Goal: Download file/media

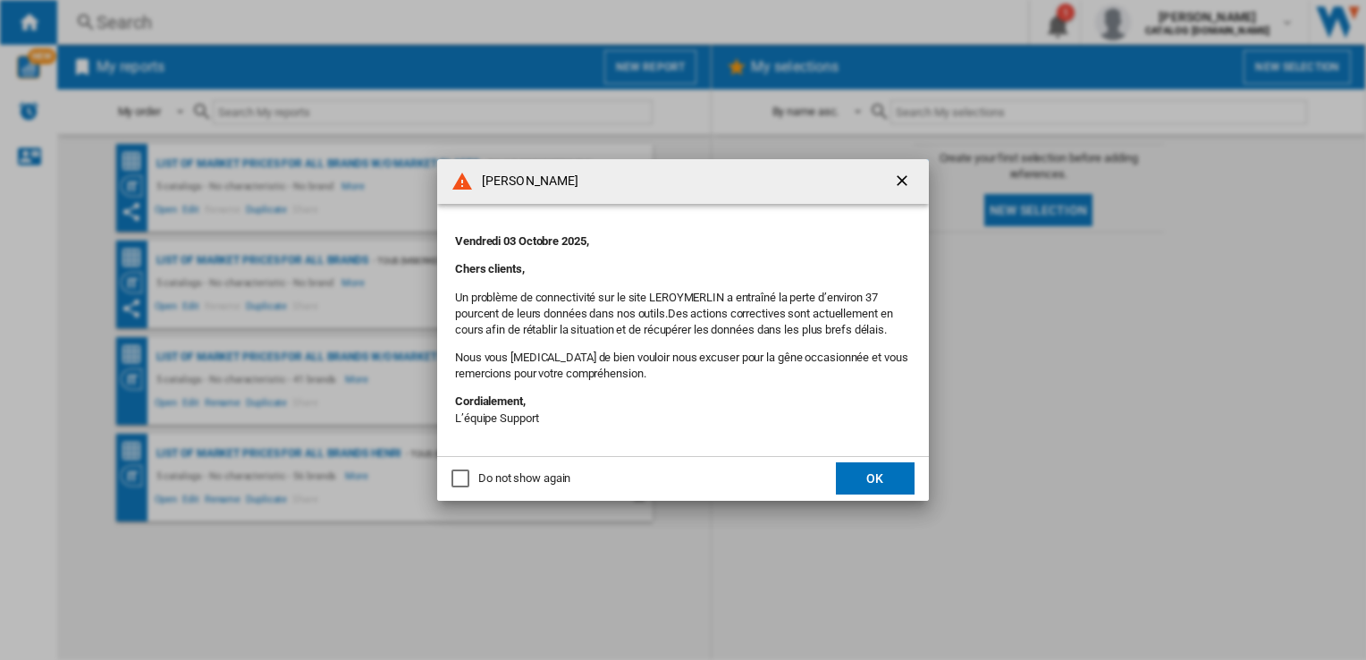
click at [894, 174] on ng-md-icon "getI18NText('BUTTONS.CLOSE_DIALOG')" at bounding box center [903, 182] width 21 height 21
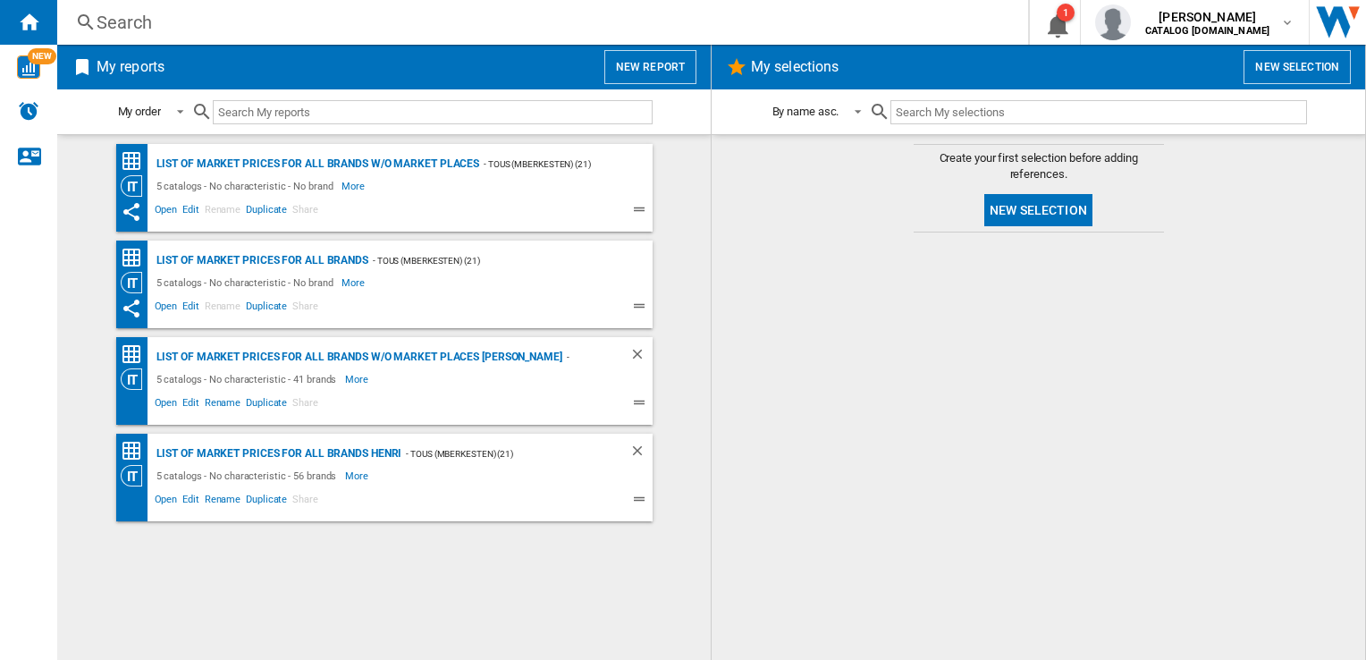
click at [214, 19] on div "Search" at bounding box center [539, 22] width 885 height 25
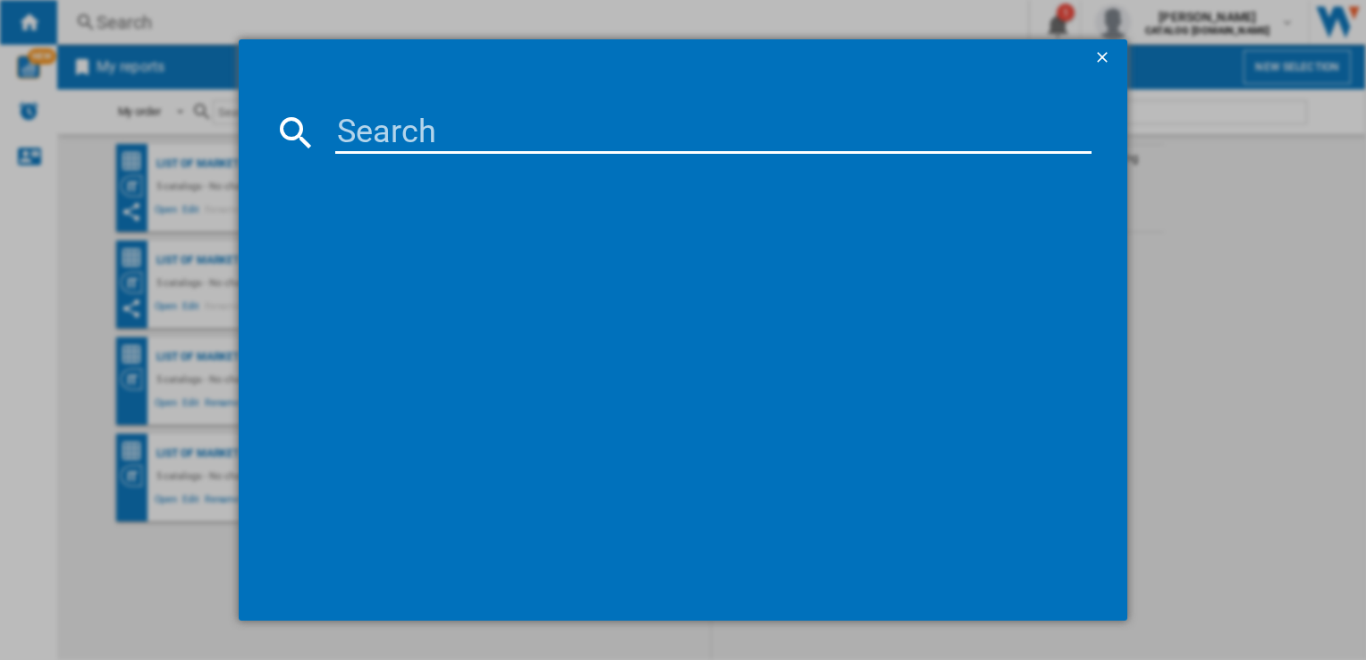
click at [519, 118] on input at bounding box center [712, 132] width 755 height 43
click at [519, 119] on input at bounding box center [712, 132] width 755 height 43
paste input "KEMC8320L"
type input "KEMC8320L"
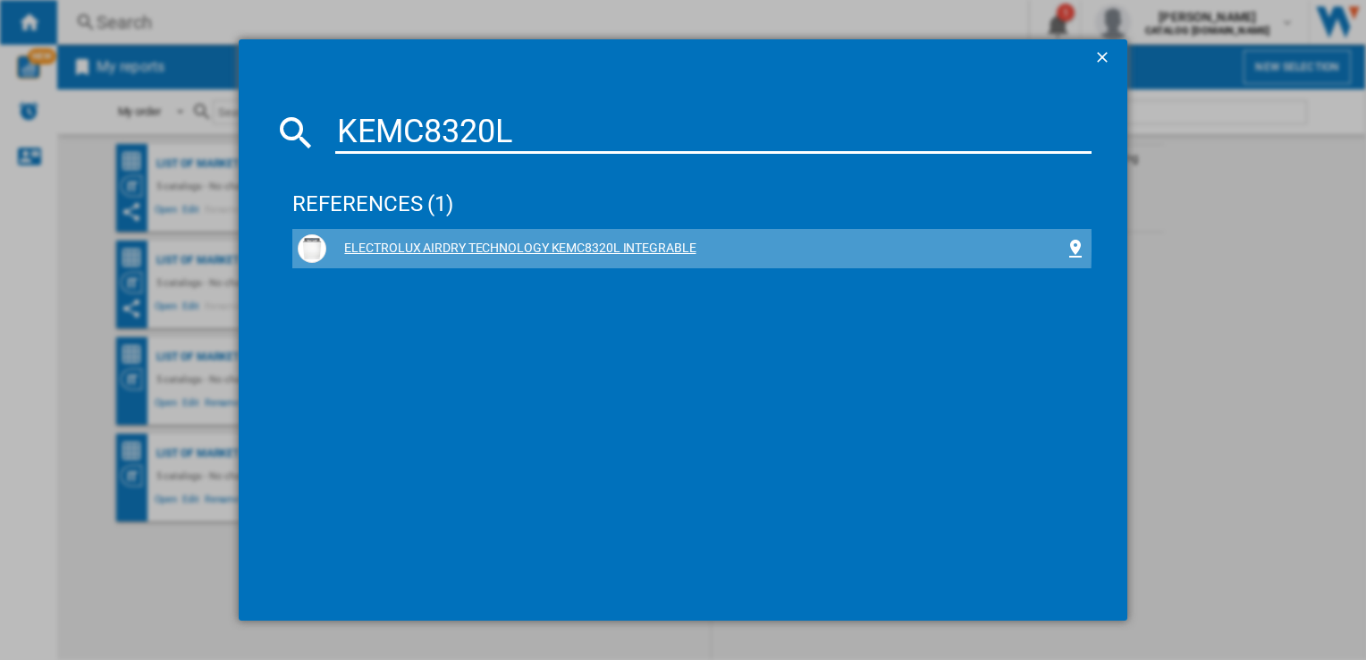
click at [508, 244] on div "ELECTROLUX AIRDRY TECHNOLOGY KEMC8320L INTEGRABLE" at bounding box center [695, 249] width 738 height 18
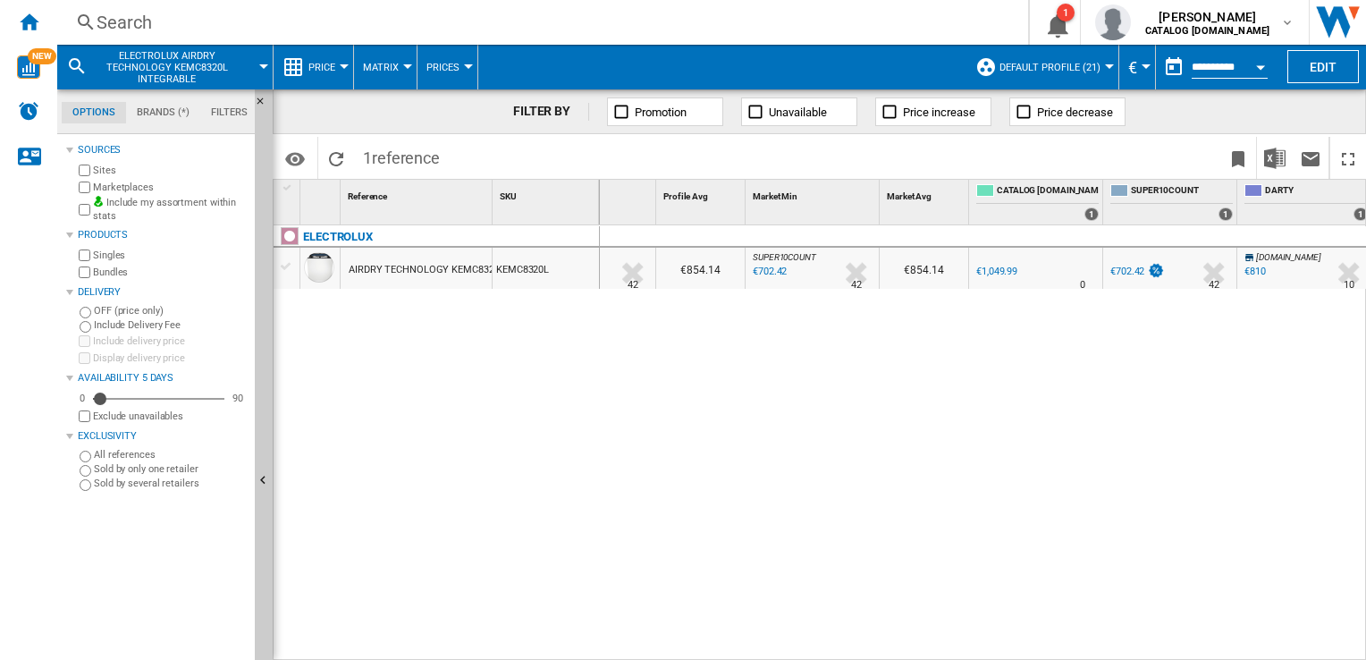
scroll to position [0, 82]
click at [264, 63] on md-menu "ELECTROLUX AIRDRY TECHNOLOGY KEMC8320L INTEGRABLE" at bounding box center [165, 67] width 216 height 45
click at [203, 68] on span "ELECTROLUX AIRDRY TECHNOLOGY KEMC8320L INTEGRABLE" at bounding box center [167, 67] width 144 height 35
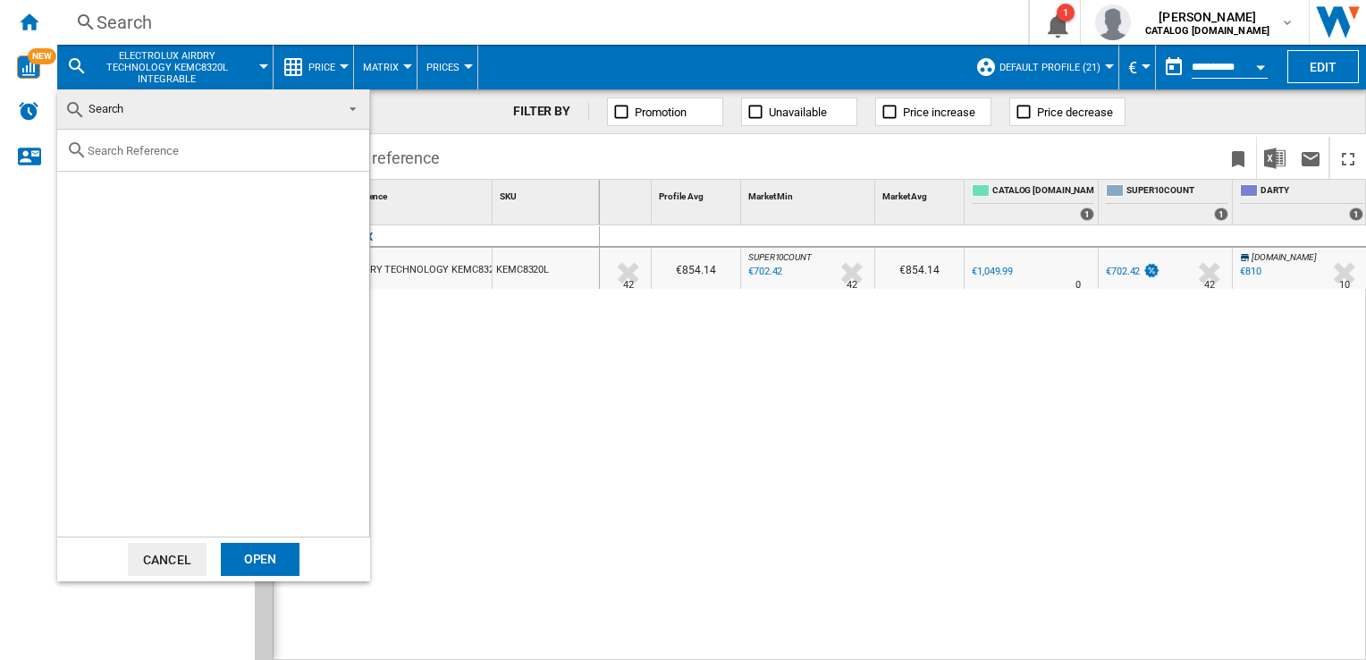
click at [157, 565] on button "Cancel" at bounding box center [167, 559] width 79 height 33
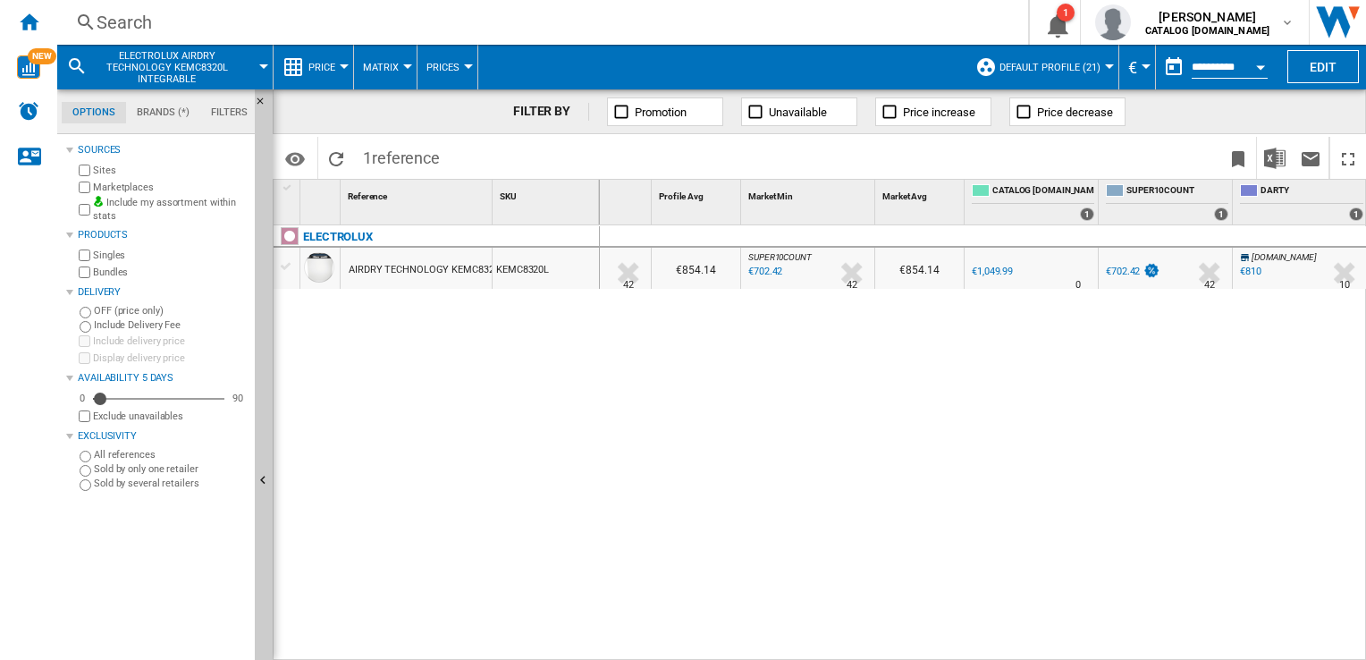
drag, startPoint x: 623, startPoint y: 409, endPoint x: 325, endPoint y: 210, distance: 359.0
click at [620, 408] on div "SUPER10COUNT : FR SUPER10COUNT -33.1 % €702.42 % N/A 42 SUPER10COUNT : FR SUPER…" at bounding box center [983, 443] width 767 height 436
click at [240, 61] on button "ELECTROLUX AIRDRY TECHNOLOGY KEMC8320L INTEGRABLE" at bounding box center [176, 67] width 162 height 45
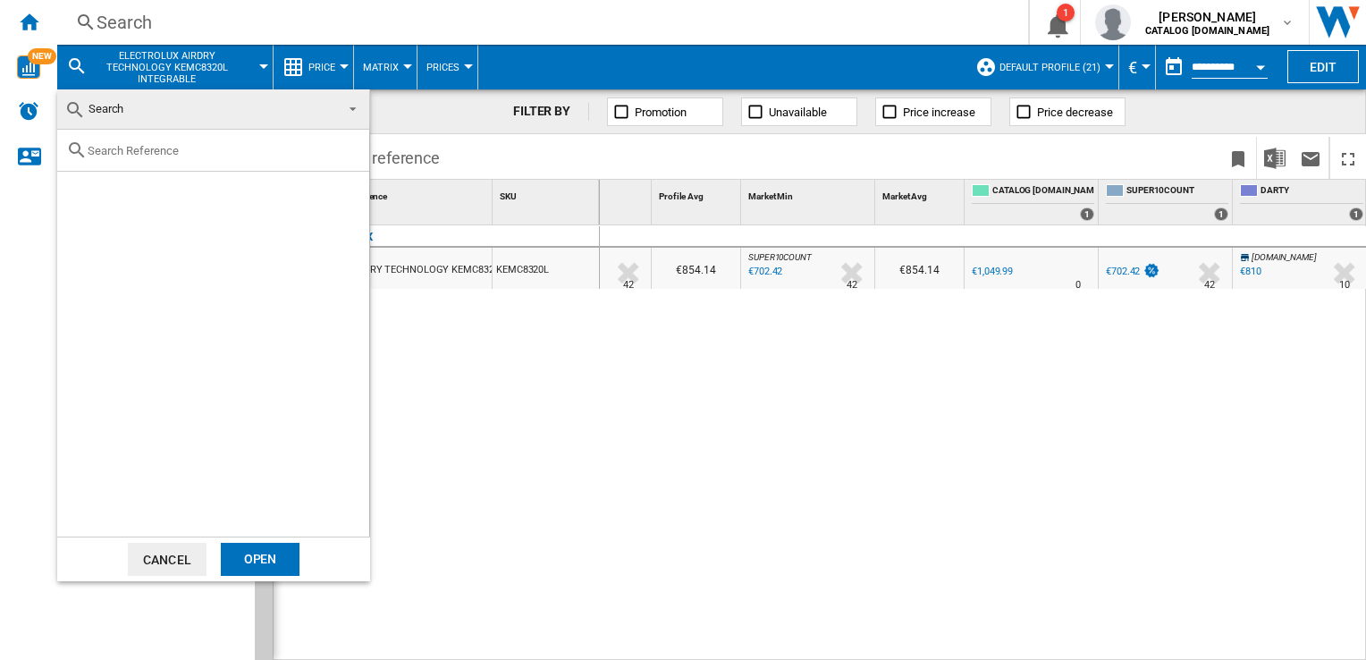
click at [258, 68] on md-backdrop at bounding box center [683, 330] width 1366 height 660
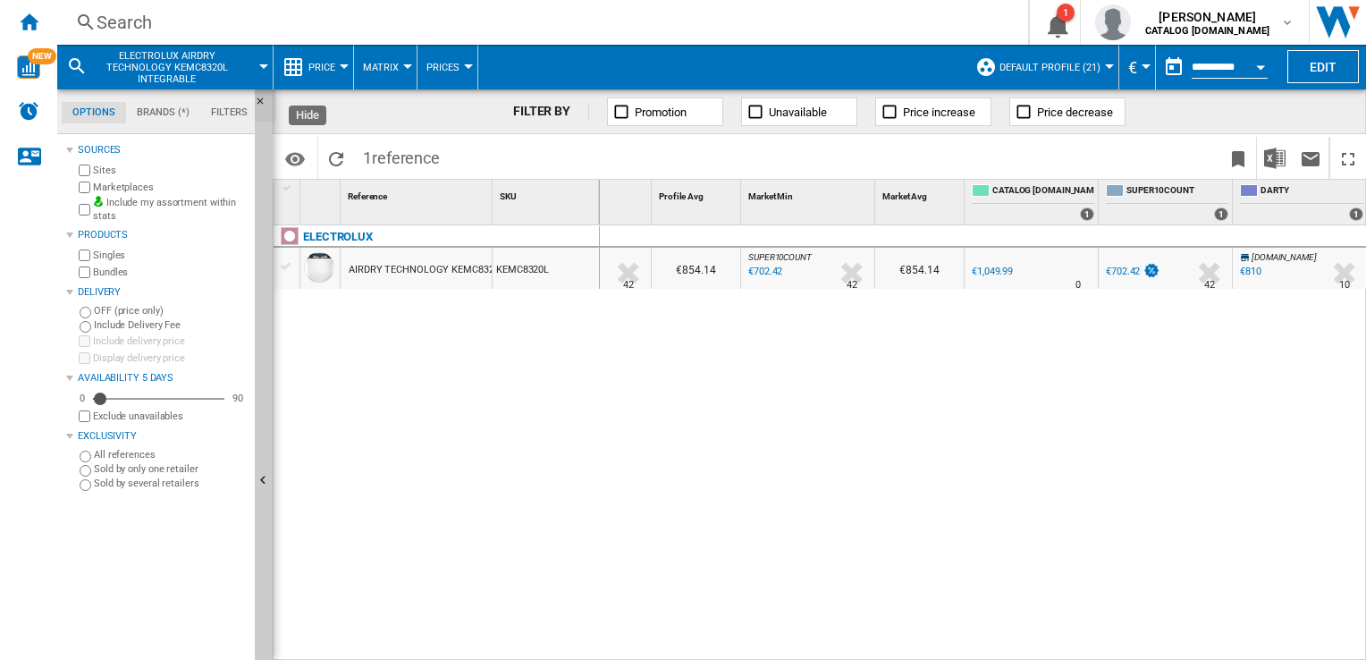
click at [259, 102] on ng-md-icon "Hide" at bounding box center [265, 106] width 21 height 21
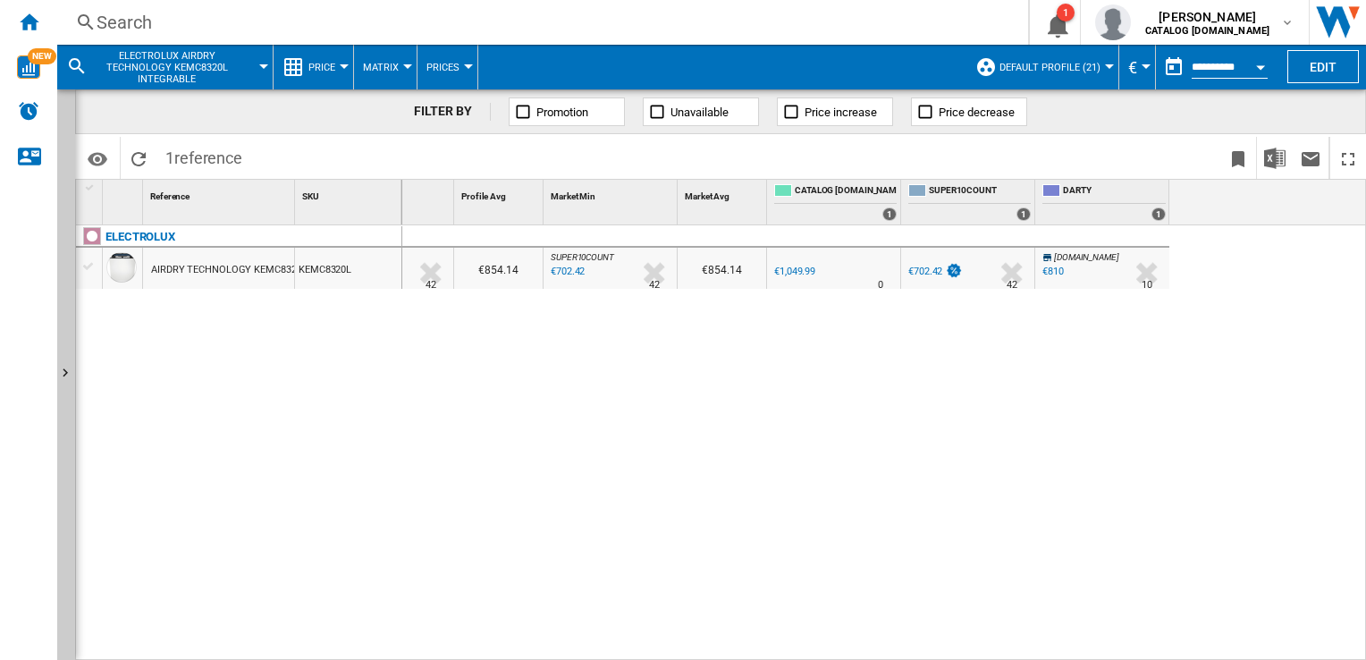
scroll to position [0, 0]
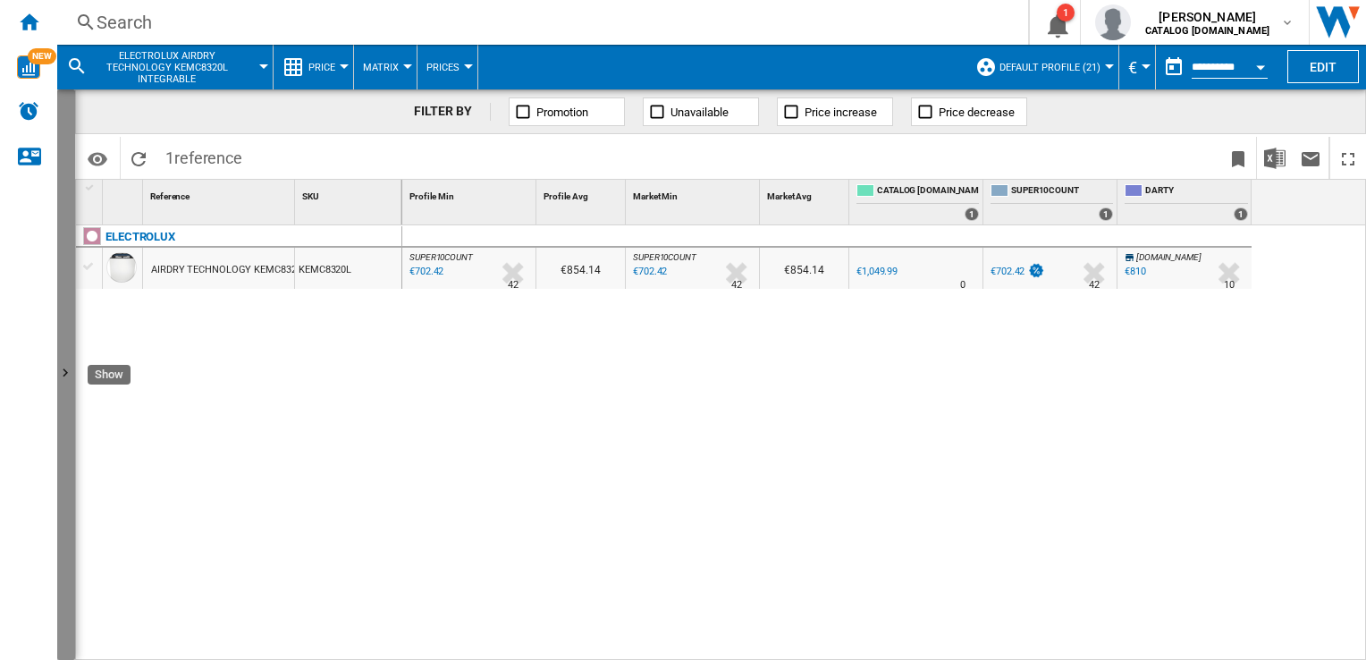
click at [58, 384] on ng-md-icon "Show" at bounding box center [67, 375] width 21 height 21
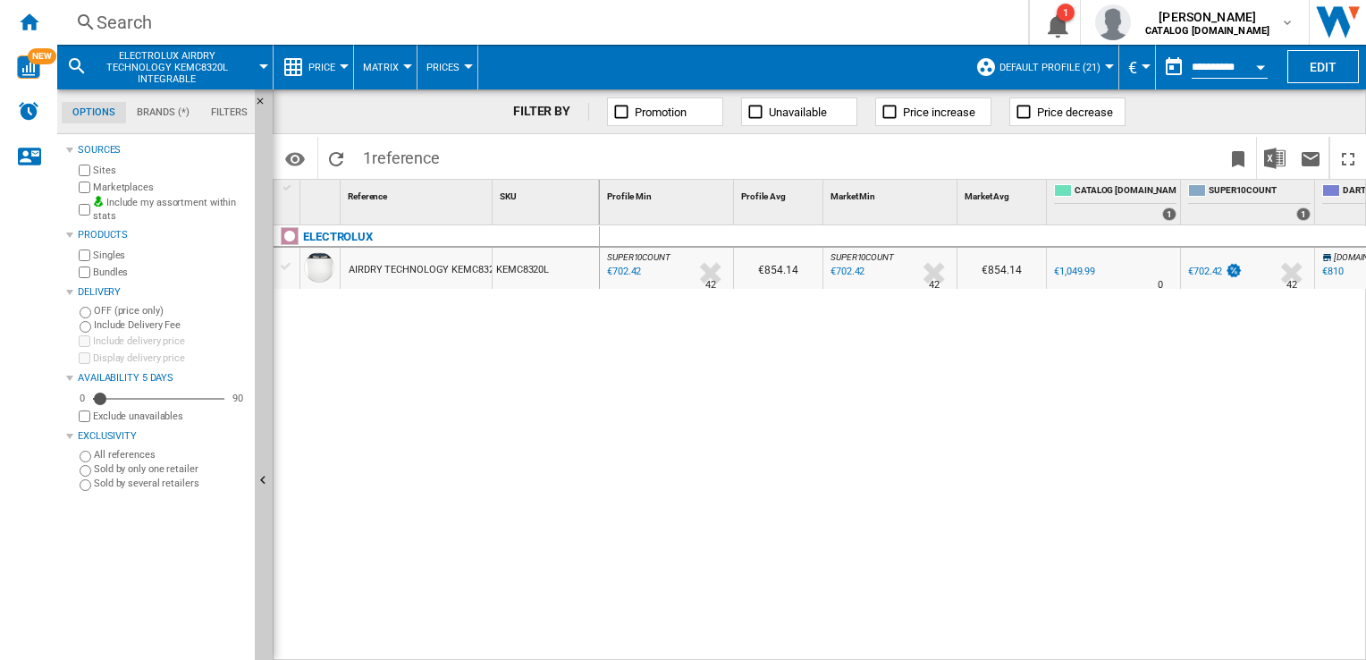
click at [387, 261] on div "AIRDRY TECHNOLOGY KEMC8320L INTEGRABLE" at bounding box center [456, 269] width 215 height 41
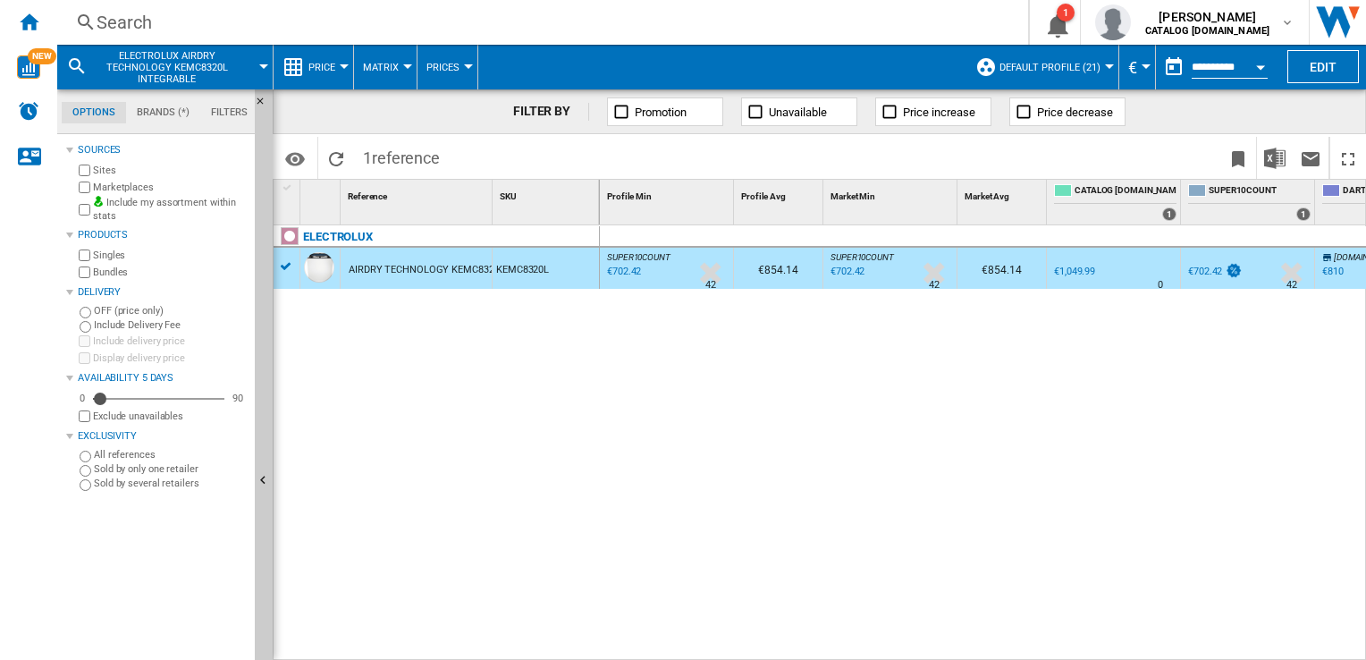
click at [213, 64] on span "ELECTROLUX AIRDRY TECHNOLOGY KEMC8320L INTEGRABLE" at bounding box center [167, 67] width 144 height 35
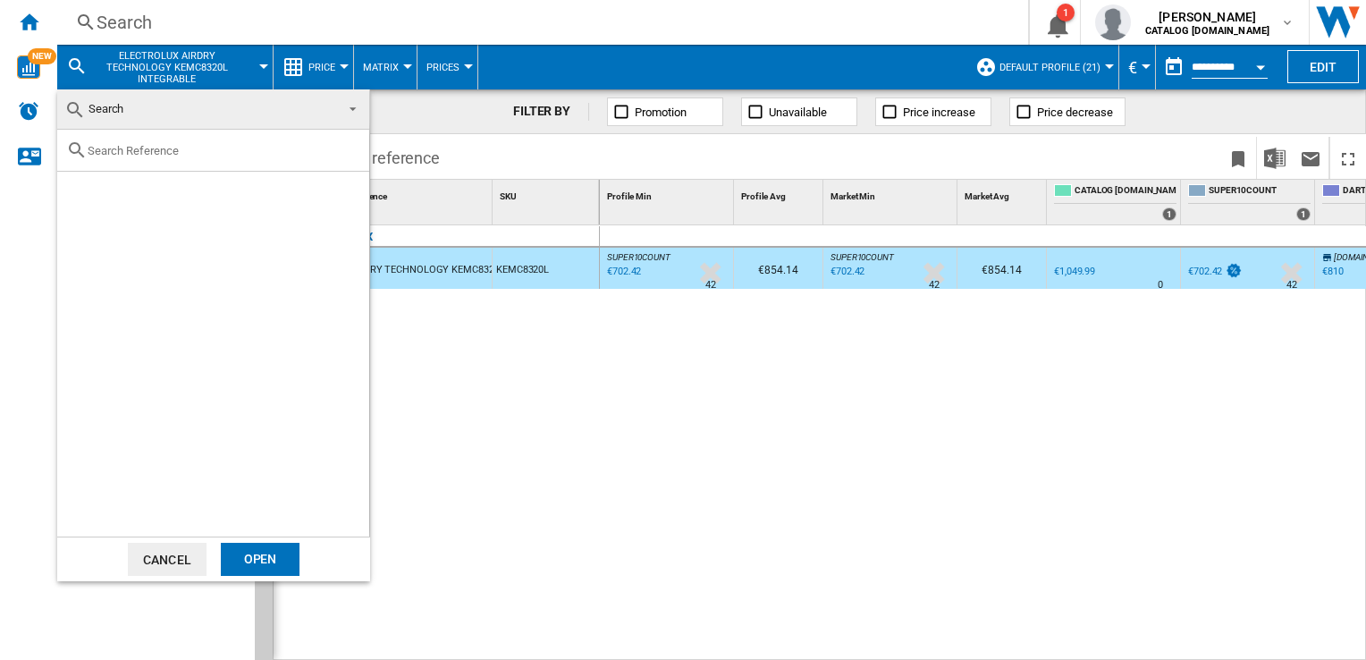
click at [175, 555] on button "Cancel" at bounding box center [167, 559] width 79 height 33
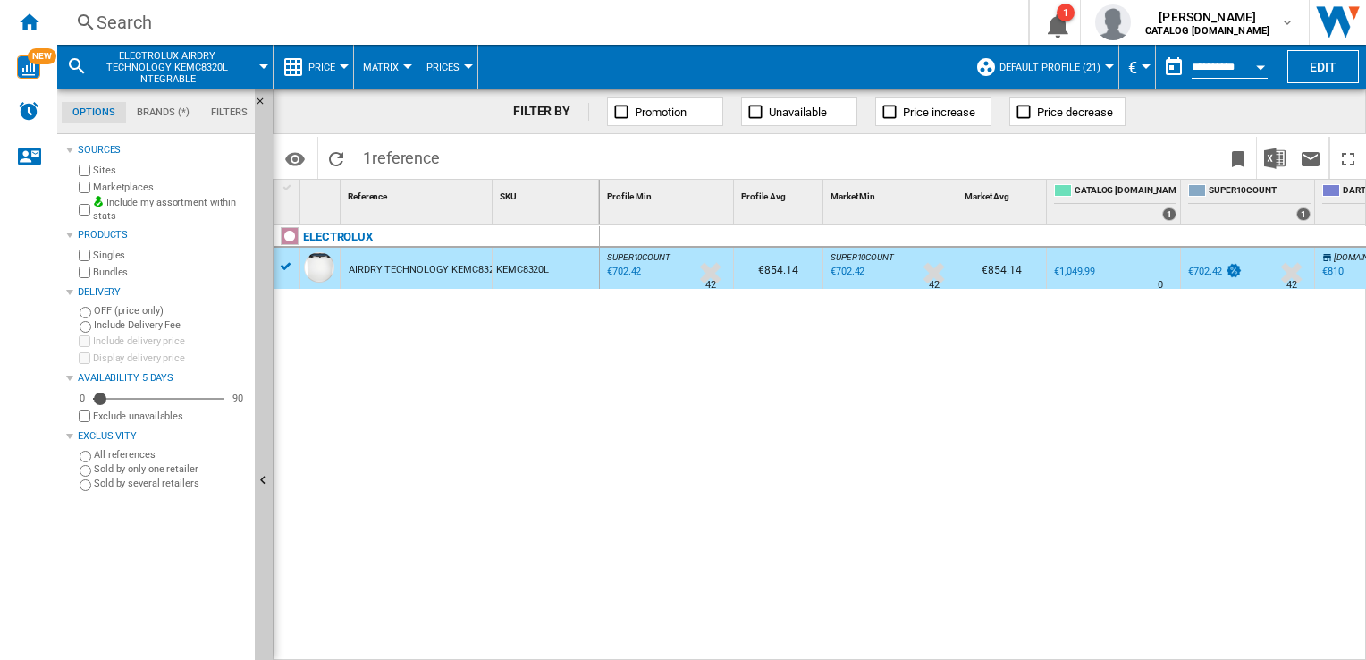
click at [490, 372] on div "ELECTROLUX AIRDRY TECHNOLOGY KEMC8320L INTEGRABLE KEMC8320L" at bounding box center [437, 438] width 326 height 427
click at [327, 240] on div "ELECTROLUX" at bounding box center [338, 236] width 70 height 21
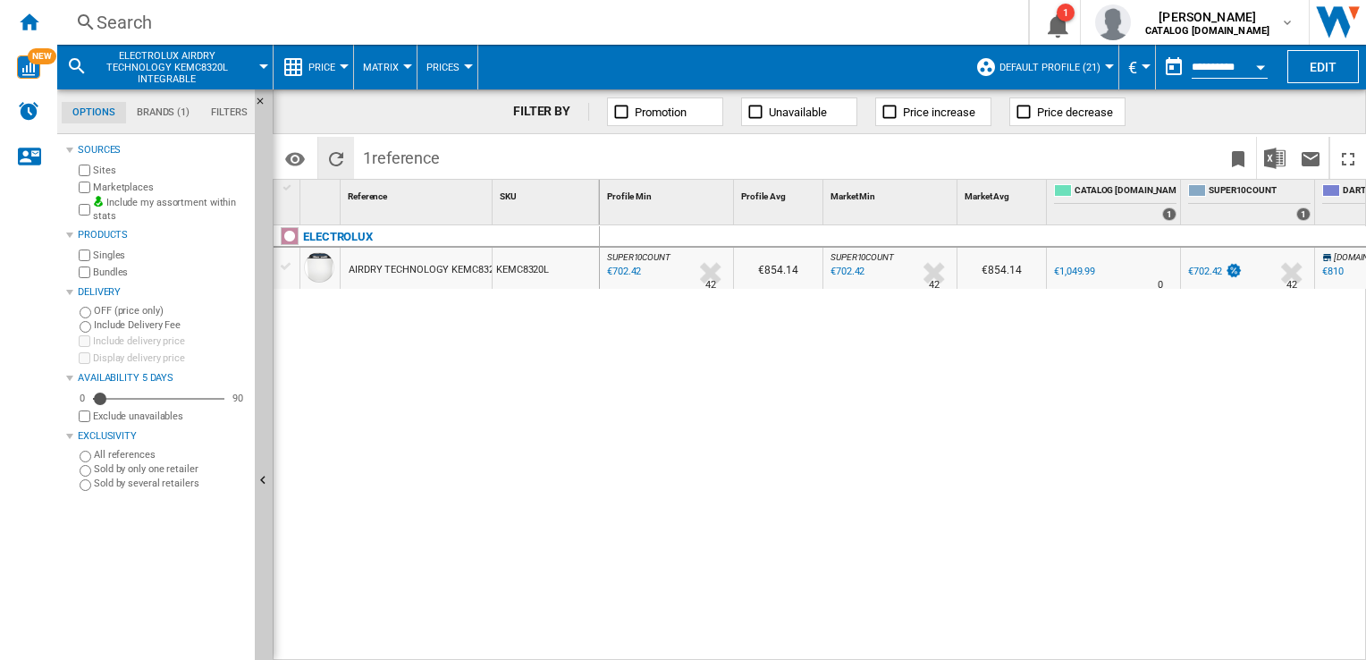
click at [322, 163] on div "Identifiers SKU - Stock Keeping Unit EAN - European Article Numbering Show SKU'…" at bounding box center [363, 158] width 172 height 42
click at [333, 164] on ng-md-icon "Reload" at bounding box center [335, 158] width 21 height 21
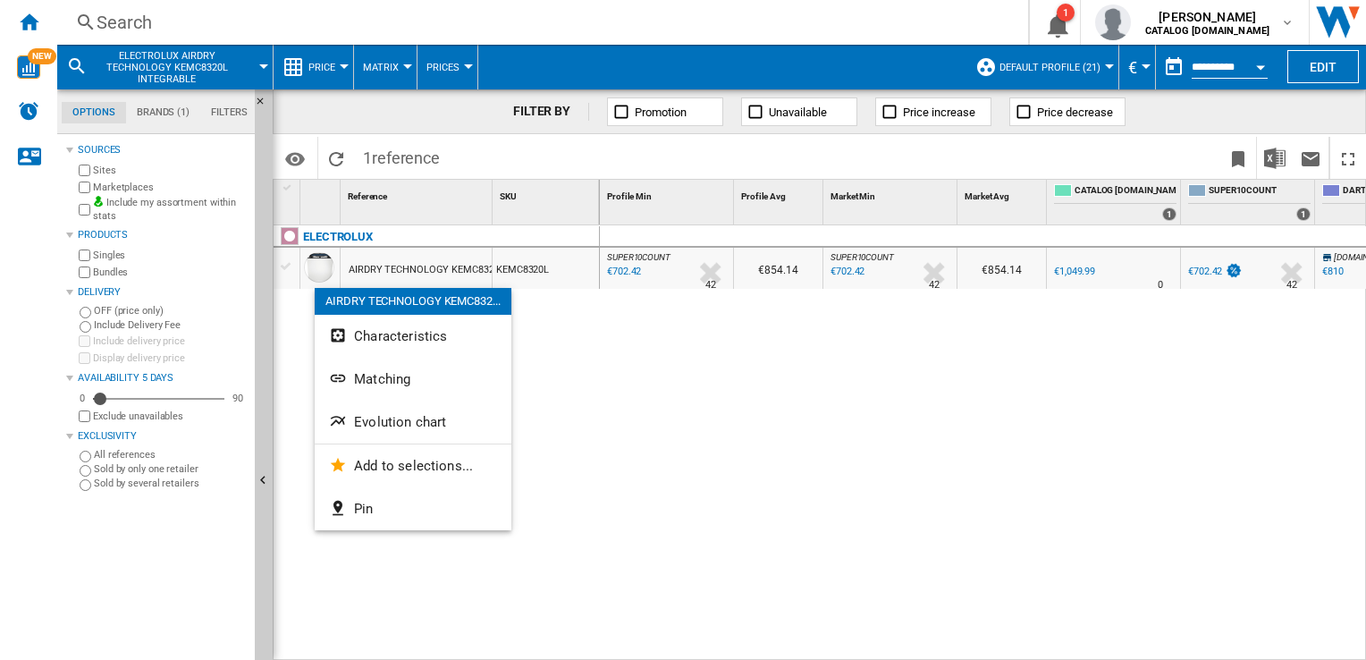
drag, startPoint x: 286, startPoint y: 260, endPoint x: 278, endPoint y: 269, distance: 12.0
click at [278, 269] on div at bounding box center [683, 330] width 1366 height 660
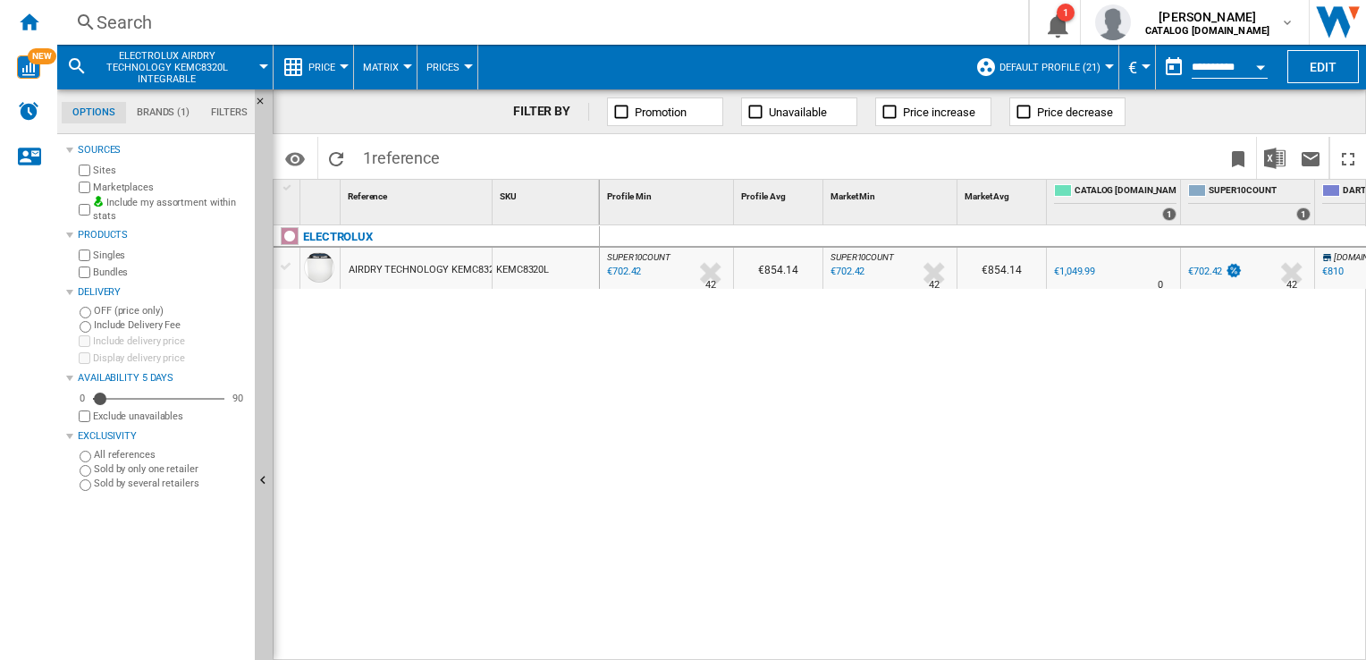
click at [278, 269] on div at bounding box center [286, 266] width 19 height 16
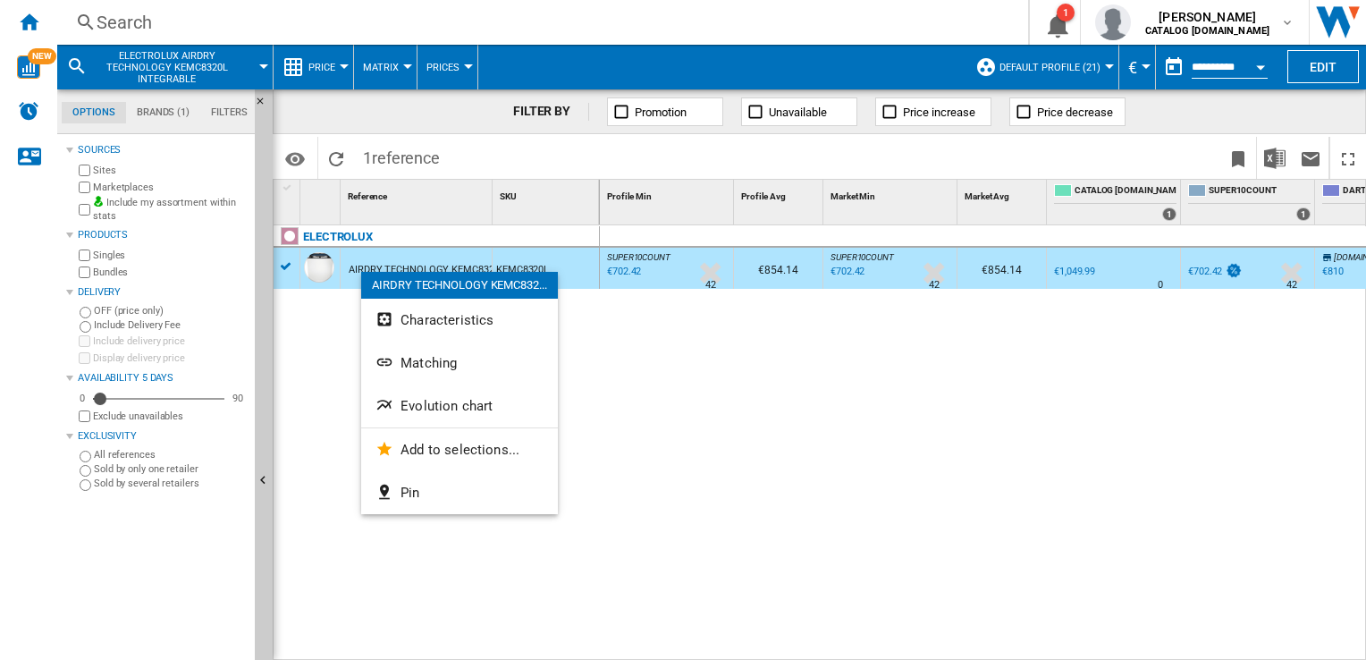
click at [289, 256] on div at bounding box center [683, 330] width 1366 height 660
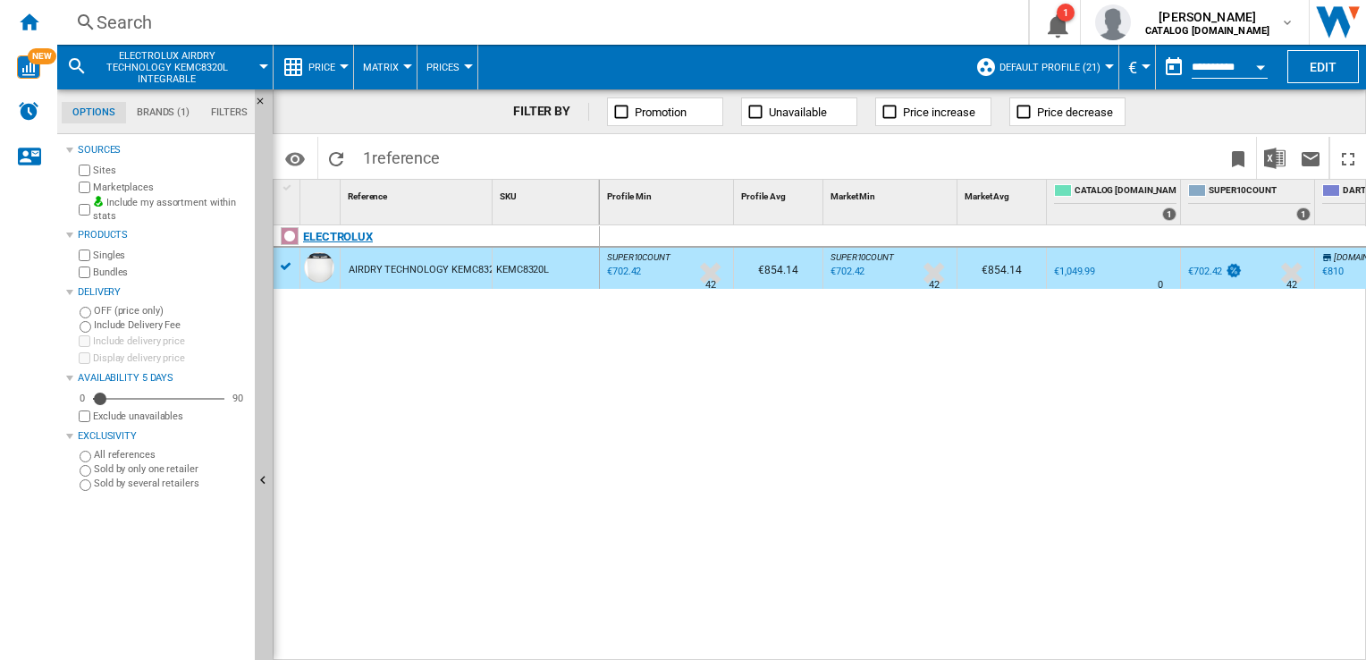
click at [286, 262] on div "ELECTROLUX" at bounding box center [440, 246] width 326 height 41
click at [286, 264] on div "ELECTROLUX" at bounding box center [440, 246] width 326 height 41
drag, startPoint x: 458, startPoint y: 519, endPoint x: 1178, endPoint y: 377, distance: 734.5
click at [476, 519] on div "ELECTROLUX AIRDRY TECHNOLOGY KEMC8320L INTEGRABLE KEMC8320L" at bounding box center [437, 438] width 326 height 427
click at [1320, 263] on div "€810" at bounding box center [1332, 272] width 24 height 18
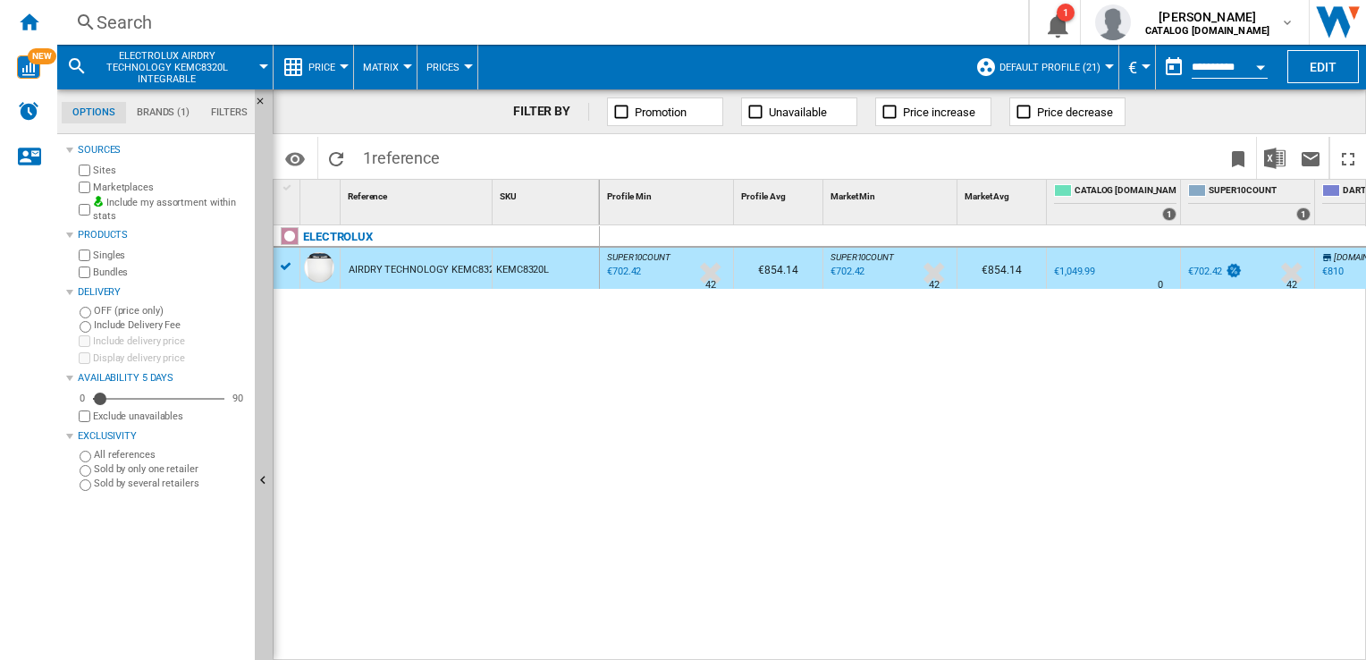
click at [540, 649] on div "ELECTROLUX AIRDRY TECHNOLOGY KEMC8320L INTEGRABLE KEMC8320L" at bounding box center [437, 438] width 326 height 427
drag, startPoint x: 642, startPoint y: 650, endPoint x: 386, endPoint y: 653, distance: 255.7
click at [418, 650] on div "1 Reference 1 SKU 1 ELECTROLUX AIRDRY TECHNOLOGY KEMC8320L INTEGRABLE KEMC8320L…" at bounding box center [820, 419] width 1092 height 479
click at [383, 654] on div at bounding box center [437, 657] width 326 height 9
click at [261, 476] on ng-md-icon "Hide" at bounding box center [265, 482] width 21 height 21
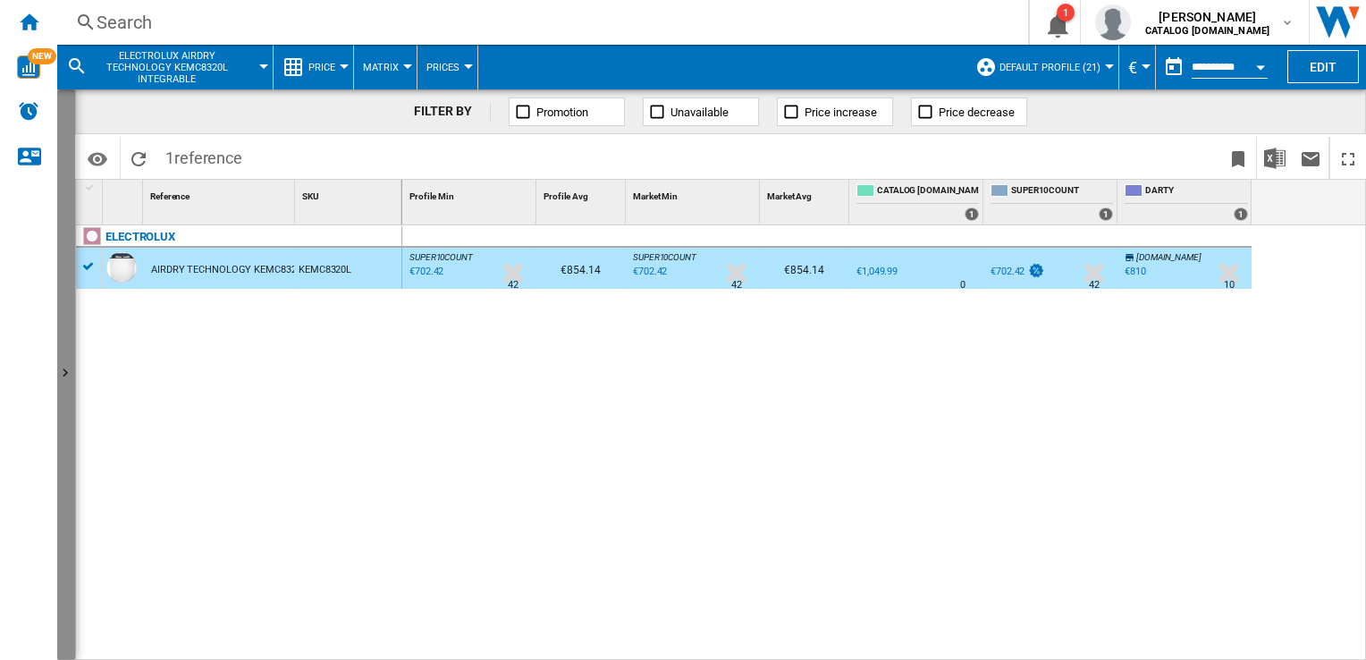
click at [63, 375] on ng-md-icon "Show" at bounding box center [67, 375] width 21 height 21
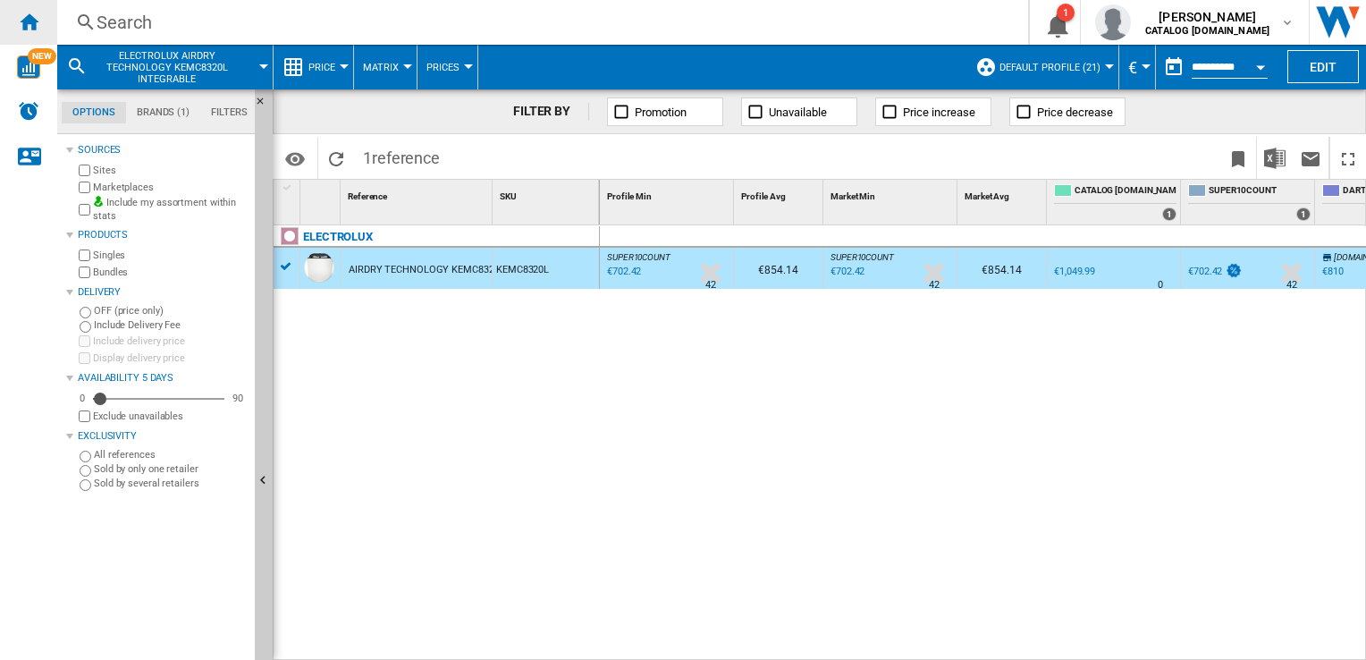
click at [24, 28] on ng-md-icon "Home" at bounding box center [28, 21] width 21 height 21
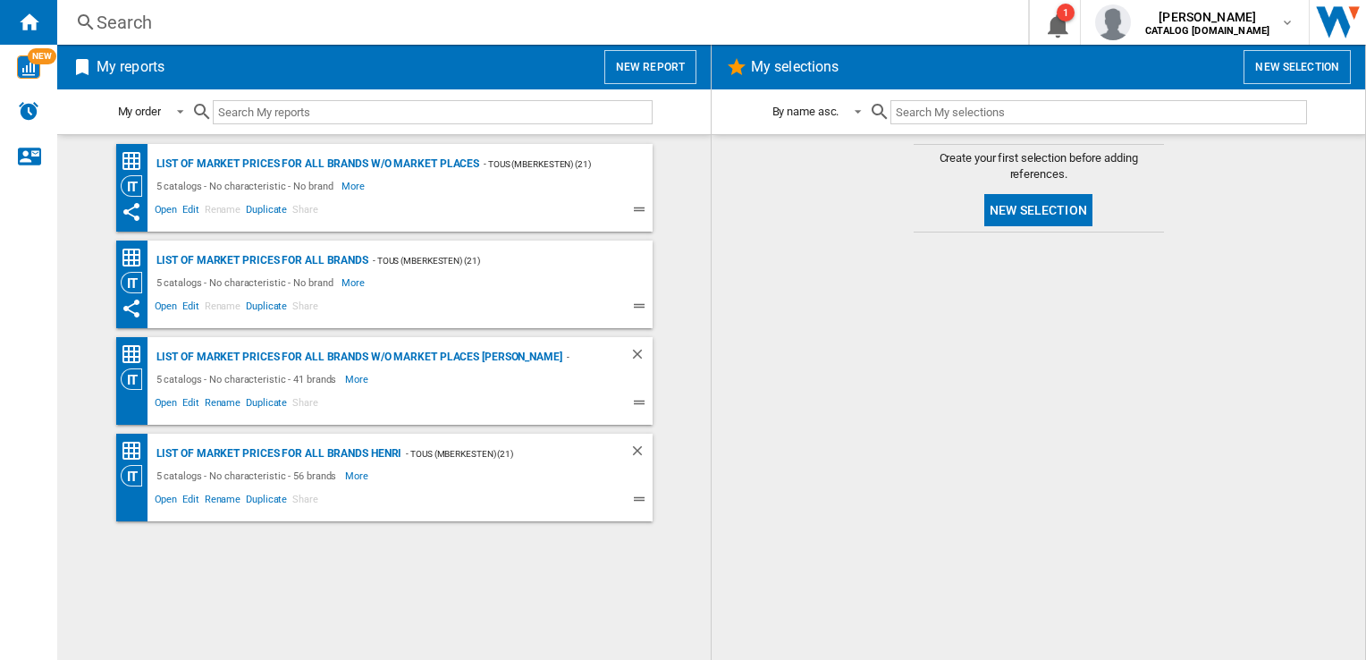
click at [89, 32] on ng-md-icon at bounding box center [85, 23] width 21 height 22
click at [79, 18] on ng-md-icon at bounding box center [85, 23] width 21 height 22
click at [129, 24] on div "Search" at bounding box center [539, 22] width 885 height 25
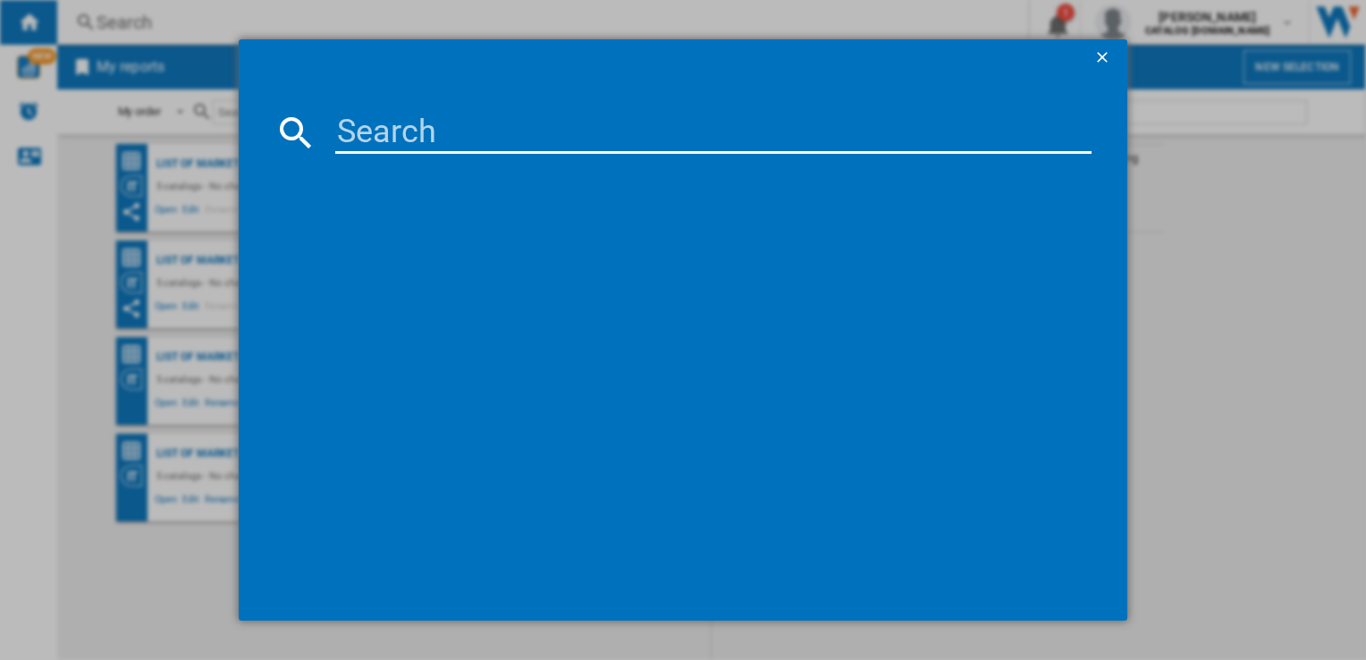
click at [143, 22] on div at bounding box center [683, 330] width 1366 height 660
click at [1091, 55] on button "button" at bounding box center [1104, 57] width 36 height 36
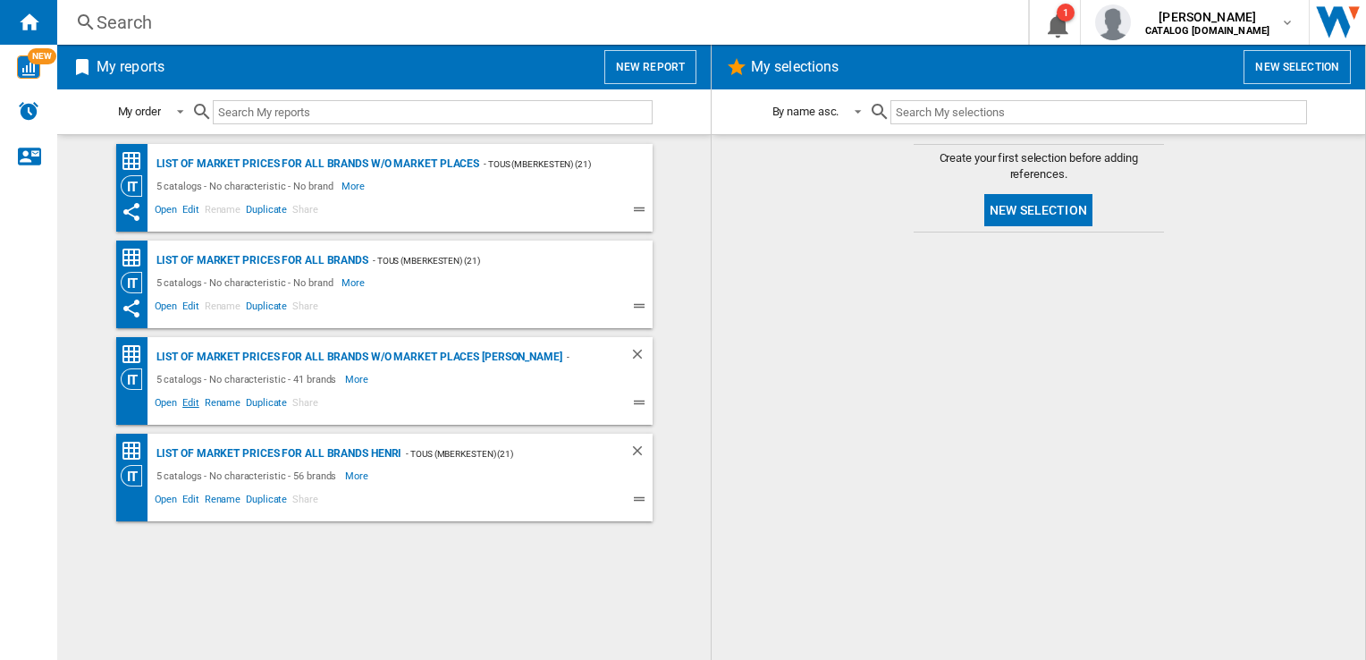
click at [186, 399] on span "Edit" at bounding box center [191, 404] width 22 height 21
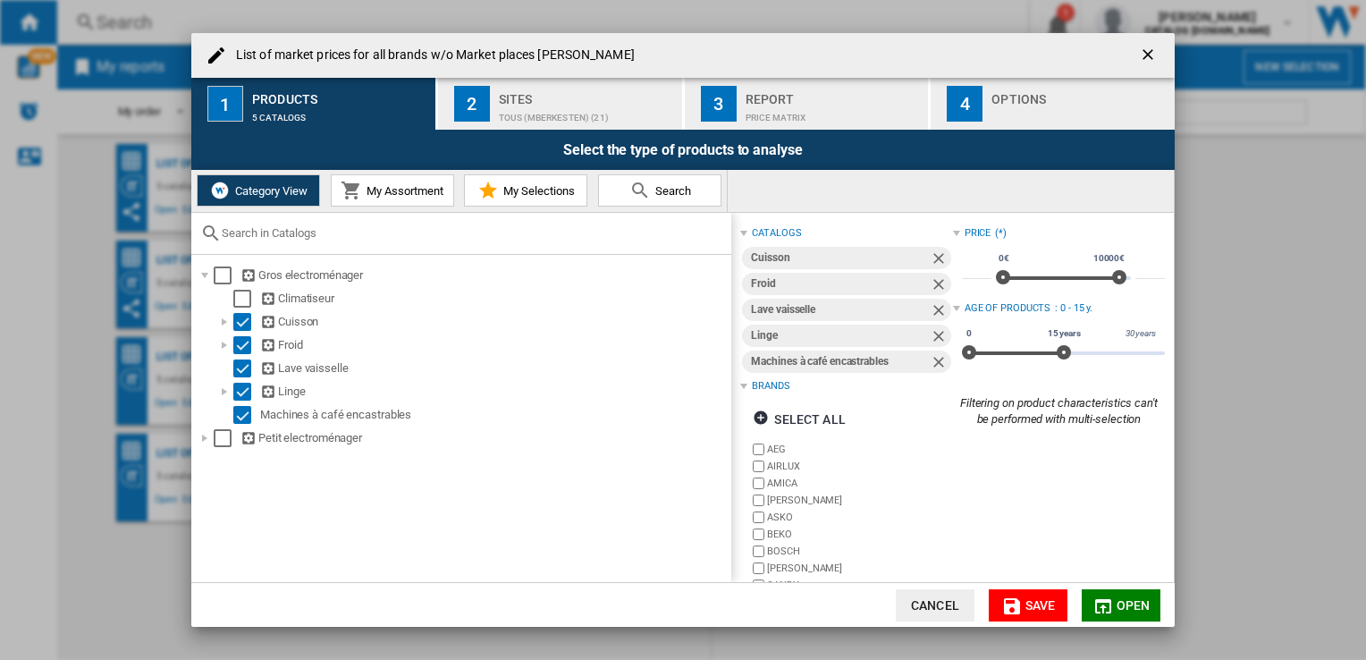
click at [384, 192] on span "My Assortment" at bounding box center [402, 190] width 81 height 13
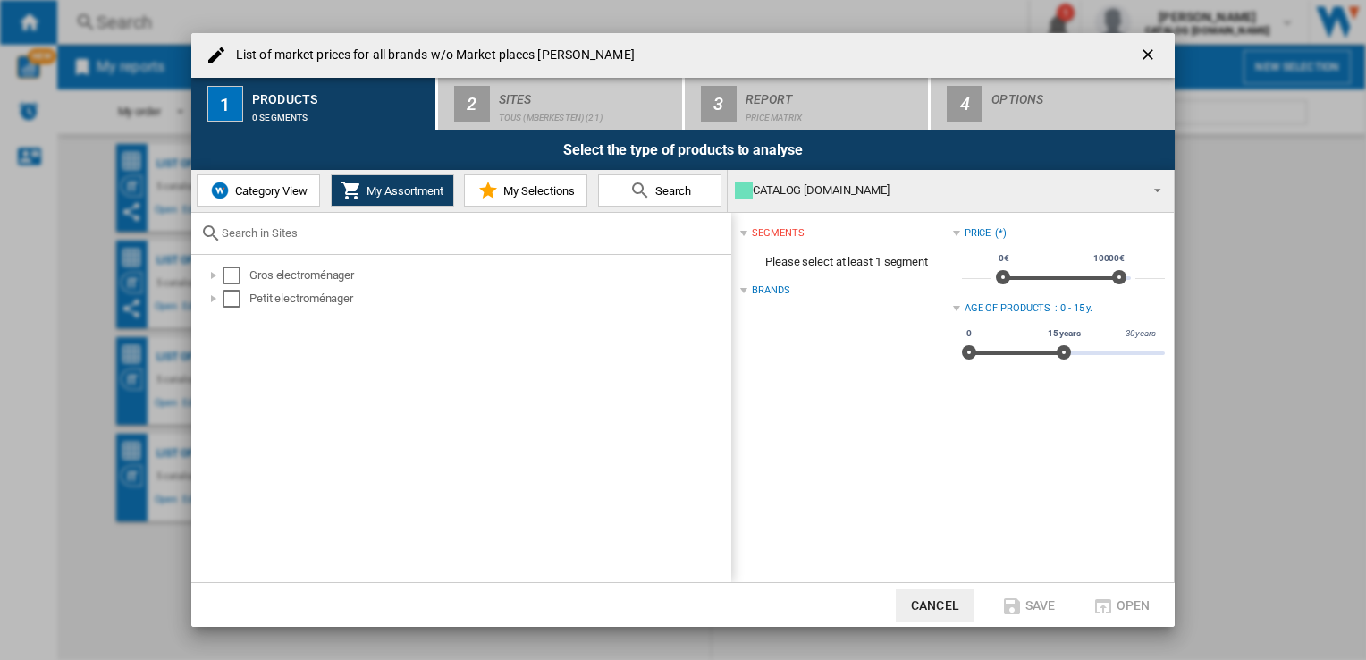
click at [280, 198] on button "Category View" at bounding box center [258, 190] width 123 height 32
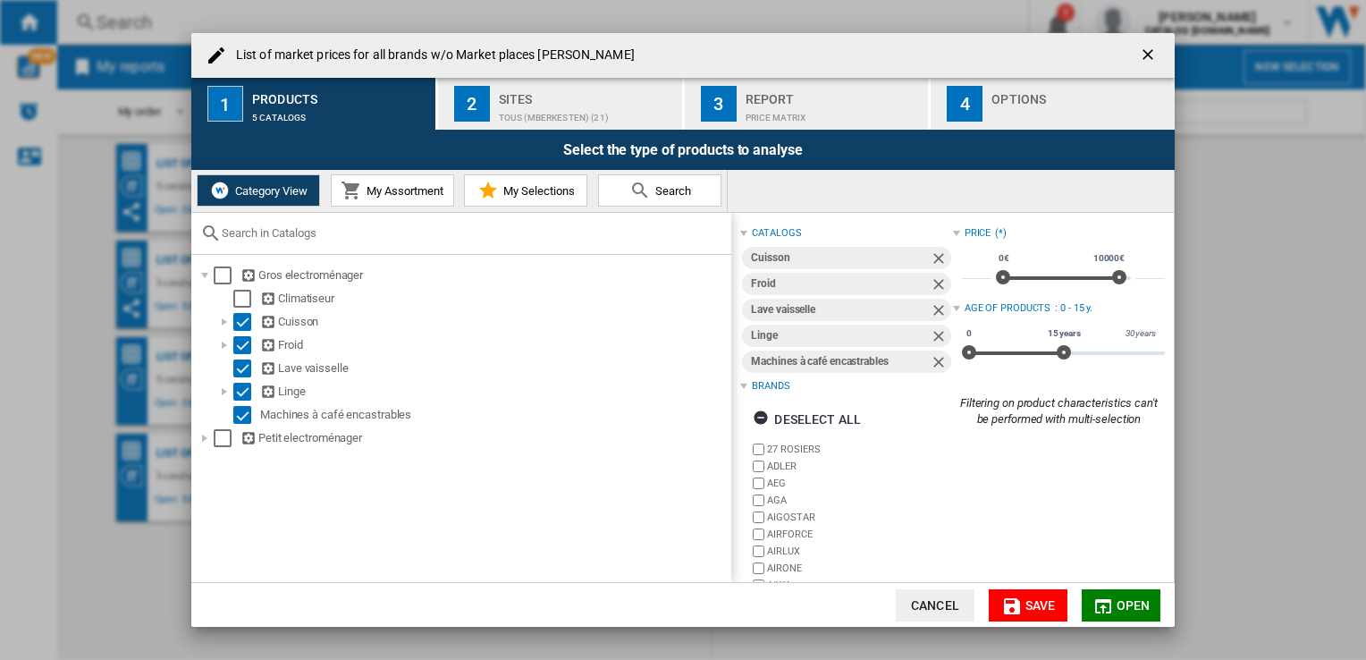
click at [564, 100] on div "Sites" at bounding box center [587, 94] width 176 height 19
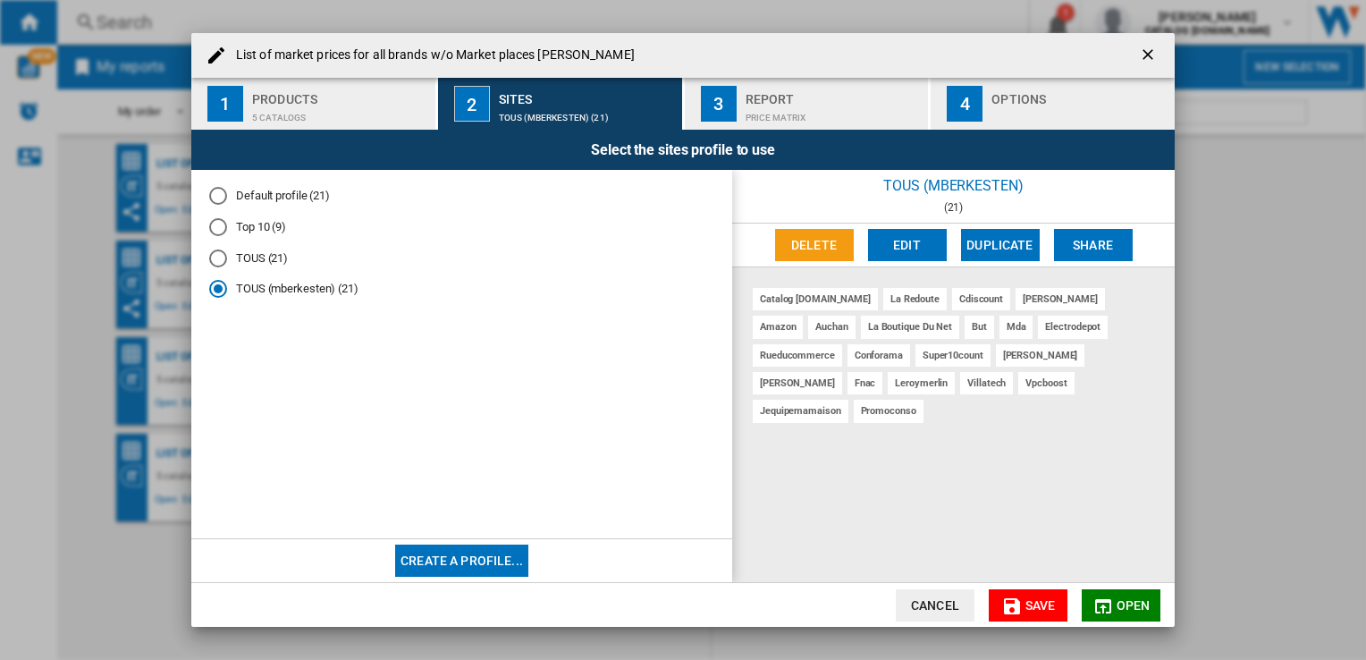
click at [768, 94] on div "Report" at bounding box center [834, 94] width 176 height 19
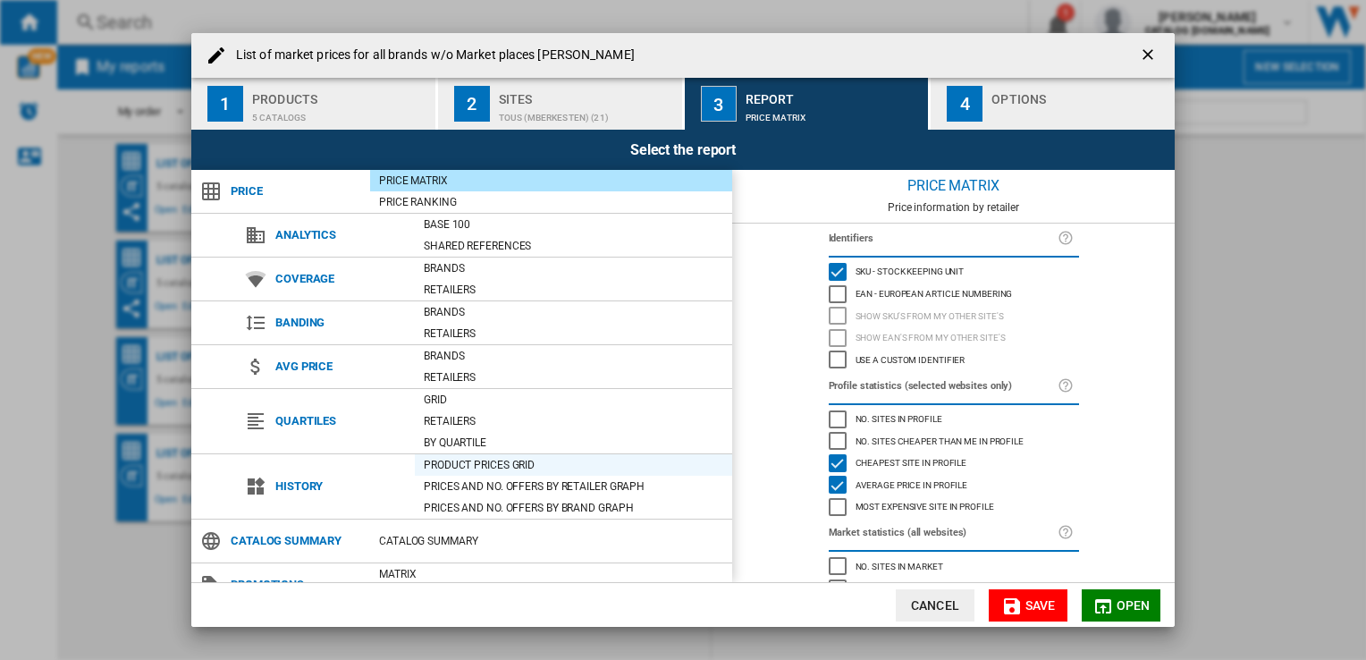
click at [472, 467] on div "Product prices grid" at bounding box center [573, 465] width 317 height 18
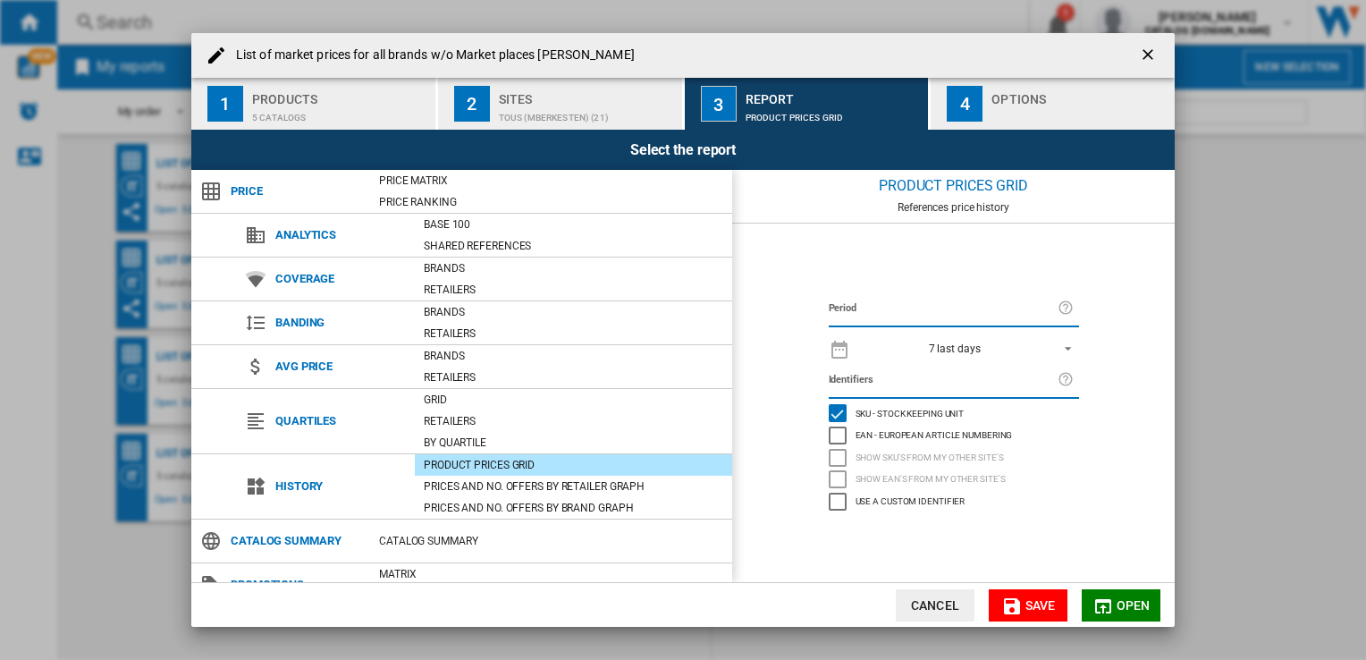
click at [1075, 344] on md-select-value "7 last days" at bounding box center [969, 347] width 220 height 25
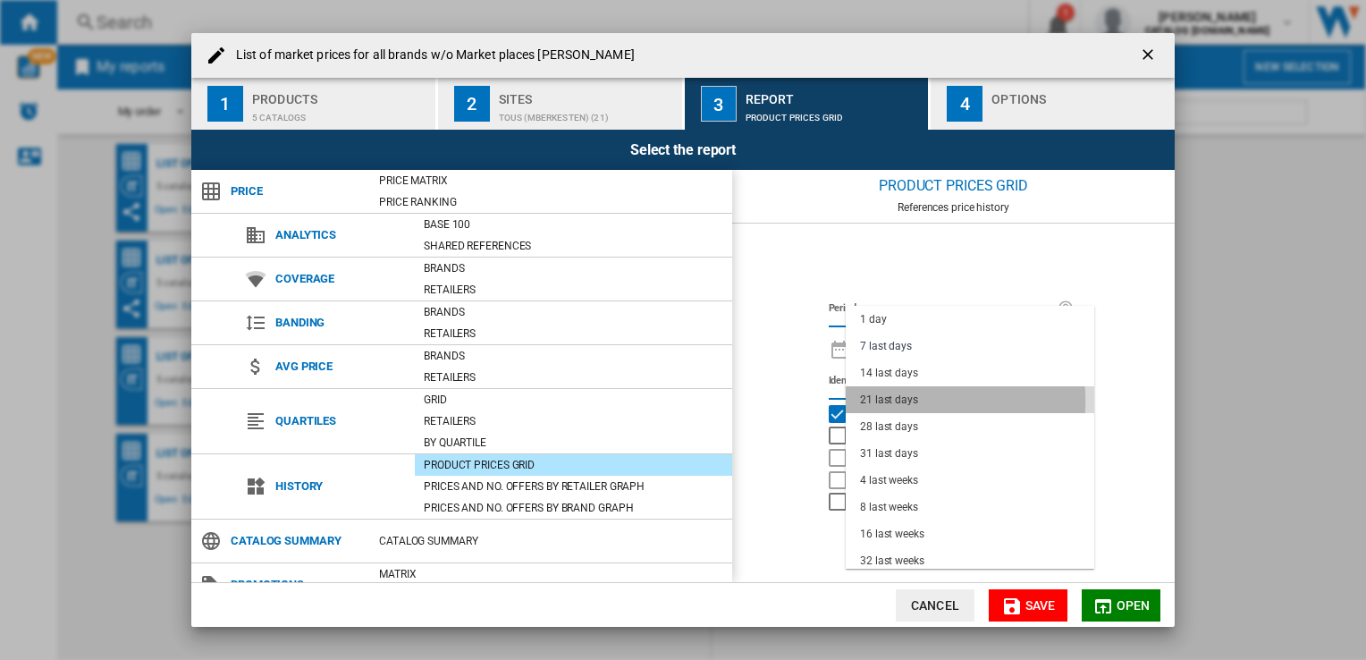
click at [909, 401] on div "21 last days" at bounding box center [889, 399] width 58 height 15
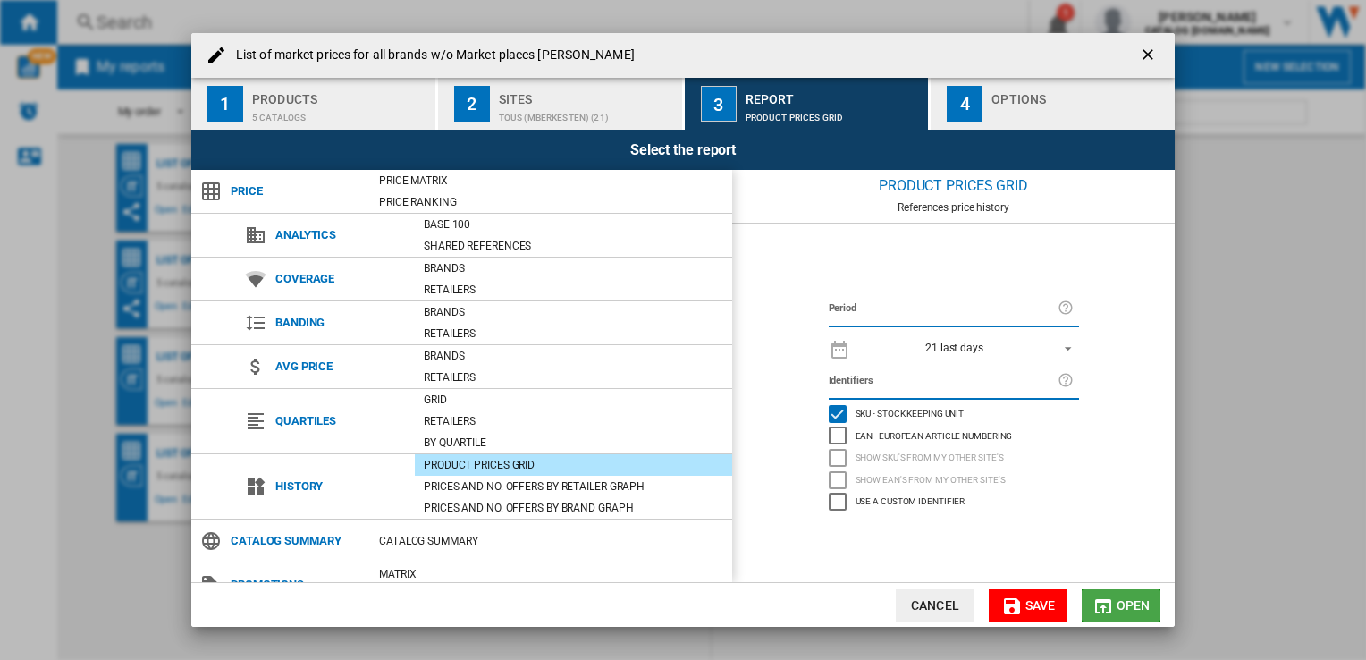
click at [1126, 609] on span "Open" at bounding box center [1134, 605] width 34 height 14
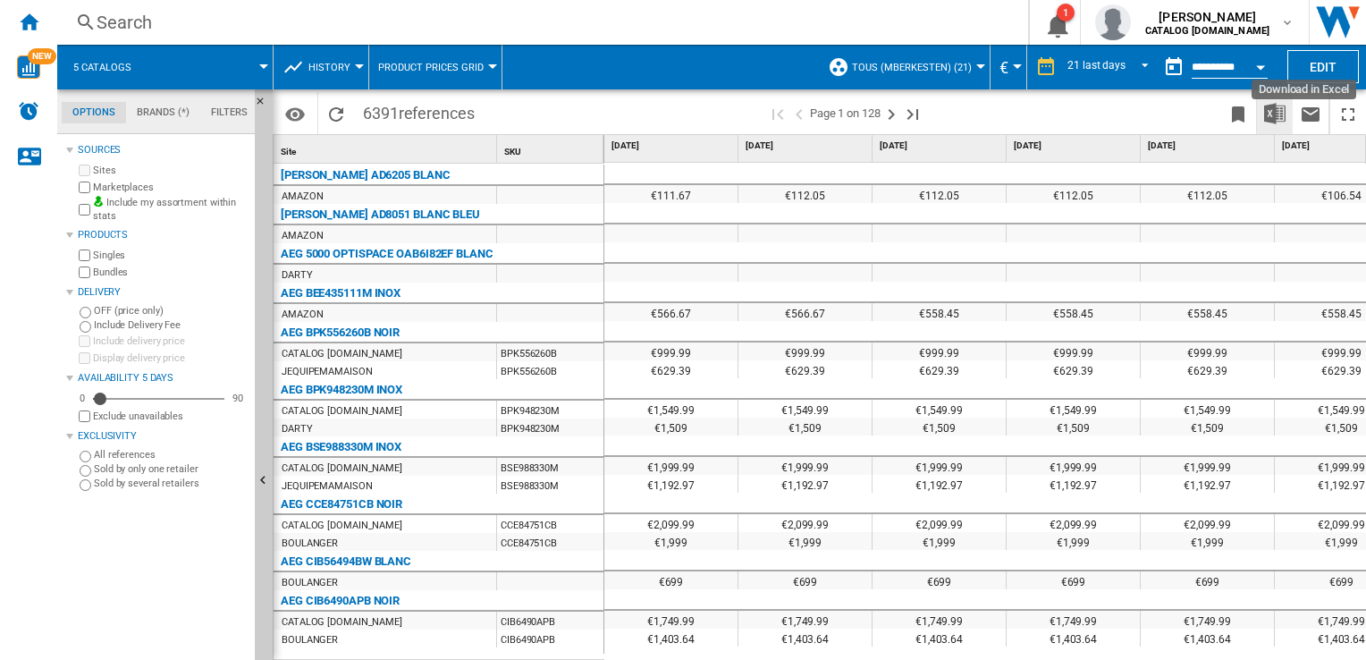
click at [1268, 116] on img "Download in Excel" at bounding box center [1274, 113] width 21 height 21
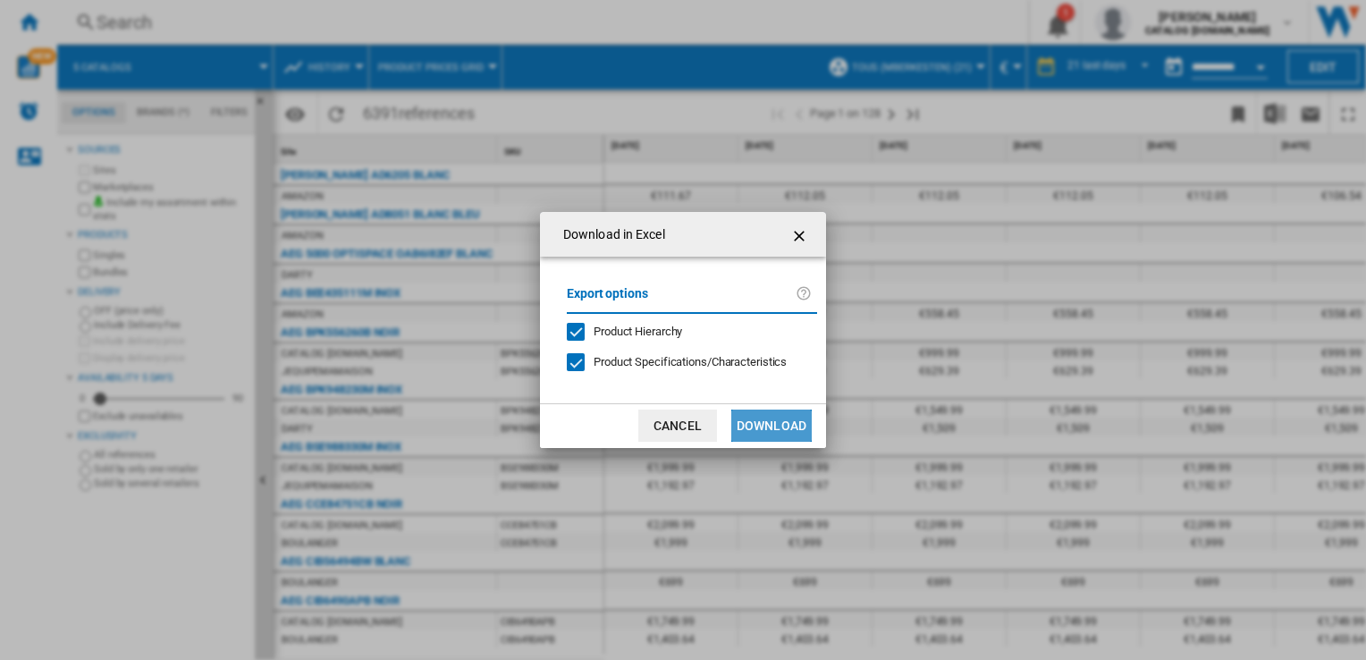
click at [768, 426] on button "Download" at bounding box center [771, 425] width 80 height 32
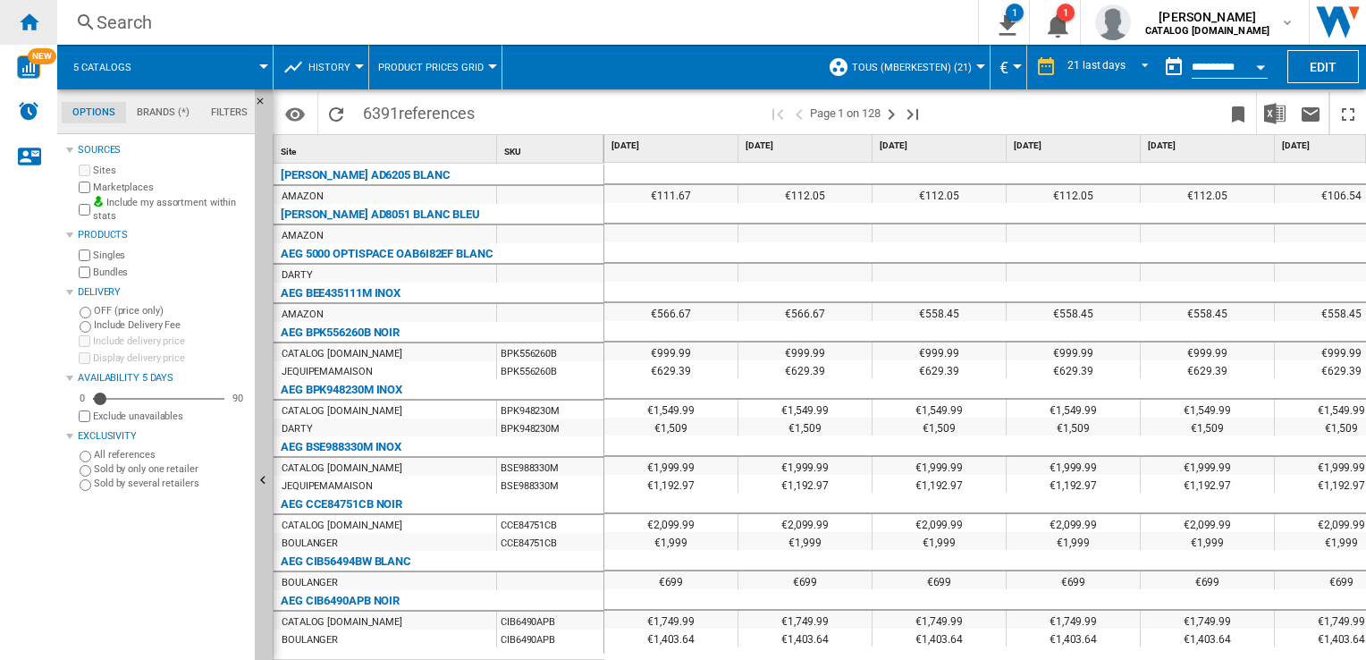
click at [23, 19] on ng-md-icon "Home" at bounding box center [28, 21] width 21 height 21
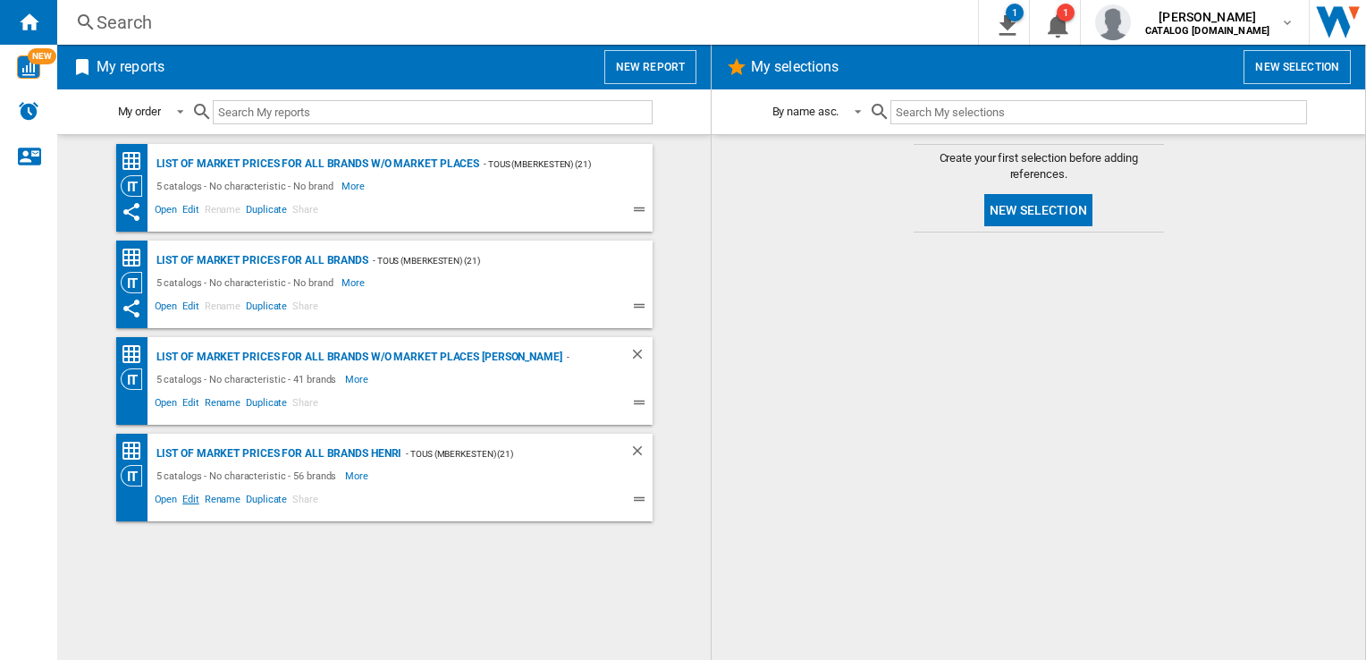
click at [190, 502] on span "Edit" at bounding box center [191, 501] width 22 height 21
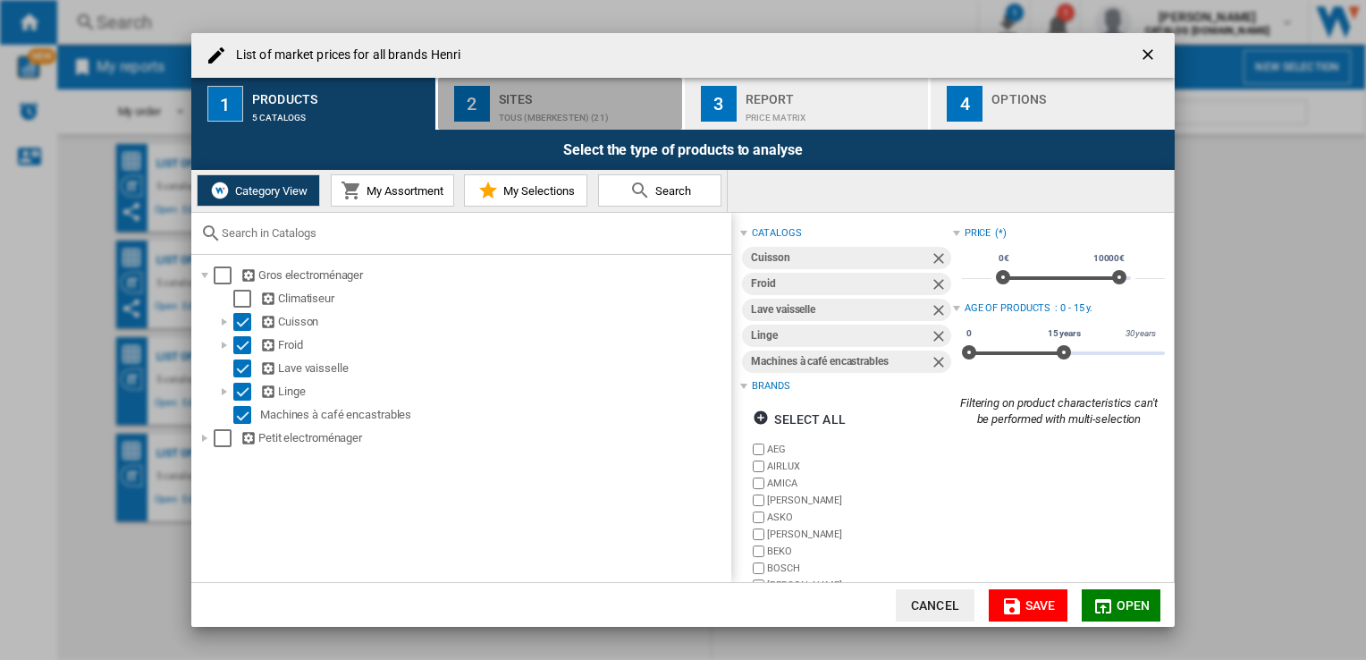
click at [523, 93] on div "Sites" at bounding box center [587, 94] width 176 height 19
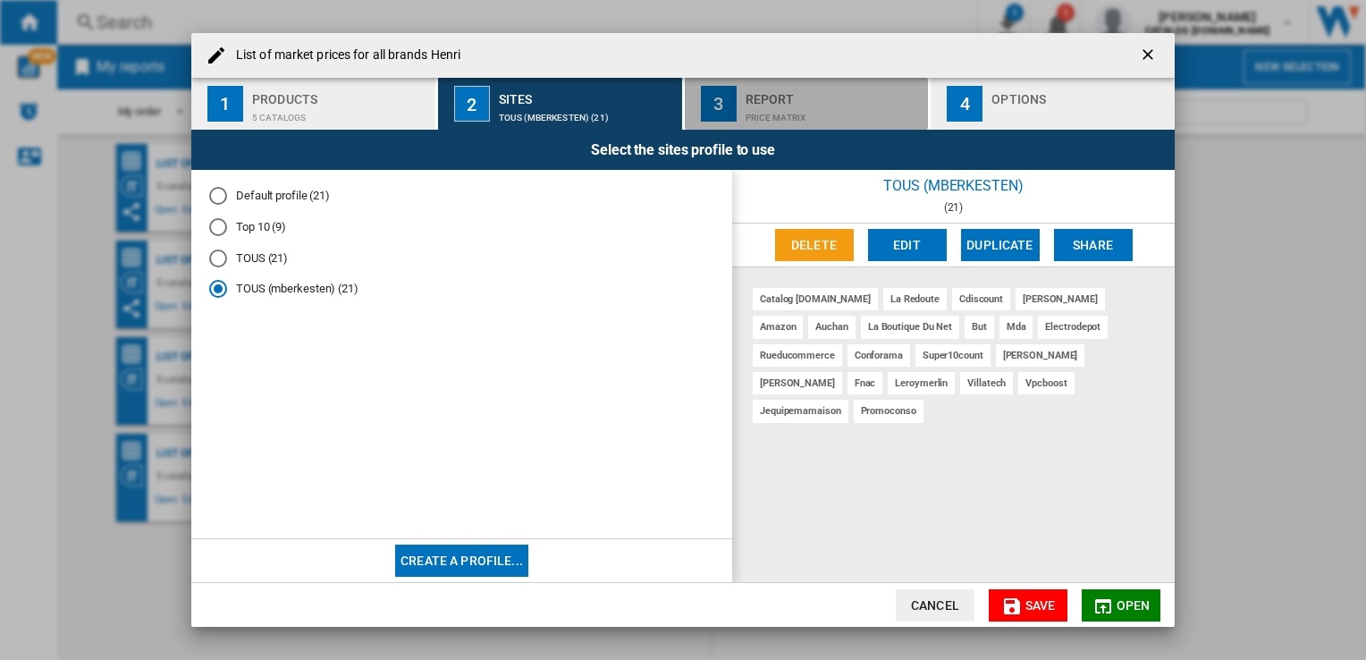
click at [760, 111] on div "Price Matrix" at bounding box center [834, 113] width 176 height 19
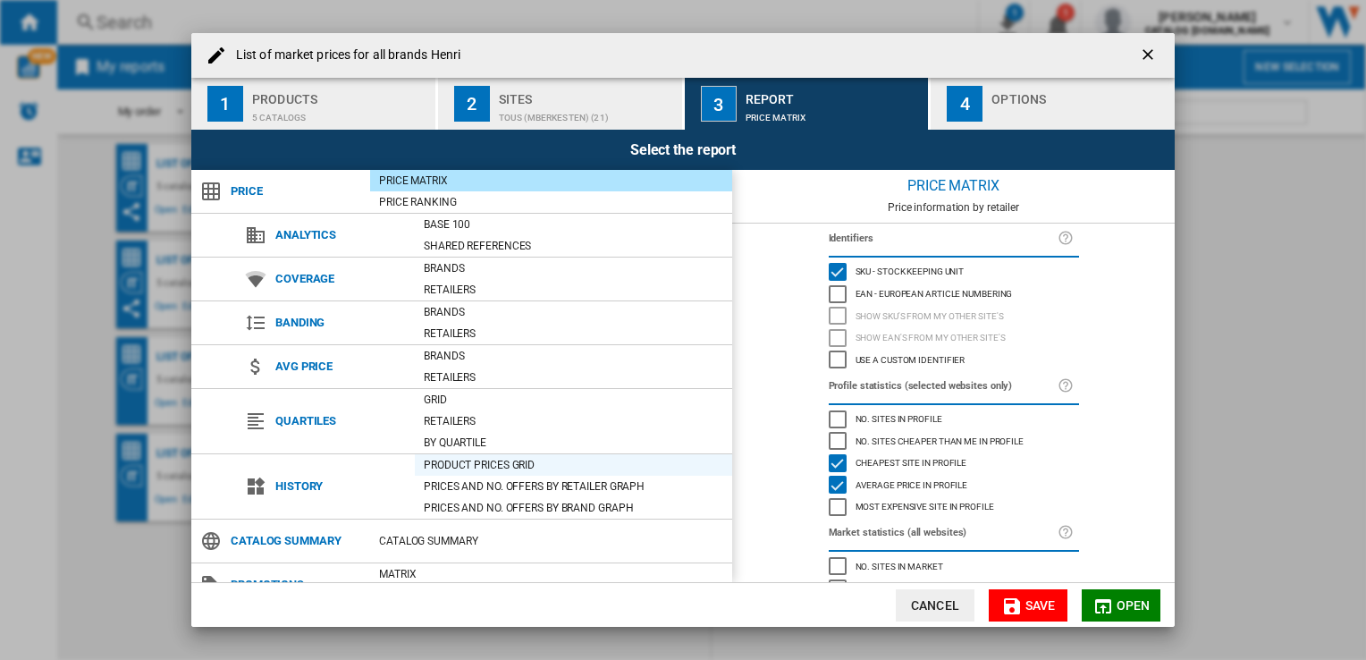
click at [508, 465] on div "Product prices grid" at bounding box center [573, 465] width 317 height 18
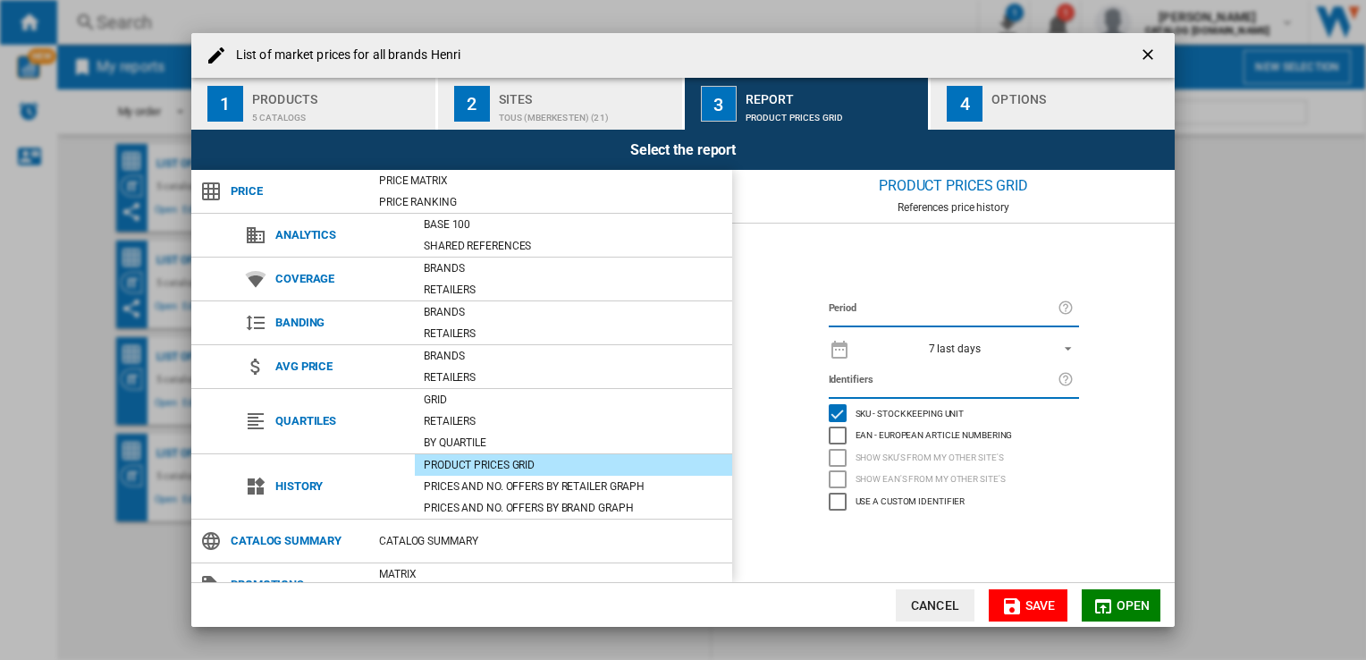
click at [1003, 342] on span "7 last days" at bounding box center [955, 349] width 188 height 15
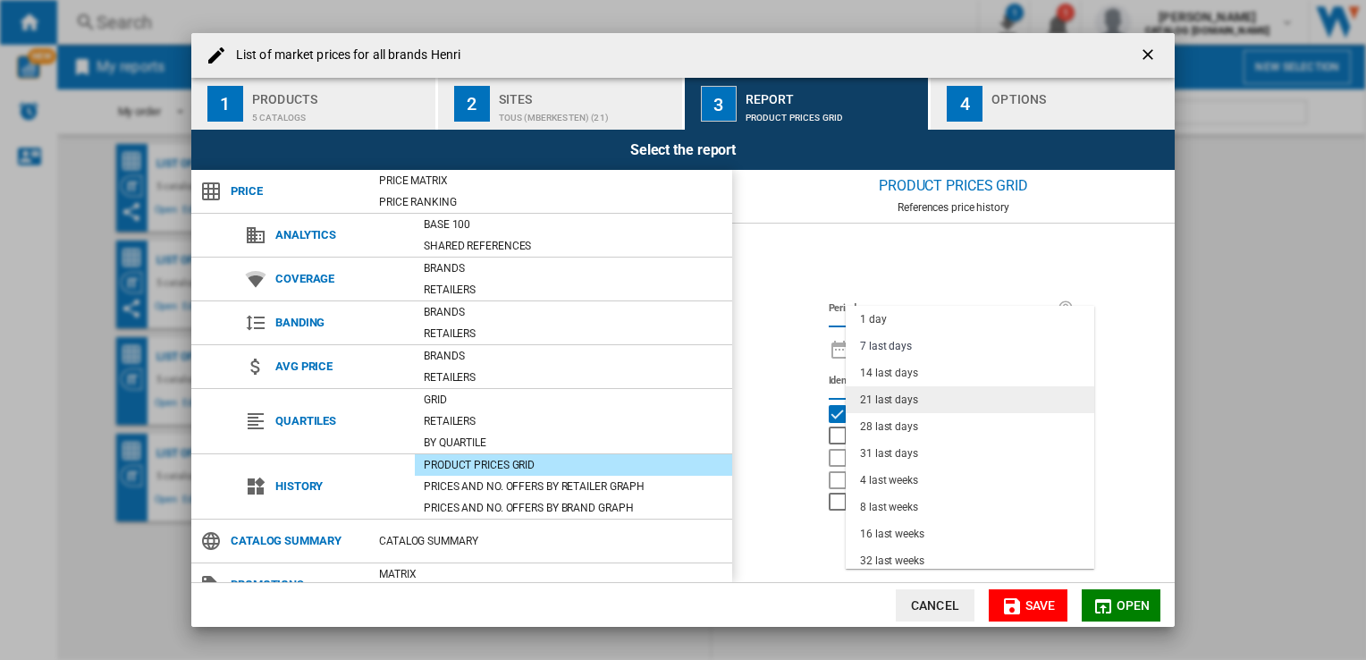
click at [906, 398] on div "21 last days" at bounding box center [889, 399] width 58 height 15
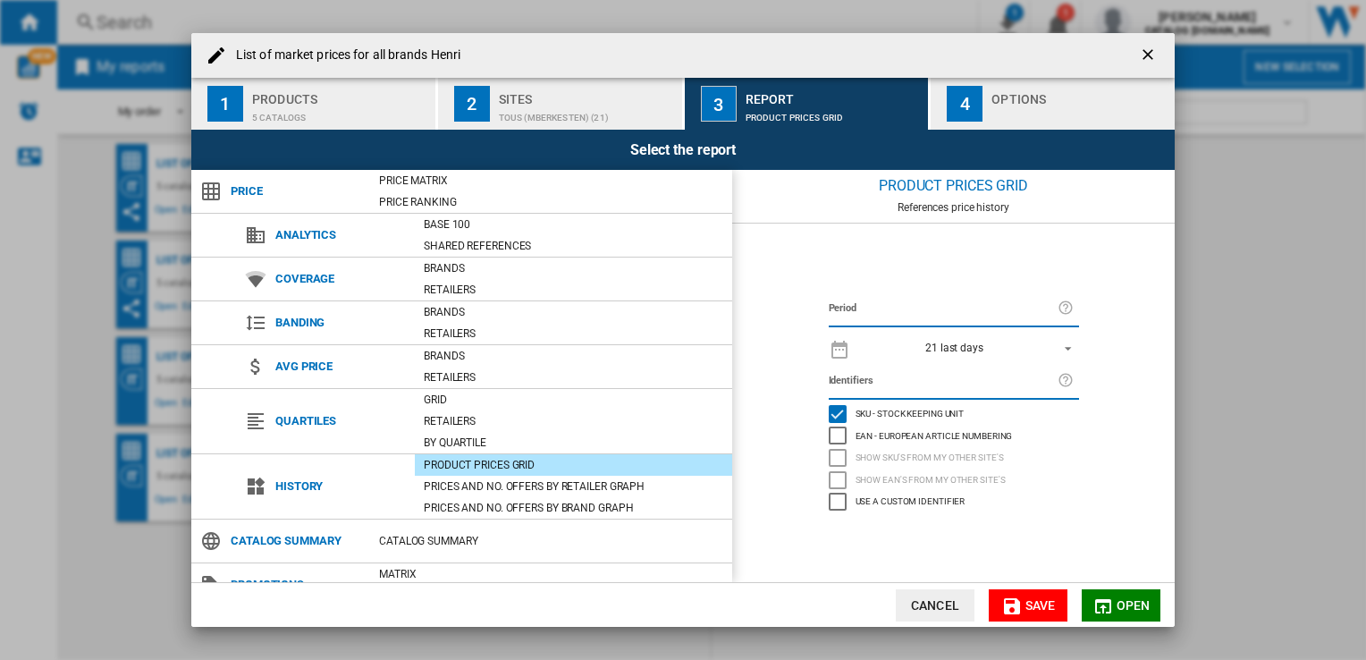
click at [1113, 606] on button "Open" at bounding box center [1121, 605] width 79 height 32
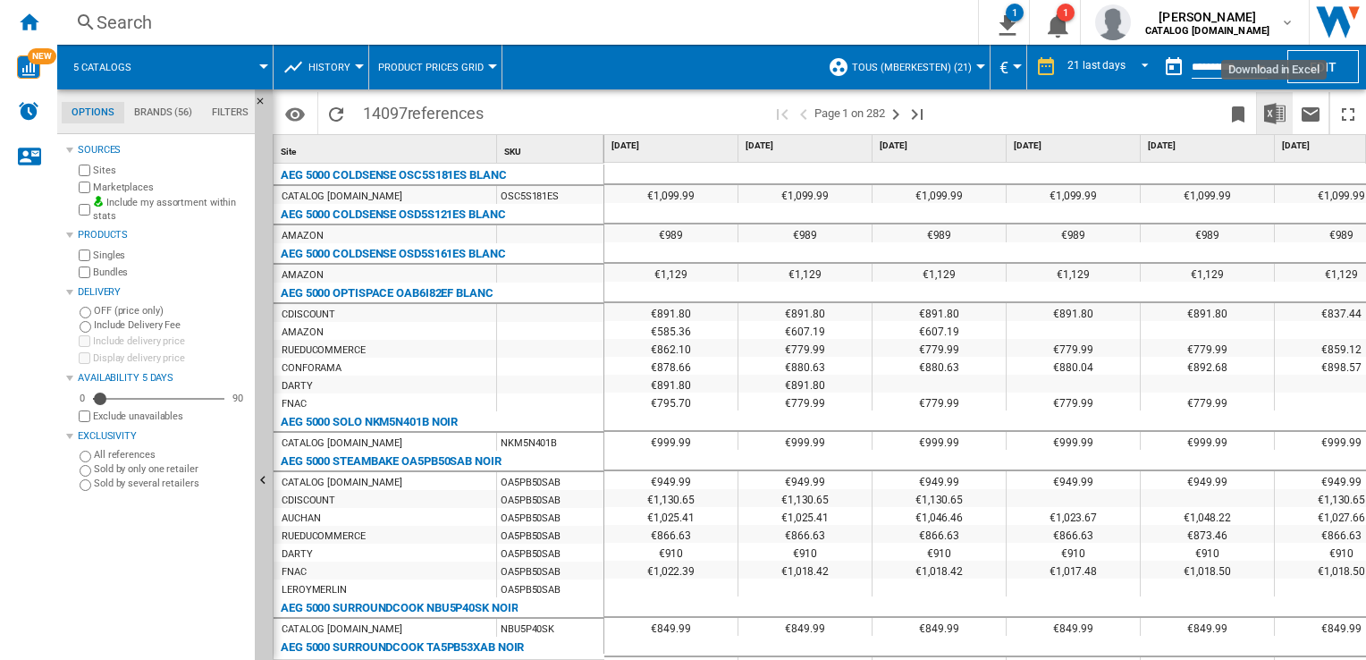
click at [1280, 111] on img "Download in Excel" at bounding box center [1274, 113] width 21 height 21
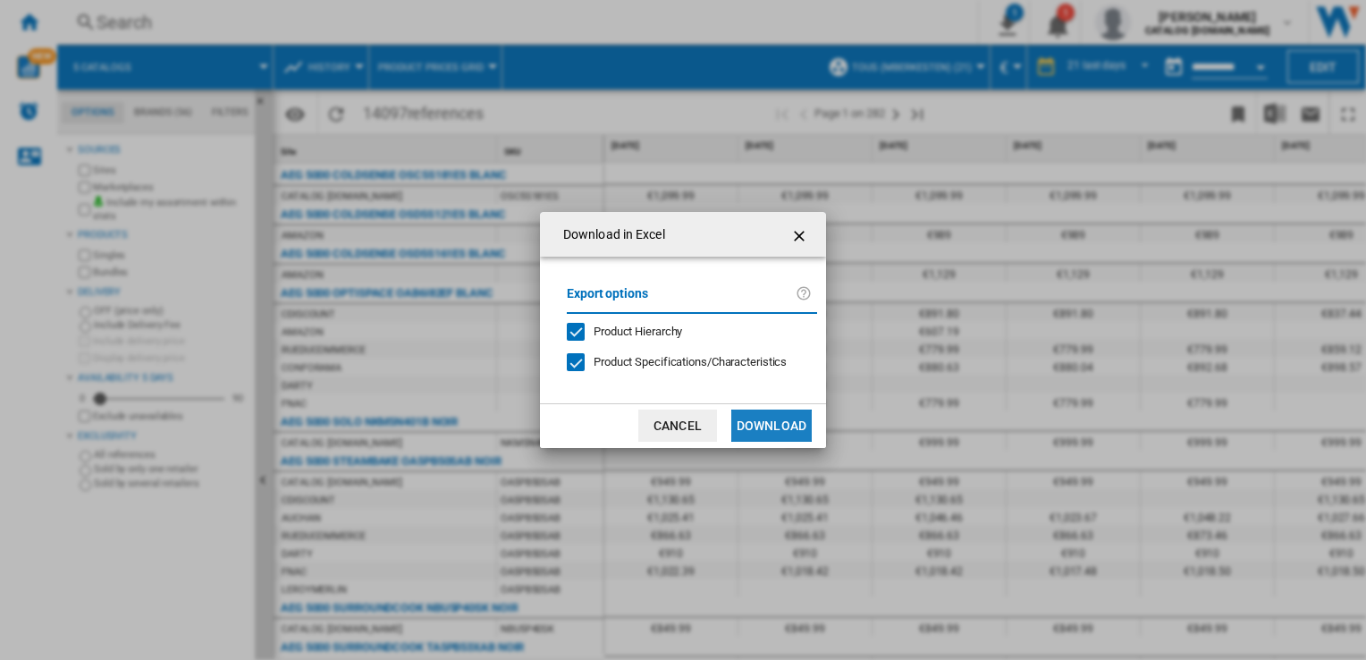
click at [785, 436] on button "Download" at bounding box center [771, 425] width 80 height 32
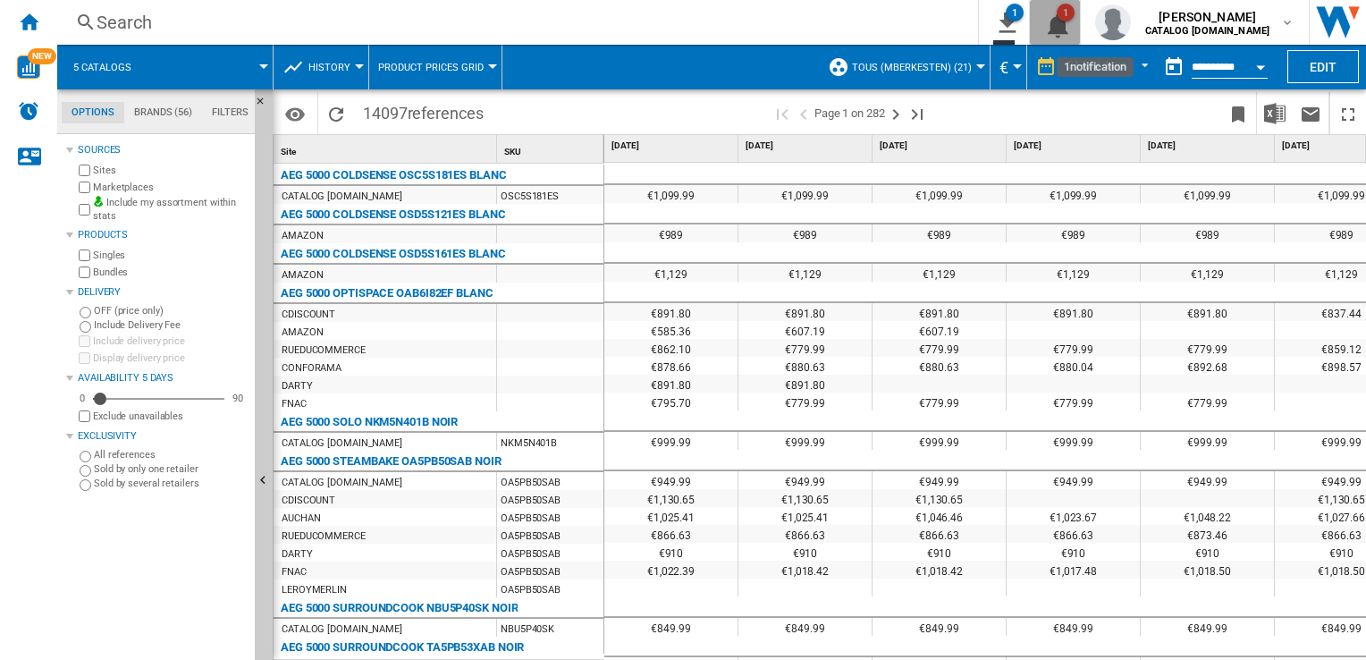
click at [1073, 32] on button "1" at bounding box center [1055, 22] width 50 height 45
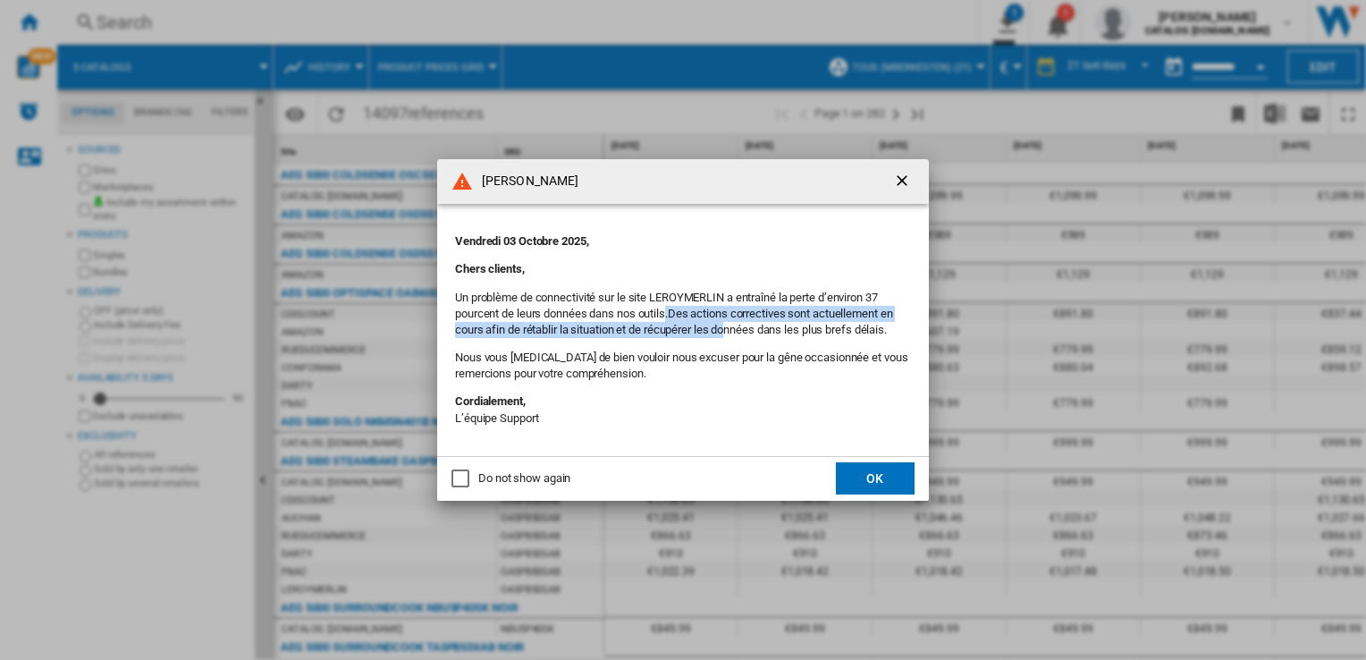
drag, startPoint x: 669, startPoint y: 320, endPoint x: 730, endPoint y: 325, distance: 61.0
click at [730, 325] on p "Un problème de connectivité sur le site LEROYMERLIN a entraîné la perte d’envir…" at bounding box center [683, 314] width 456 height 49
click at [873, 468] on button "OK" at bounding box center [875, 478] width 79 height 32
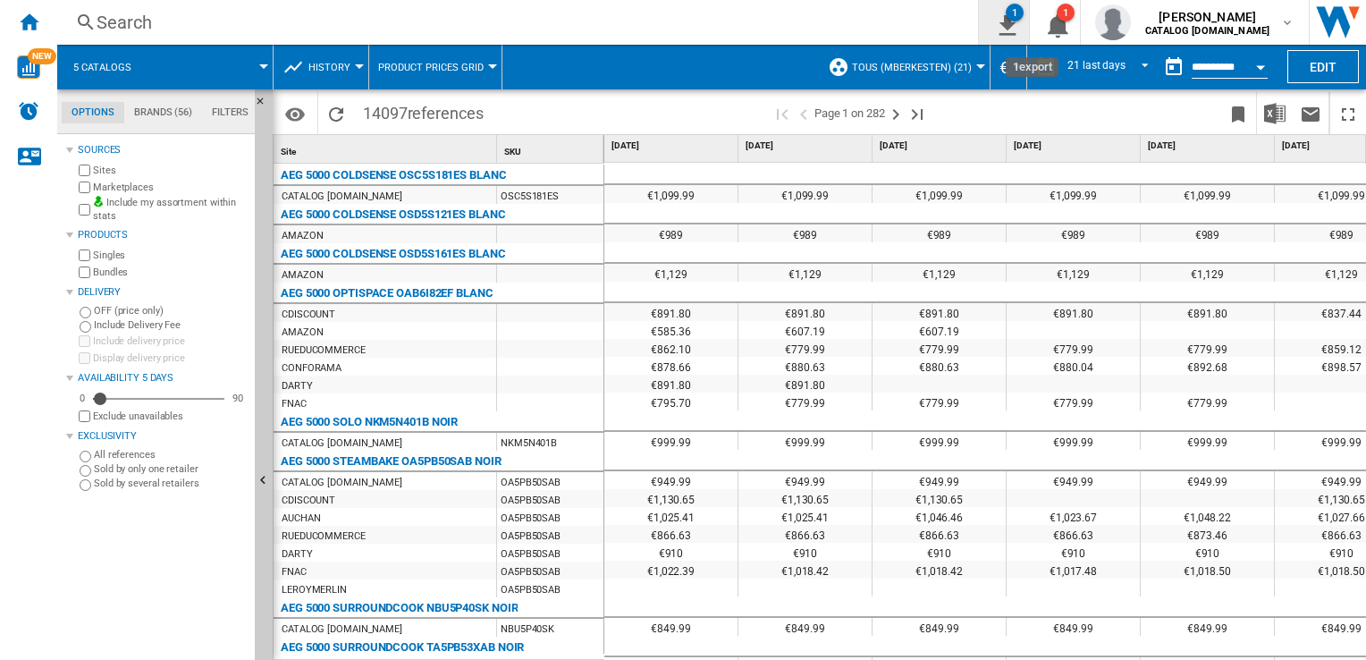
click at [1013, 27] on ng-md-icon "1\a export" at bounding box center [1003, 23] width 21 height 22
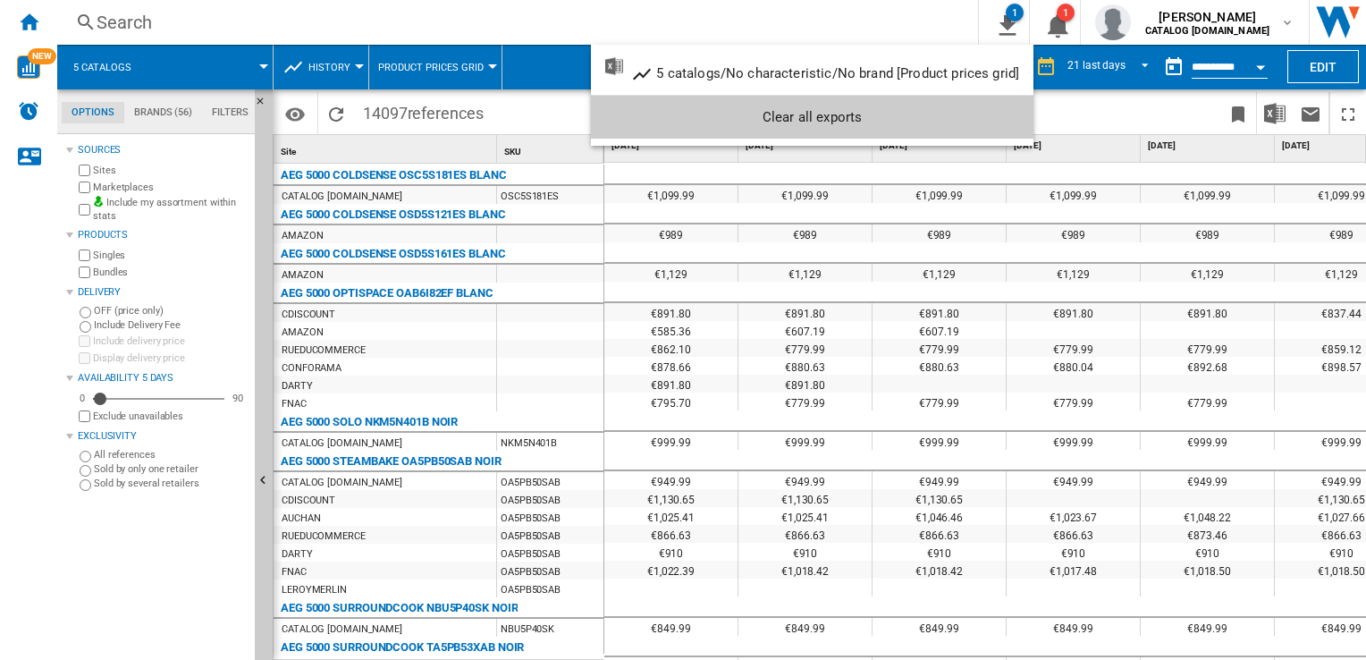
click at [392, 25] on md-backdrop at bounding box center [683, 330] width 1366 height 660
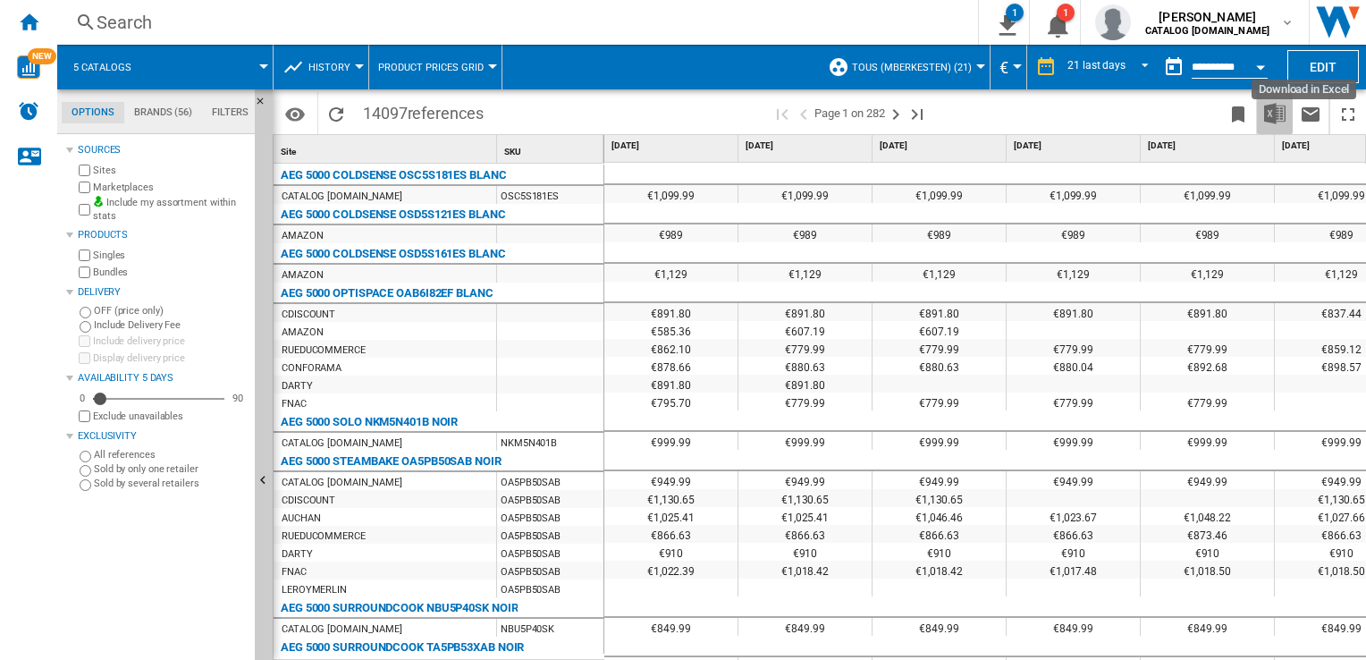
click at [1275, 109] on img "Download in Excel" at bounding box center [1274, 113] width 21 height 21
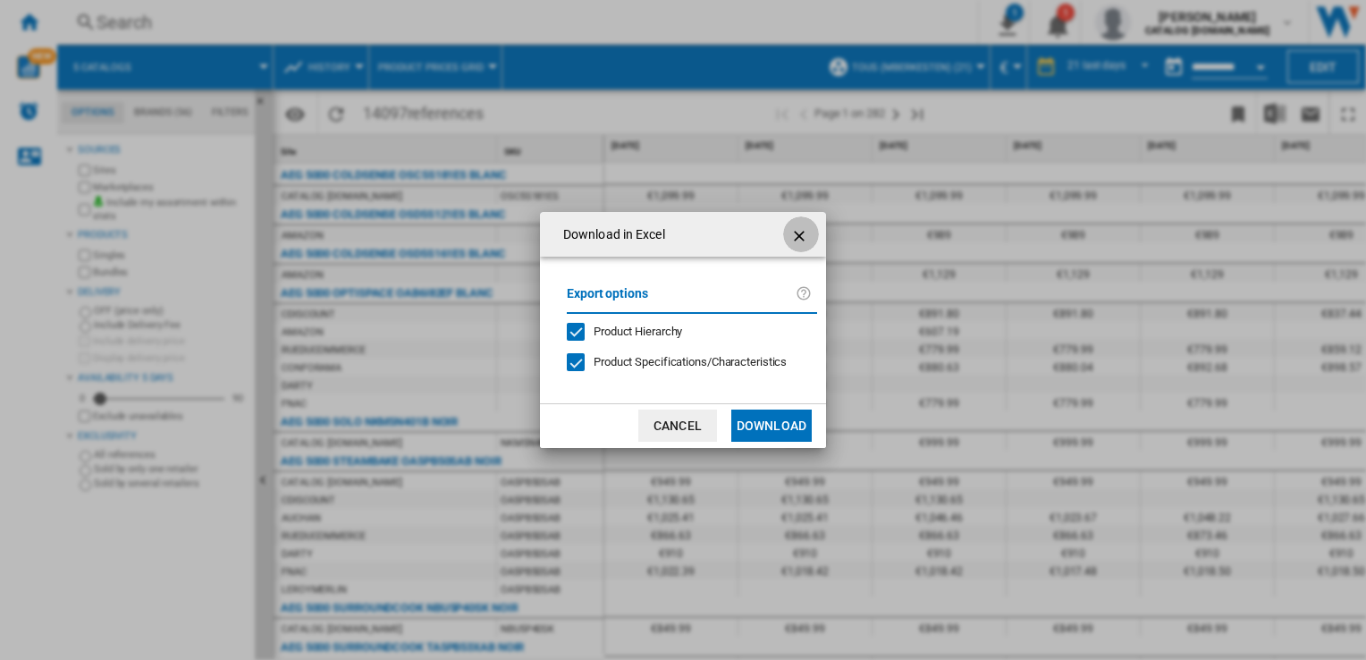
click at [797, 238] on ng-md-icon "getI18NText('BUTTONS.CLOSE_DIALOG')" at bounding box center [800, 235] width 21 height 21
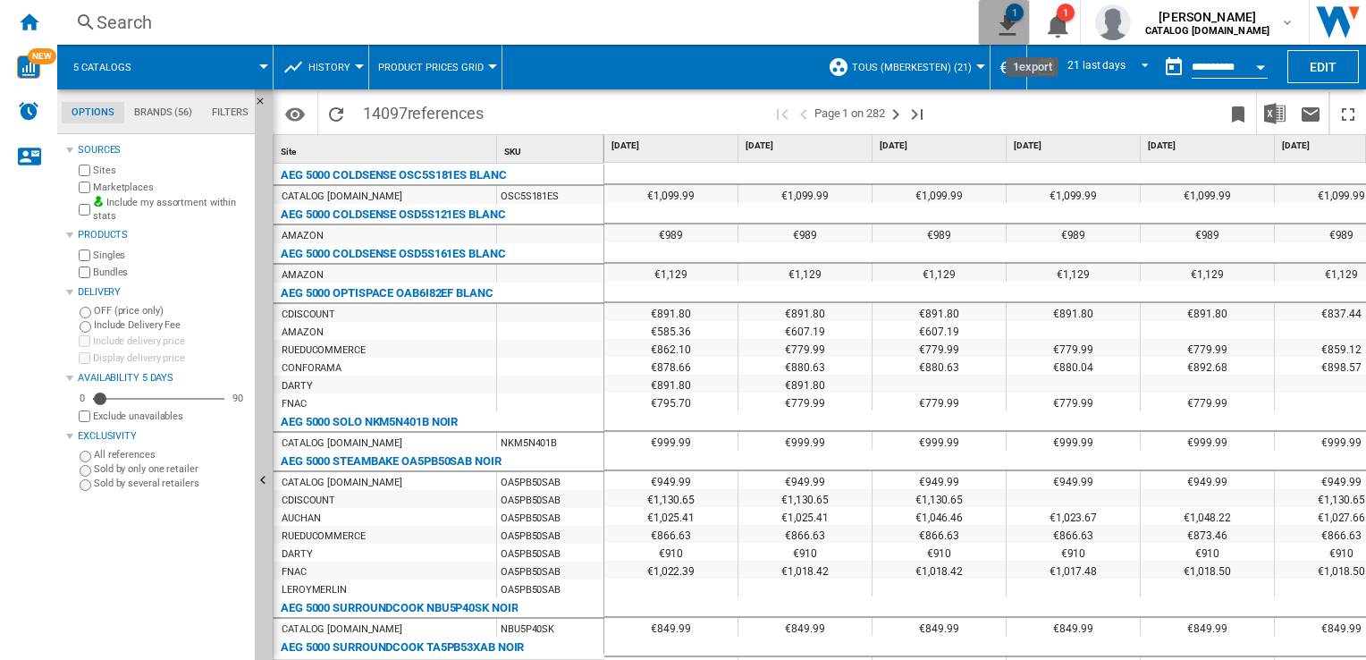
click at [992, 16] on button "1" at bounding box center [1004, 22] width 50 height 45
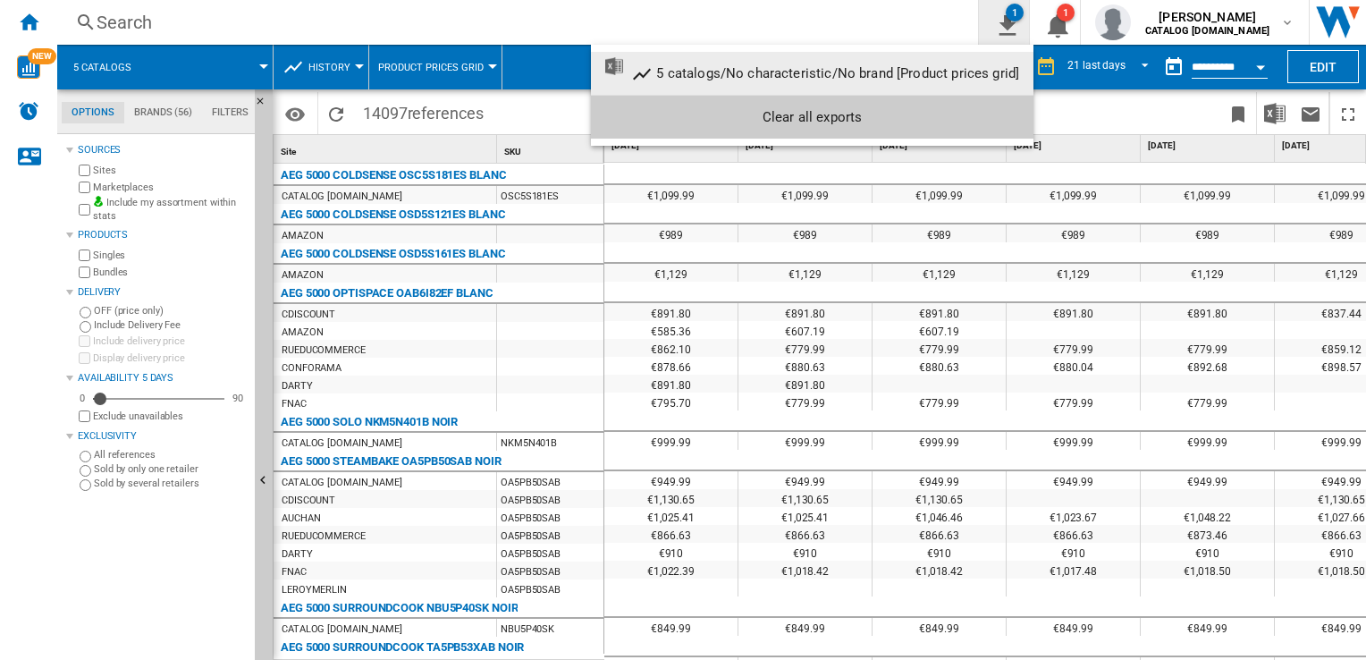
click at [1002, 22] on md-backdrop at bounding box center [683, 330] width 1366 height 660
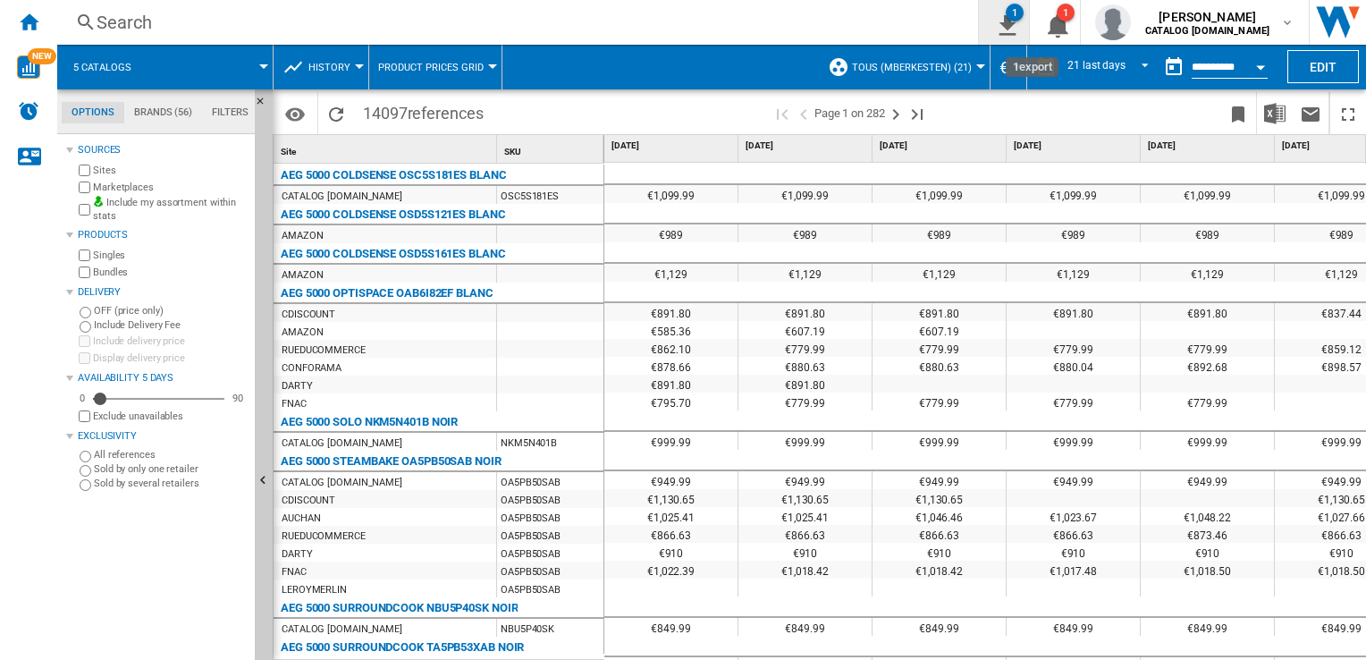
click at [1002, 22] on ng-md-icon "1\a export" at bounding box center [1003, 23] width 21 height 22
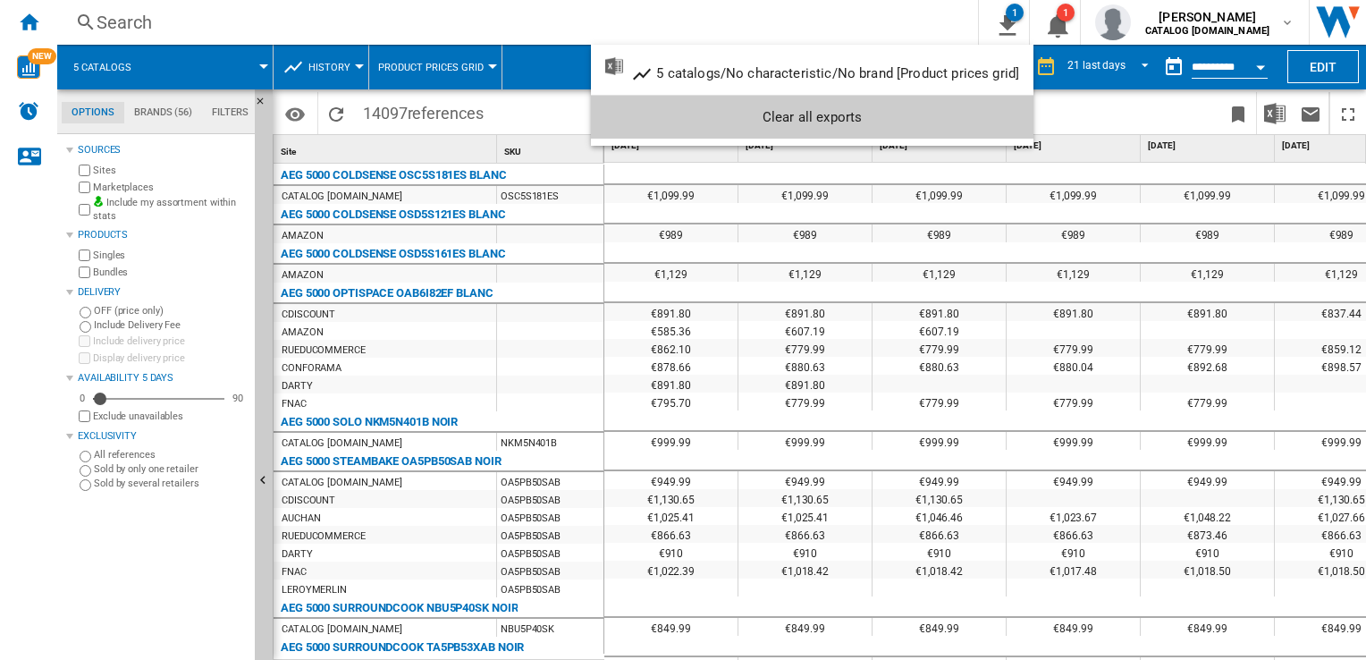
click at [1269, 108] on md-backdrop at bounding box center [683, 330] width 1366 height 660
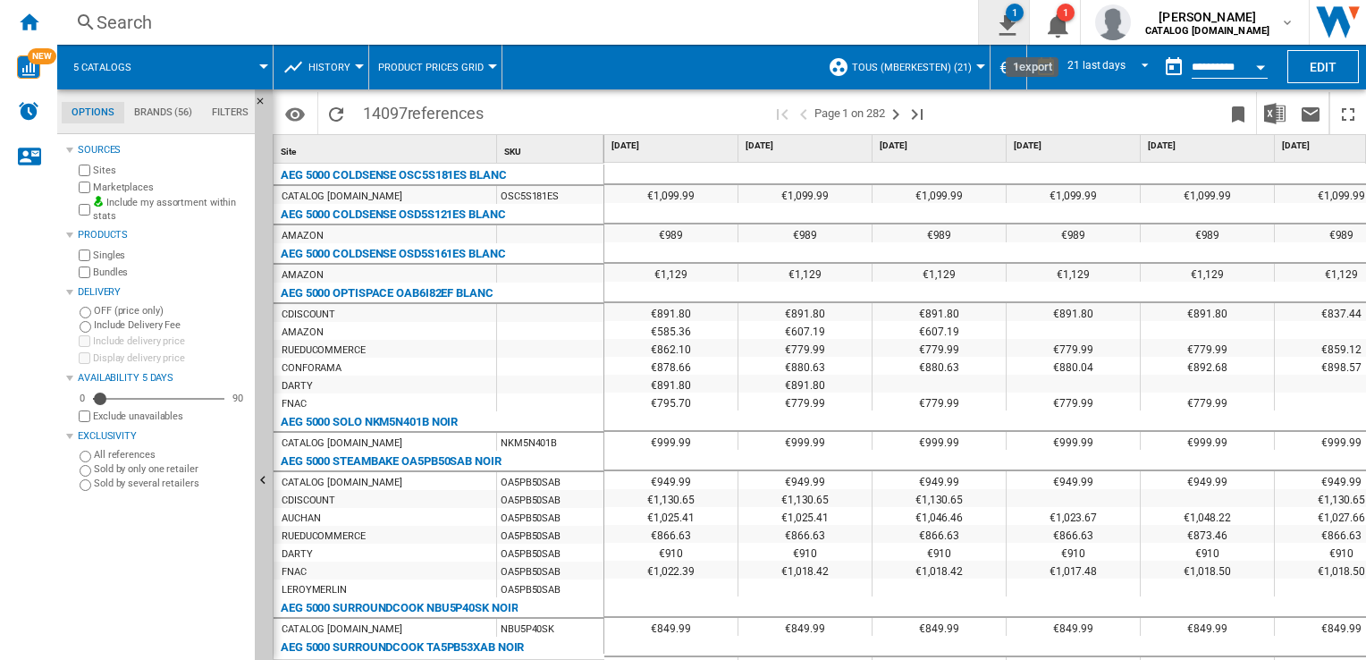
click at [1029, 35] on button "1" at bounding box center [1004, 22] width 50 height 45
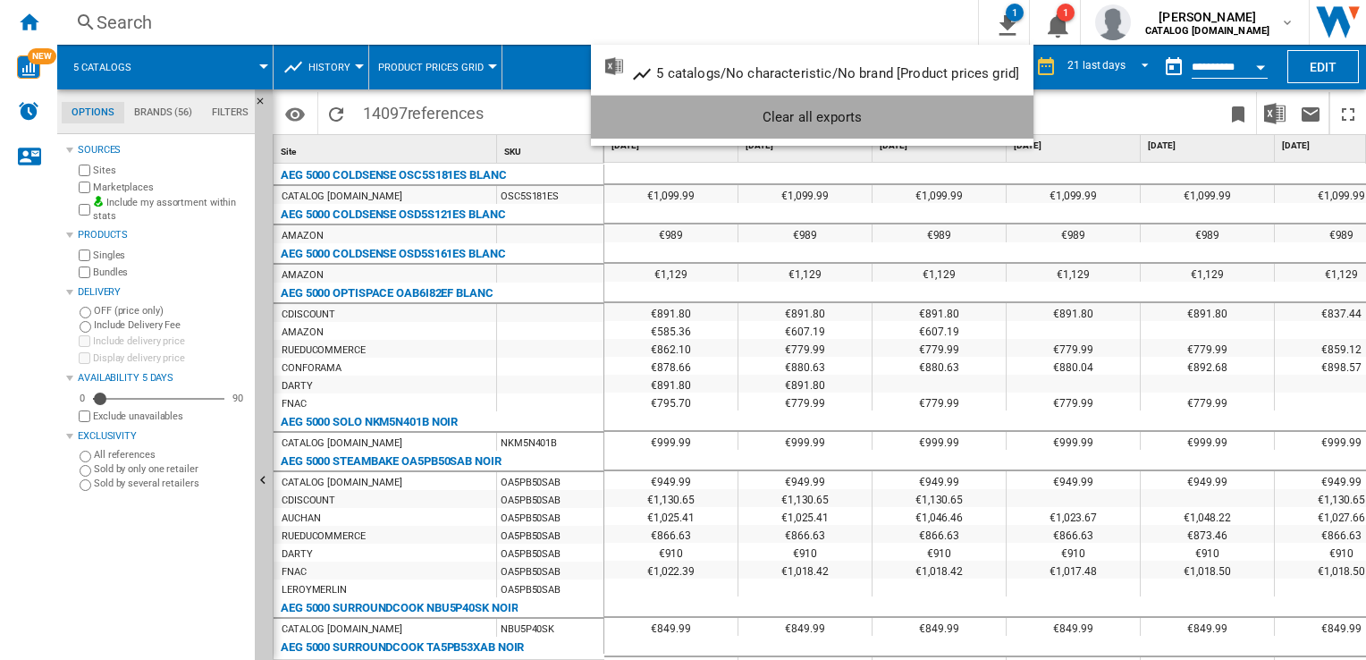
click at [869, 106] on div "Clear all exports" at bounding box center [812, 117] width 414 height 32
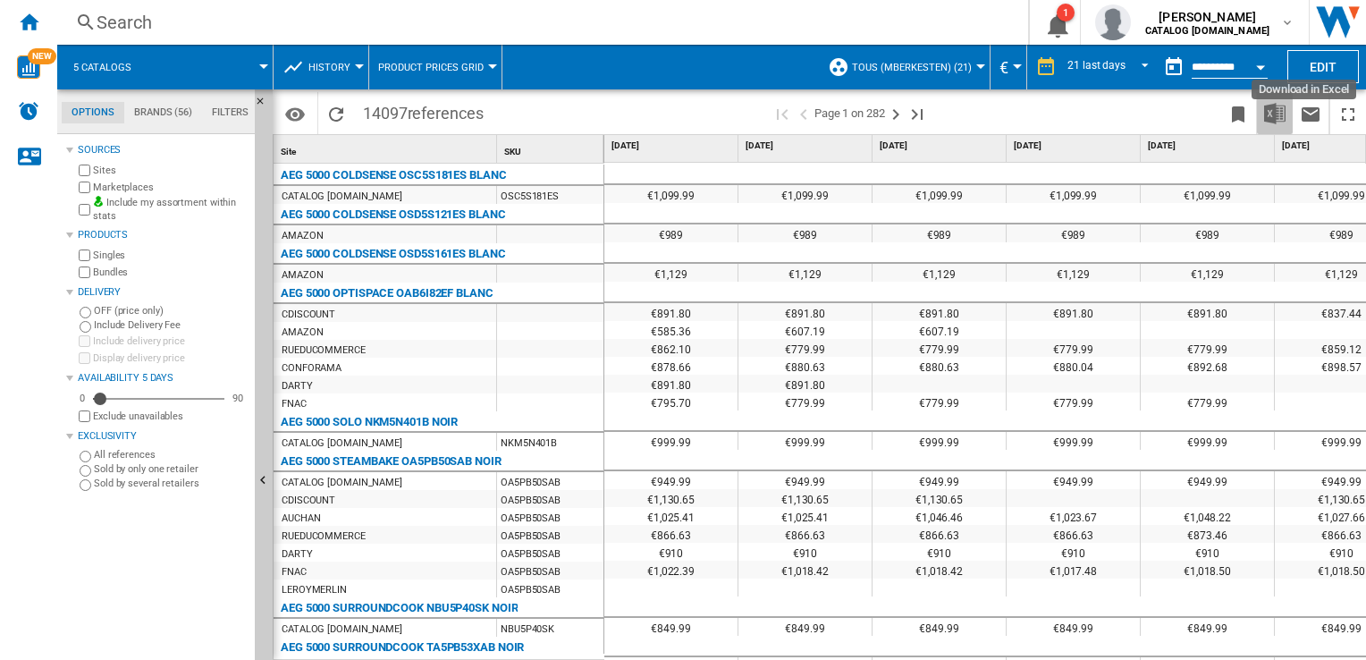
click at [1269, 112] on img "Download in Excel" at bounding box center [1274, 113] width 21 height 21
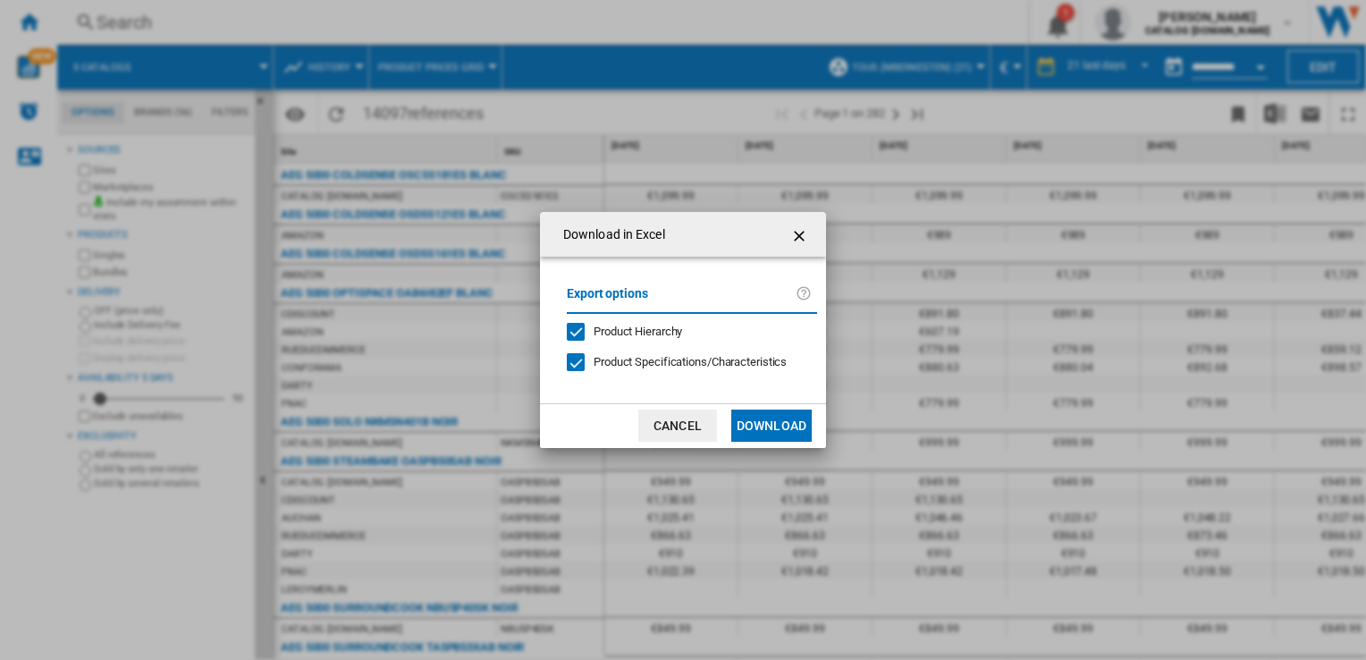
click at [780, 430] on button "Download" at bounding box center [771, 425] width 80 height 32
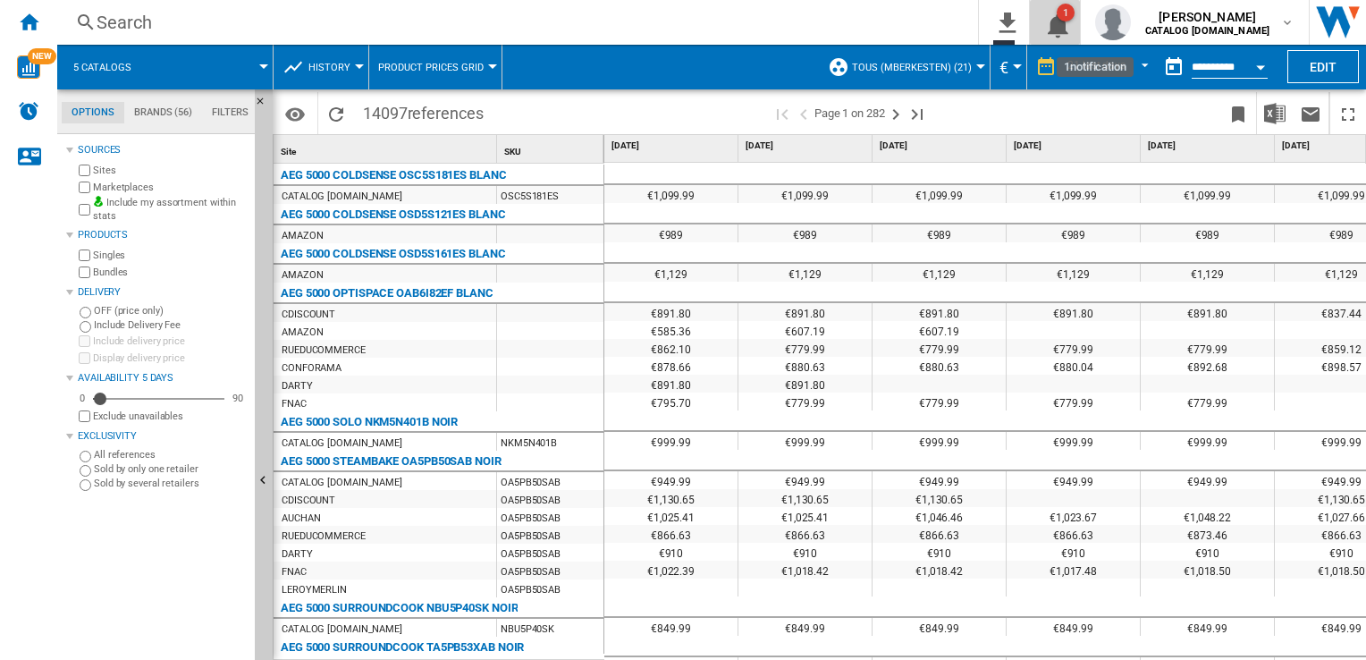
click at [1056, 20] on ng-md-icon "1\a notification" at bounding box center [1054, 23] width 21 height 22
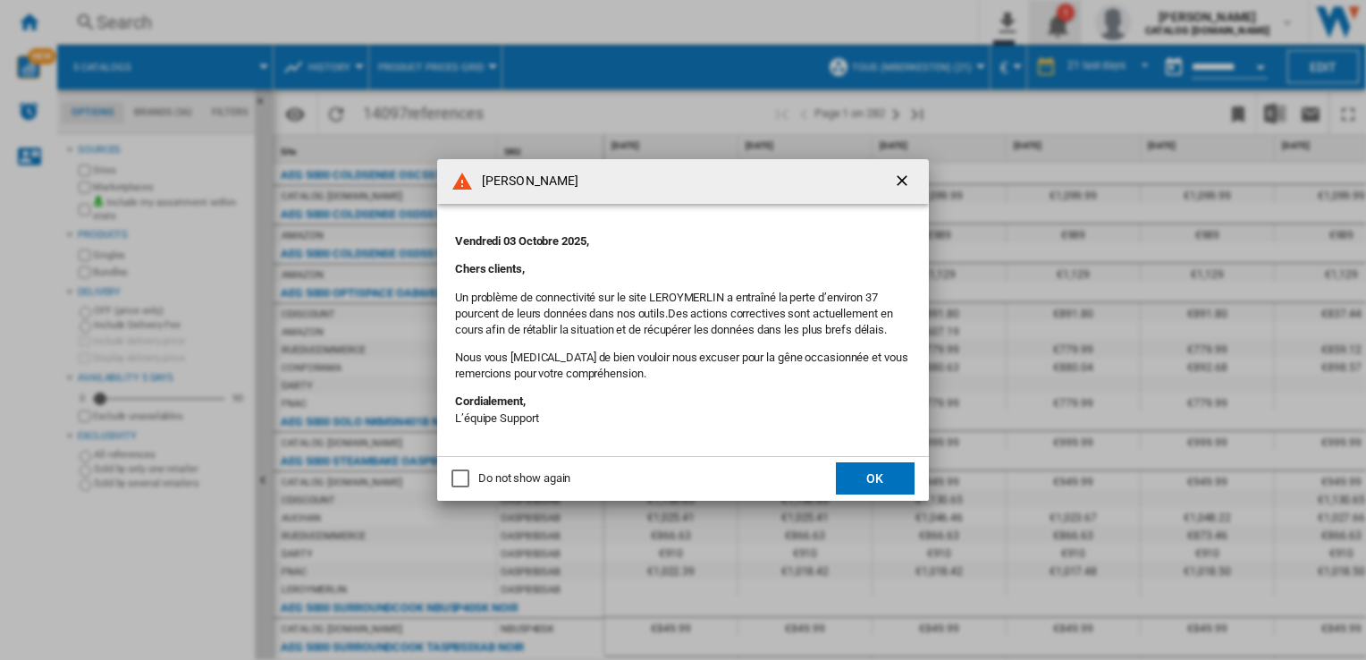
click at [1056, 20] on div "[PERSON_NAME] Vendredi 03 Octobre 2025, Chers clients, Un problème de connectiv…" at bounding box center [683, 330] width 1366 height 660
click at [866, 462] on button "OK" at bounding box center [875, 478] width 79 height 32
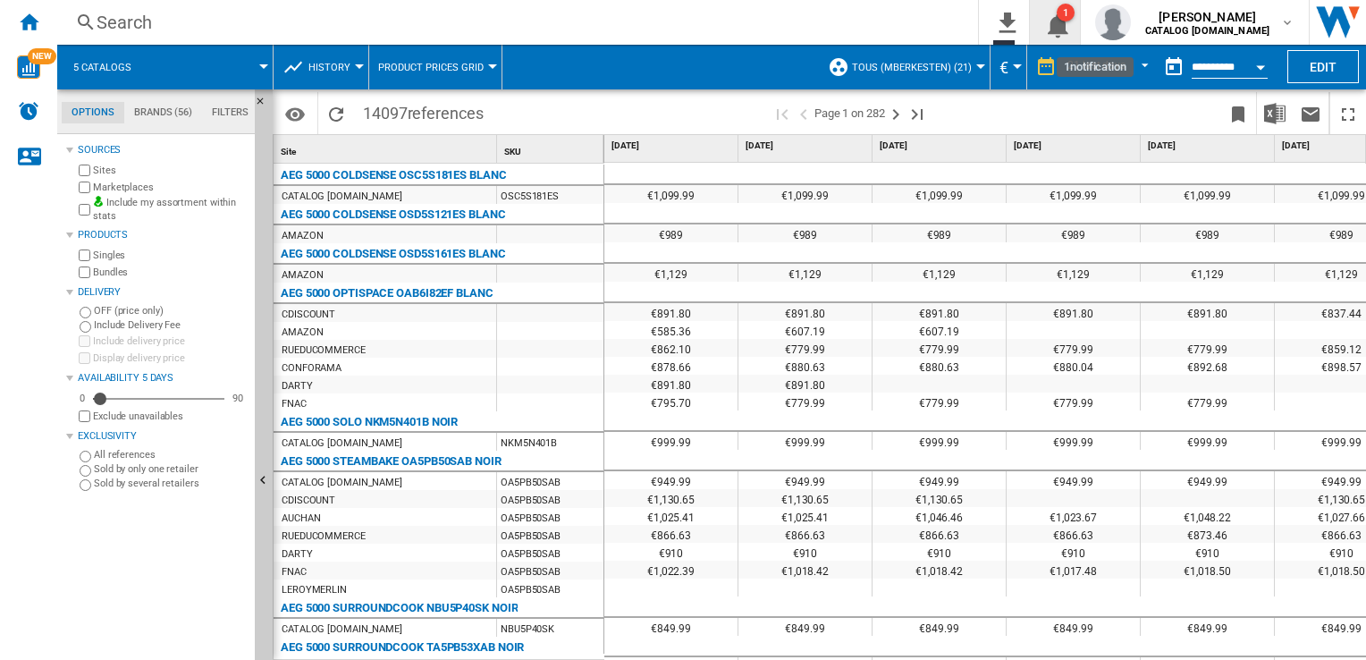
click at [1055, 17] on ng-md-icon "1\a notification" at bounding box center [1054, 23] width 21 height 22
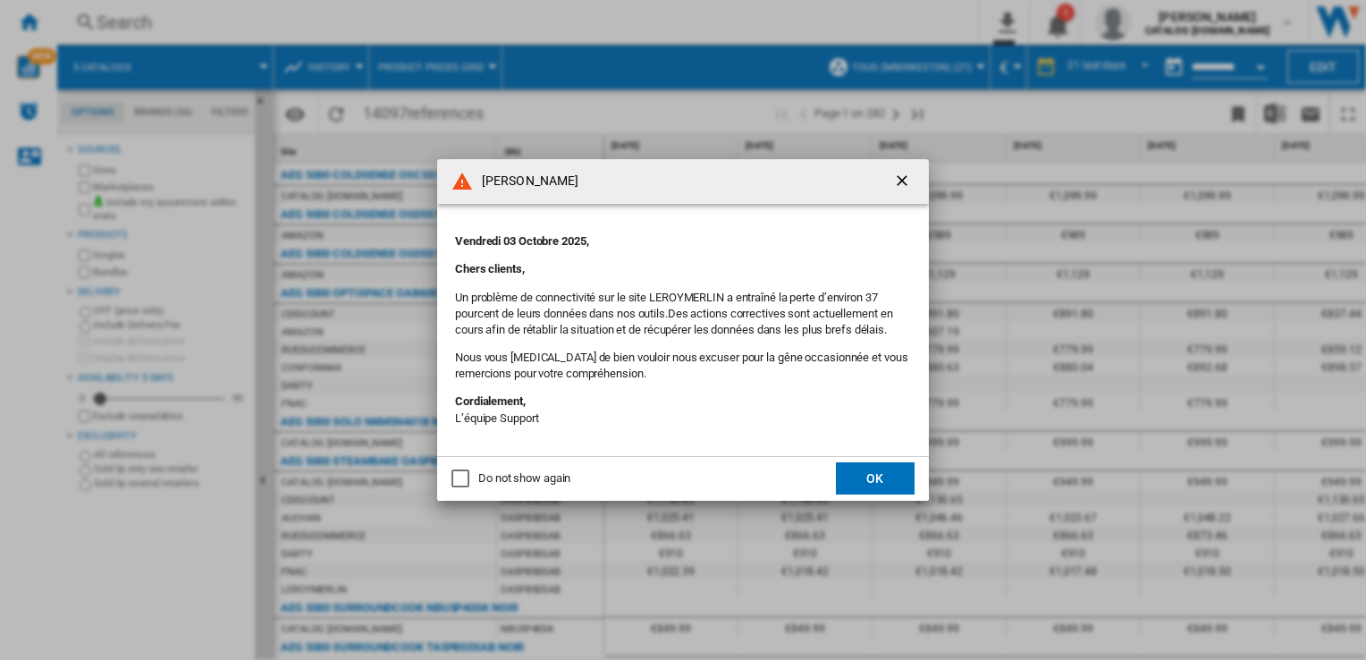
click at [544, 471] on div "Do not show again" at bounding box center [524, 478] width 92 height 16
click at [880, 473] on button "OK" at bounding box center [875, 478] width 79 height 32
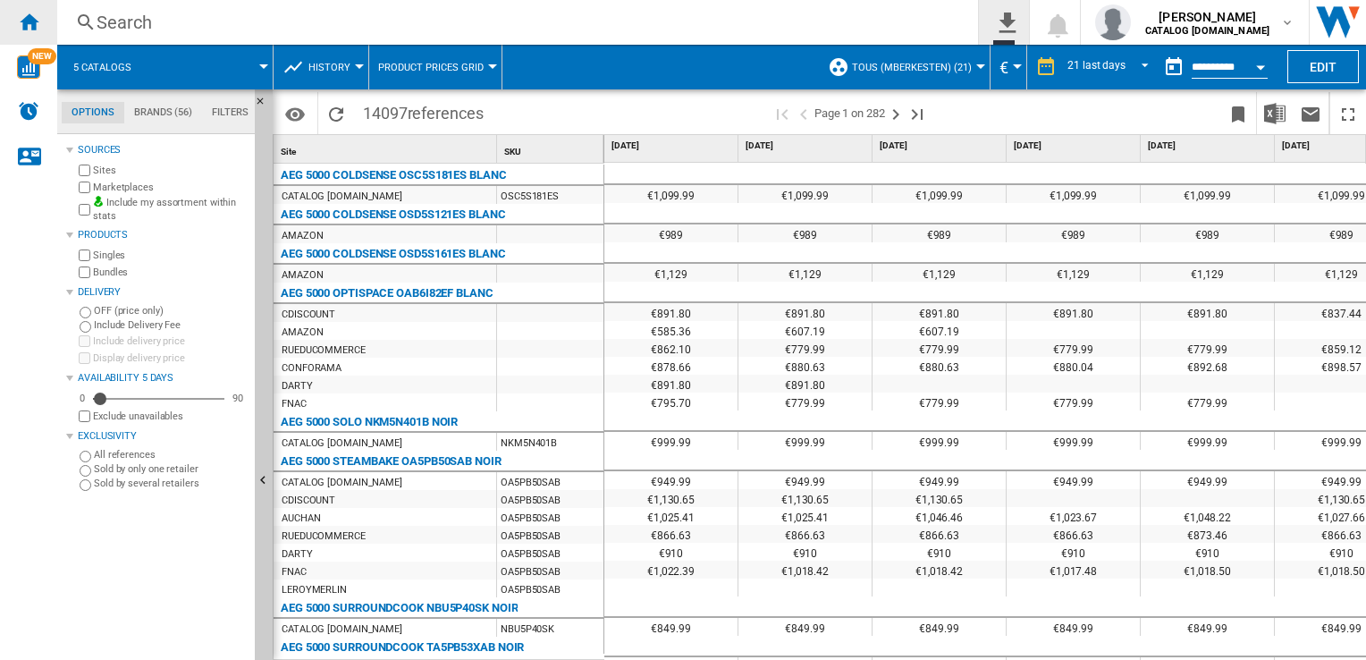
click at [28, 13] on ng-md-icon "Home" at bounding box center [28, 21] width 21 height 21
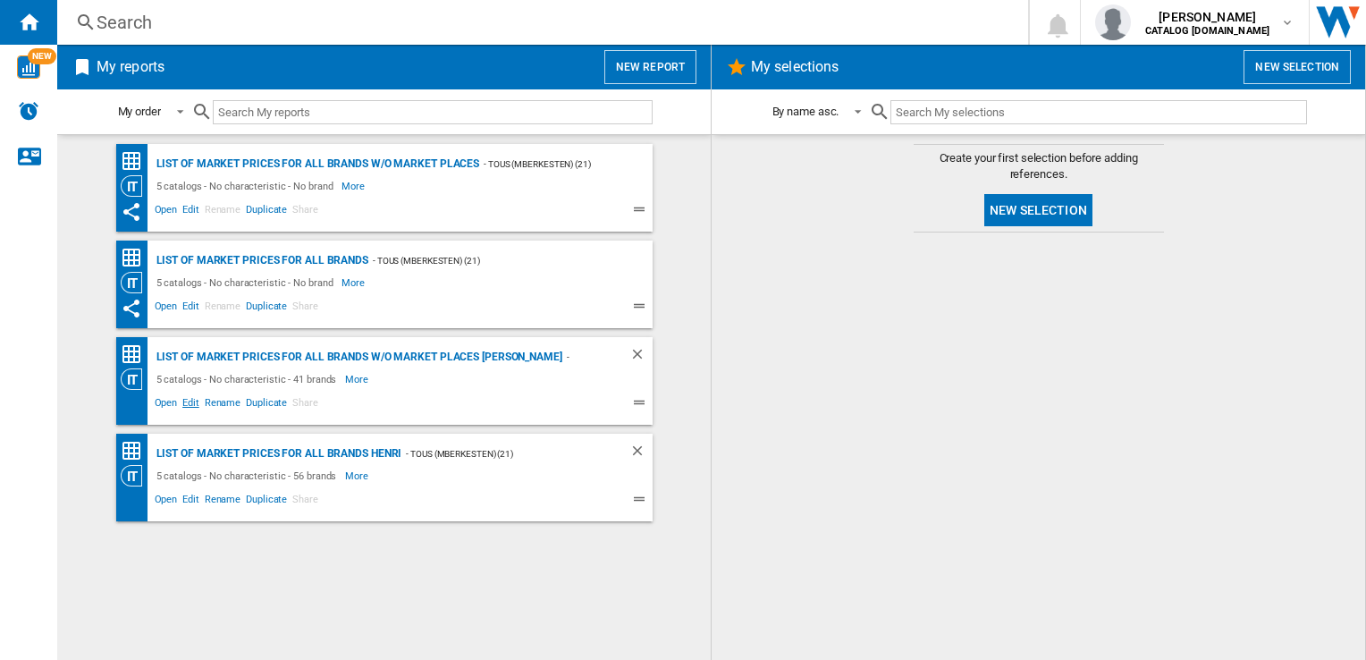
click at [182, 403] on span "Edit" at bounding box center [191, 404] width 22 height 21
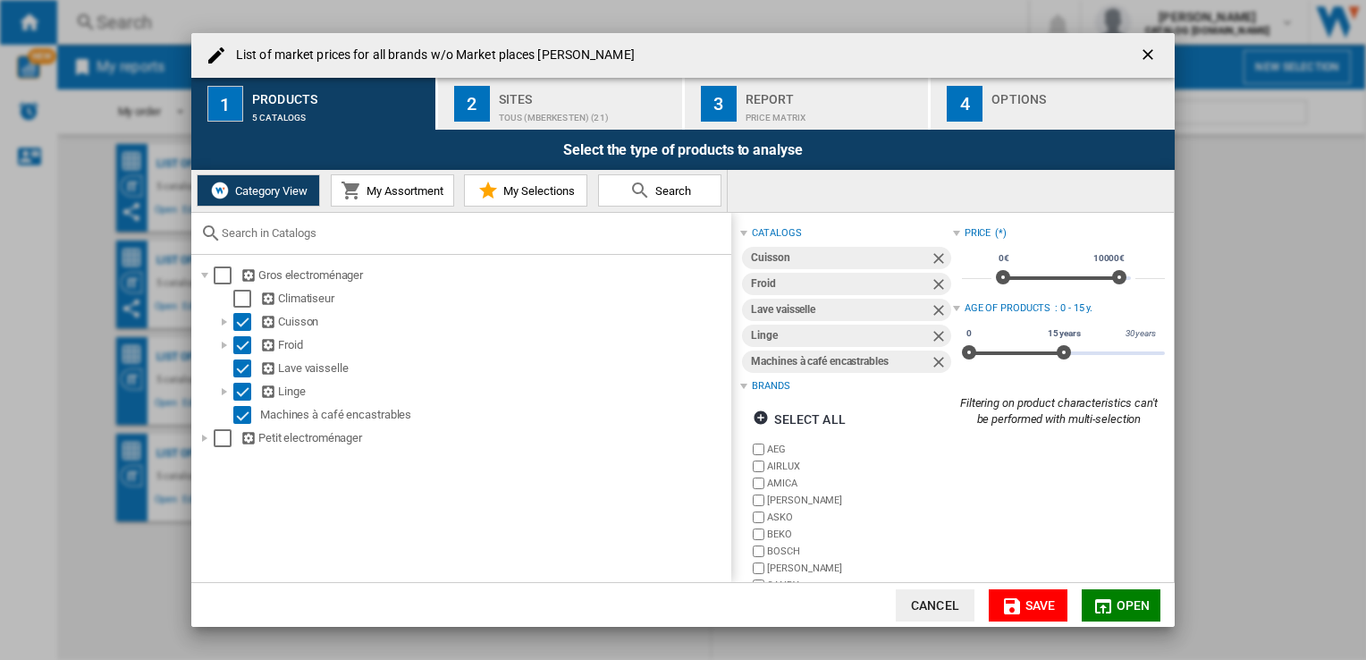
click at [567, 108] on div "TOUS (mberkesten) (21)" at bounding box center [587, 113] width 176 height 19
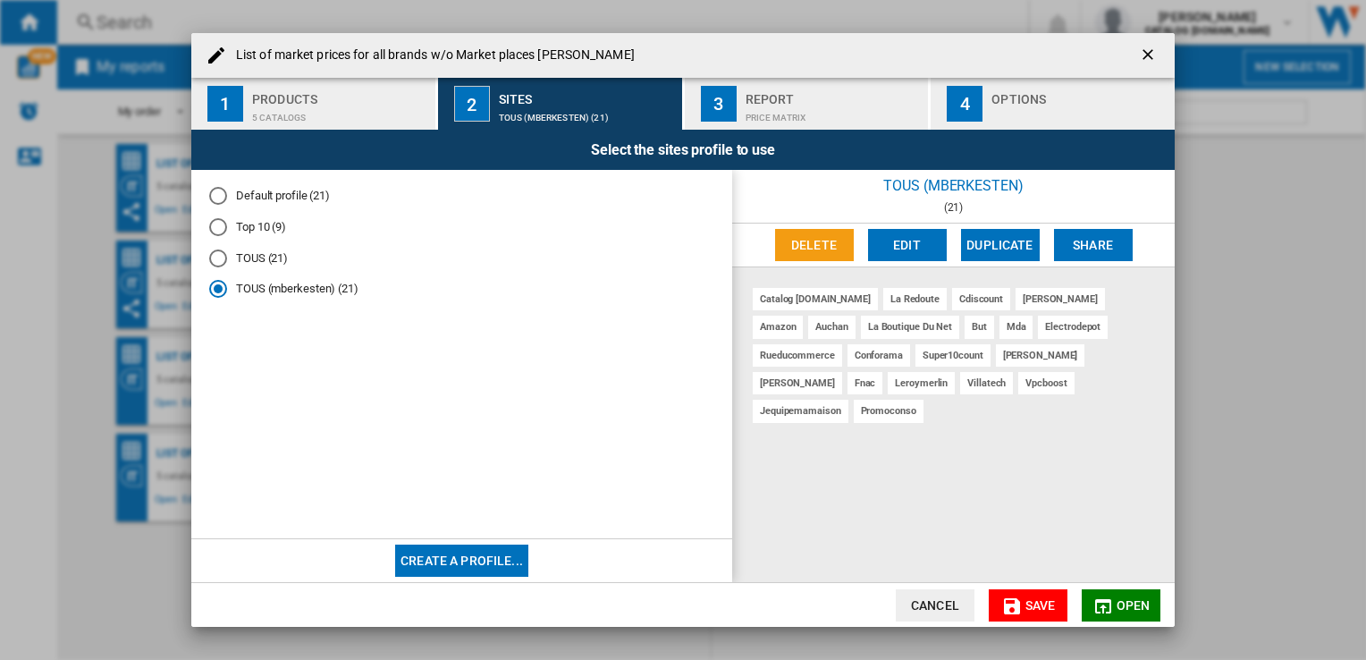
click at [744, 106] on button "3 Report Price Matrix" at bounding box center [808, 104] width 246 height 52
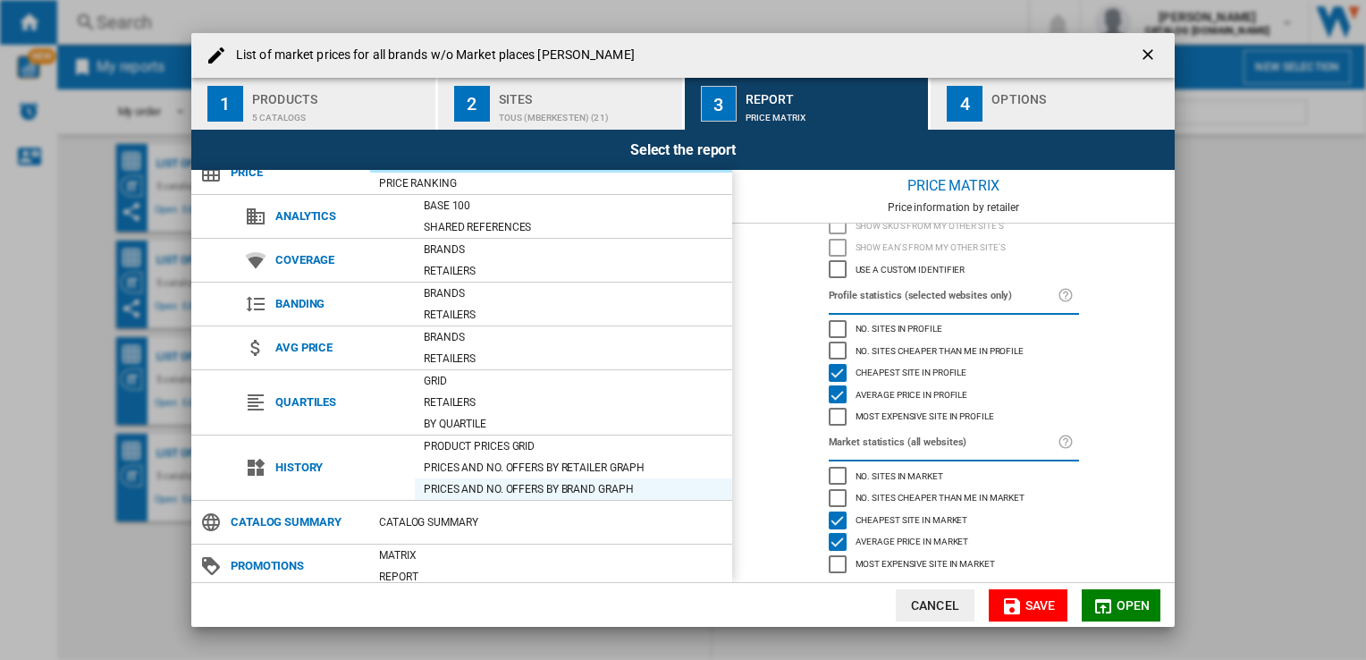
scroll to position [66, 0]
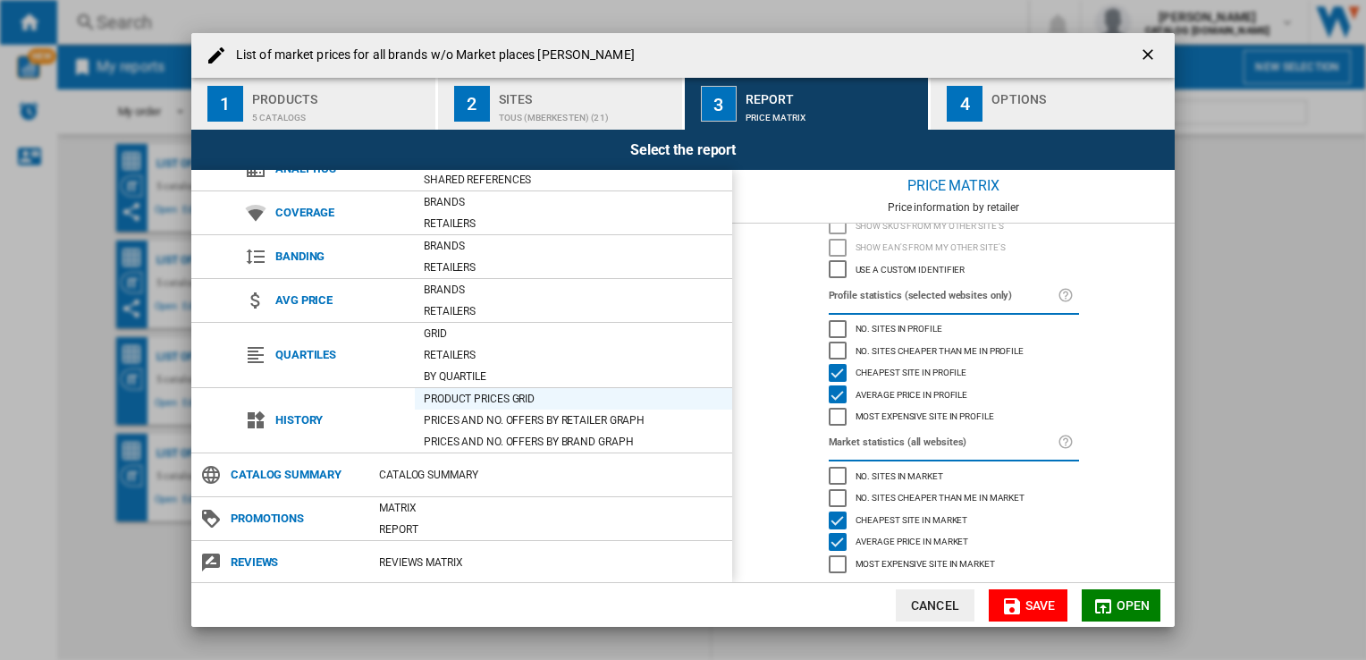
click at [458, 396] on div "Product prices grid" at bounding box center [573, 399] width 317 height 18
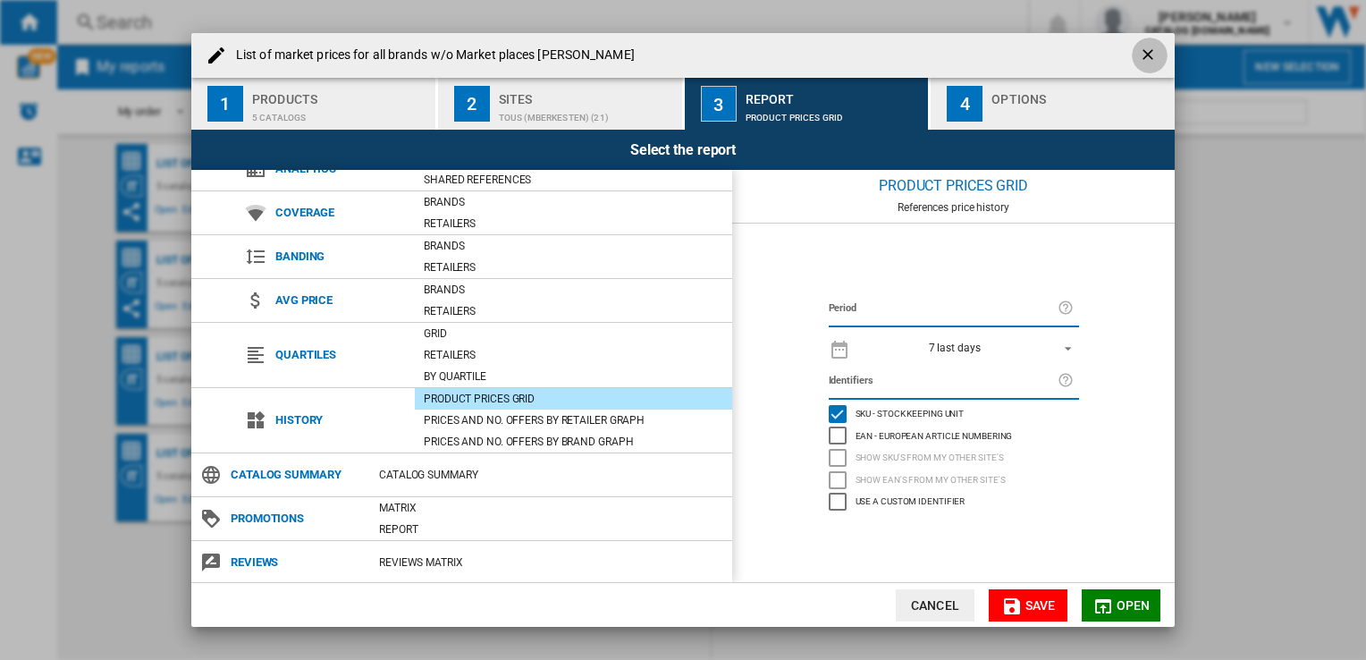
click at [1151, 62] on ng-md-icon "getI18NText('BUTTONS.CLOSE_DIALOG')" at bounding box center [1149, 56] width 21 height 21
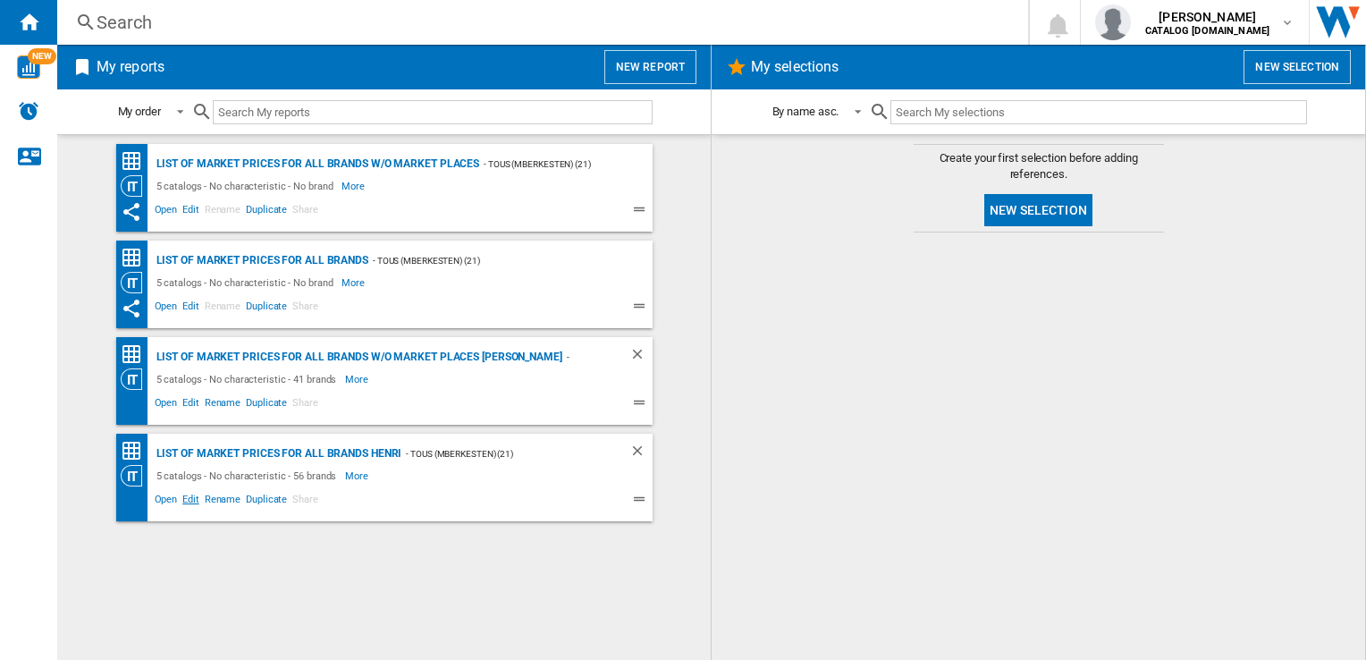
click at [194, 499] on span "Edit" at bounding box center [191, 501] width 22 height 21
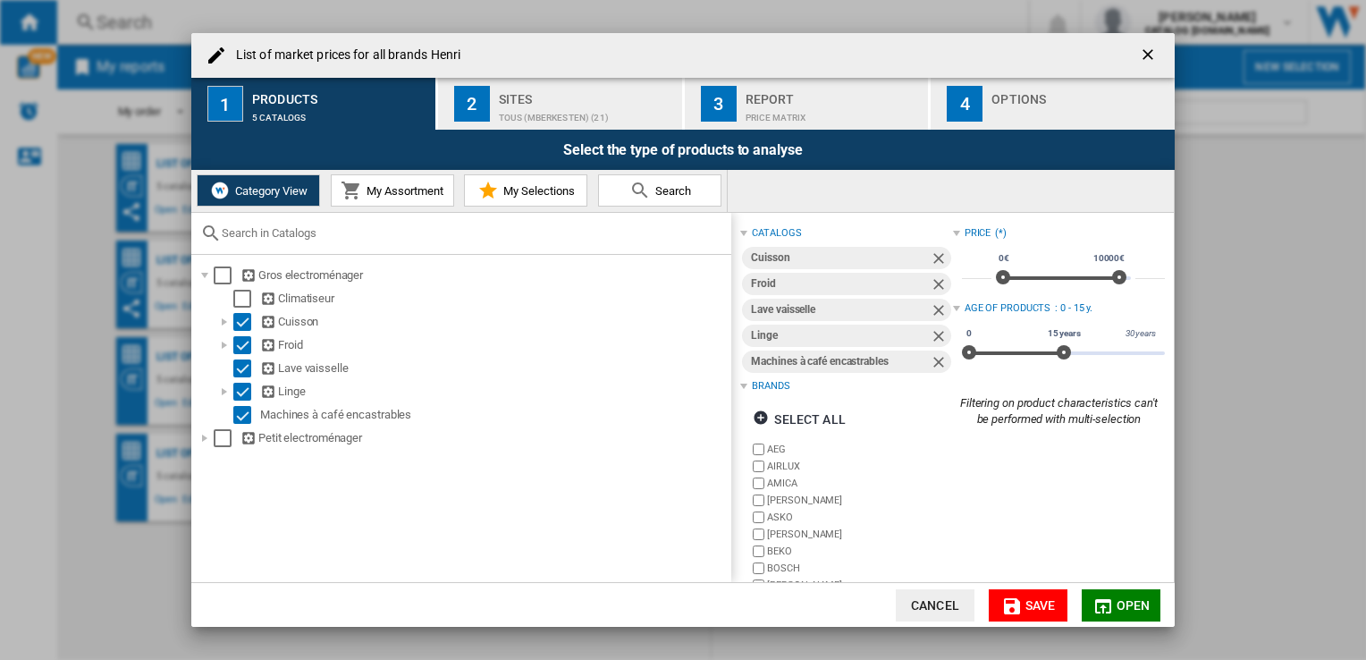
click at [497, 114] on button "2 Sites TOUS (mberkesten) (21)" at bounding box center [561, 104] width 246 height 52
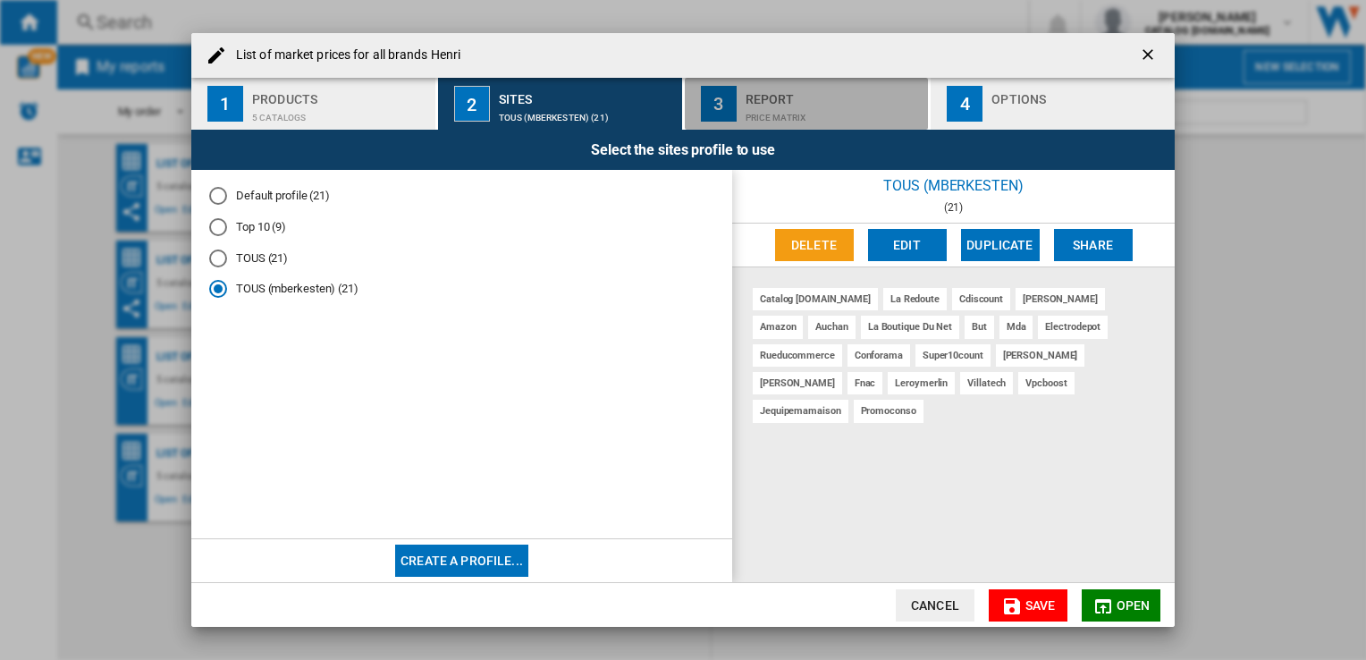
click at [762, 113] on div "Price Matrix" at bounding box center [834, 113] width 176 height 19
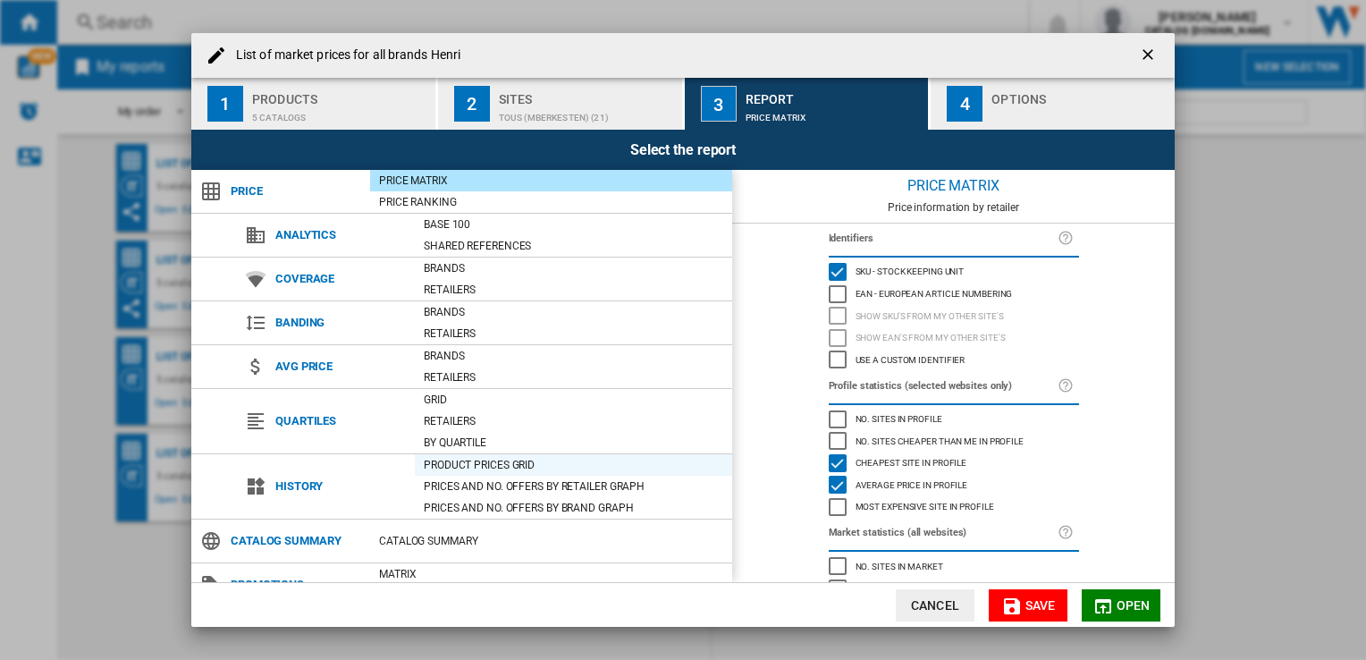
click at [467, 456] on div "Product prices grid" at bounding box center [573, 465] width 317 height 18
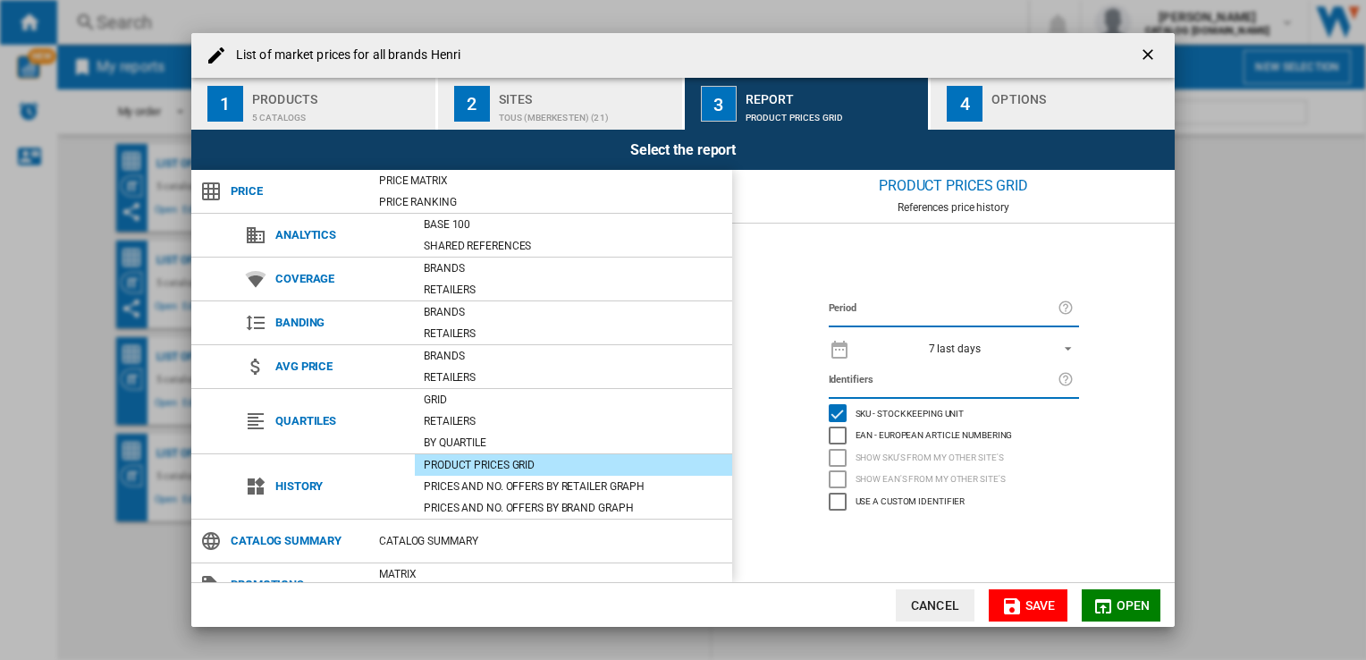
click at [1035, 342] on span "7 last days" at bounding box center [955, 349] width 188 height 15
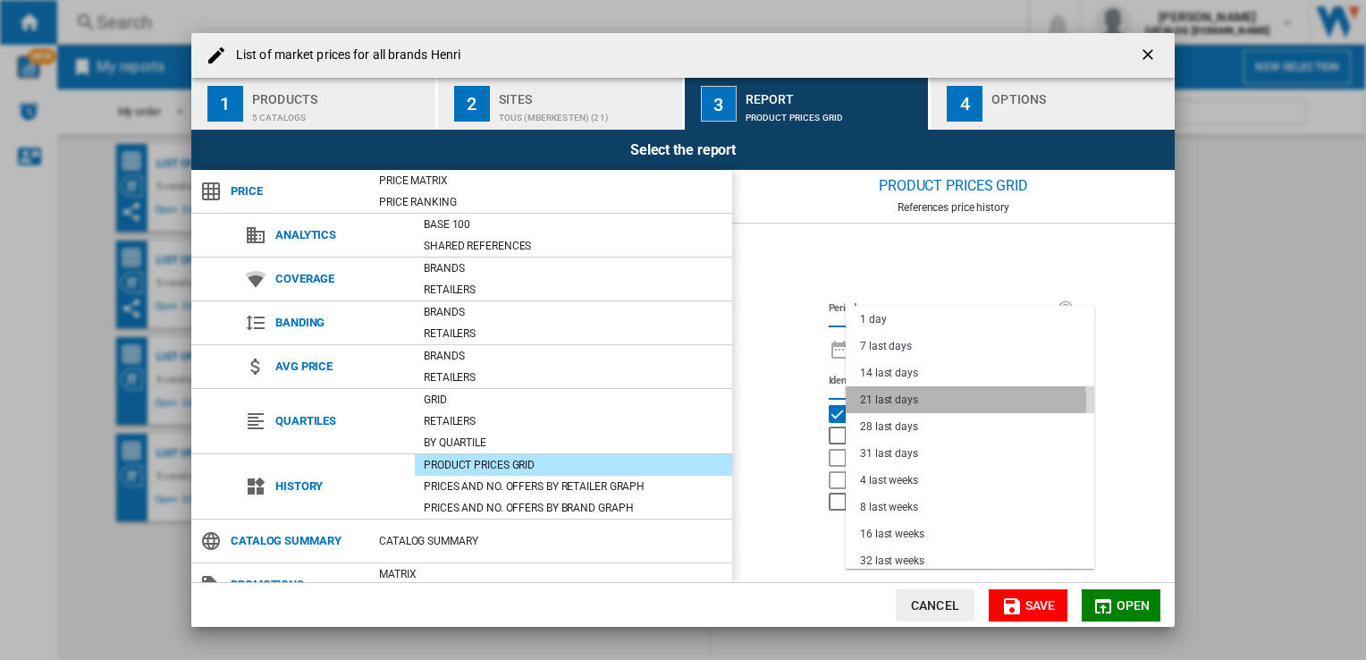
click at [936, 402] on md-option "21 last days" at bounding box center [970, 399] width 249 height 27
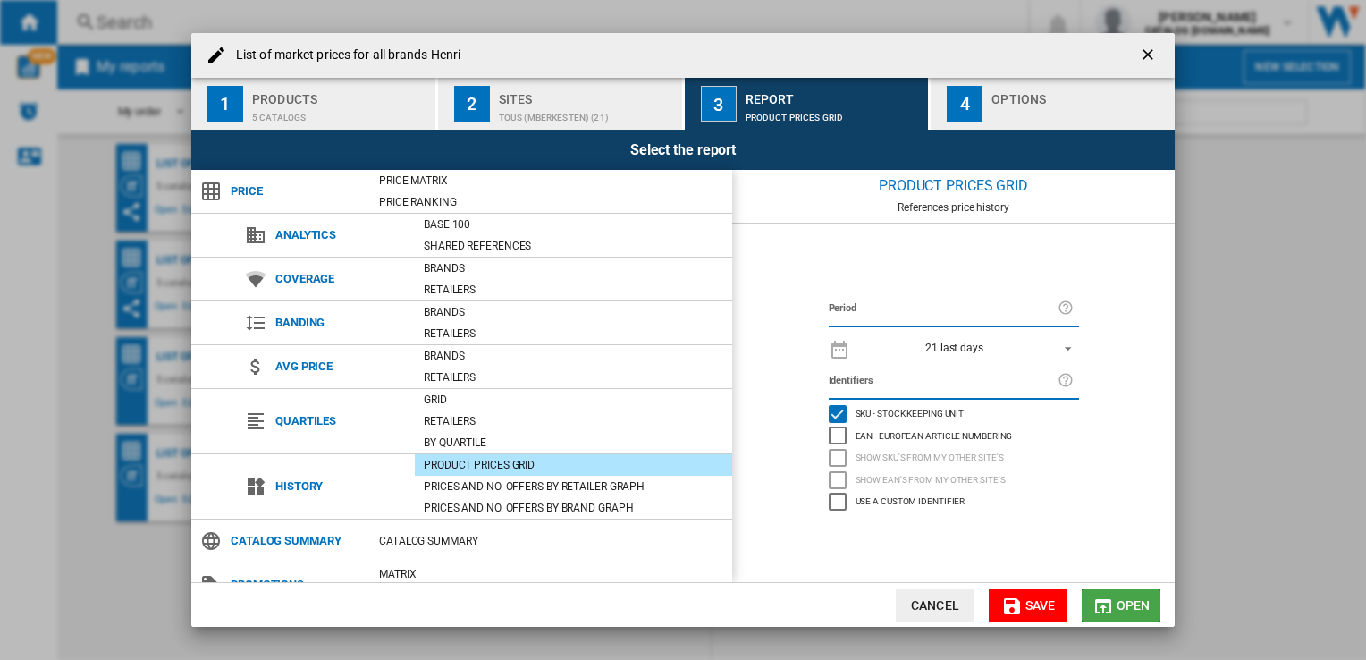
click at [1134, 603] on span "Open" at bounding box center [1134, 605] width 34 height 14
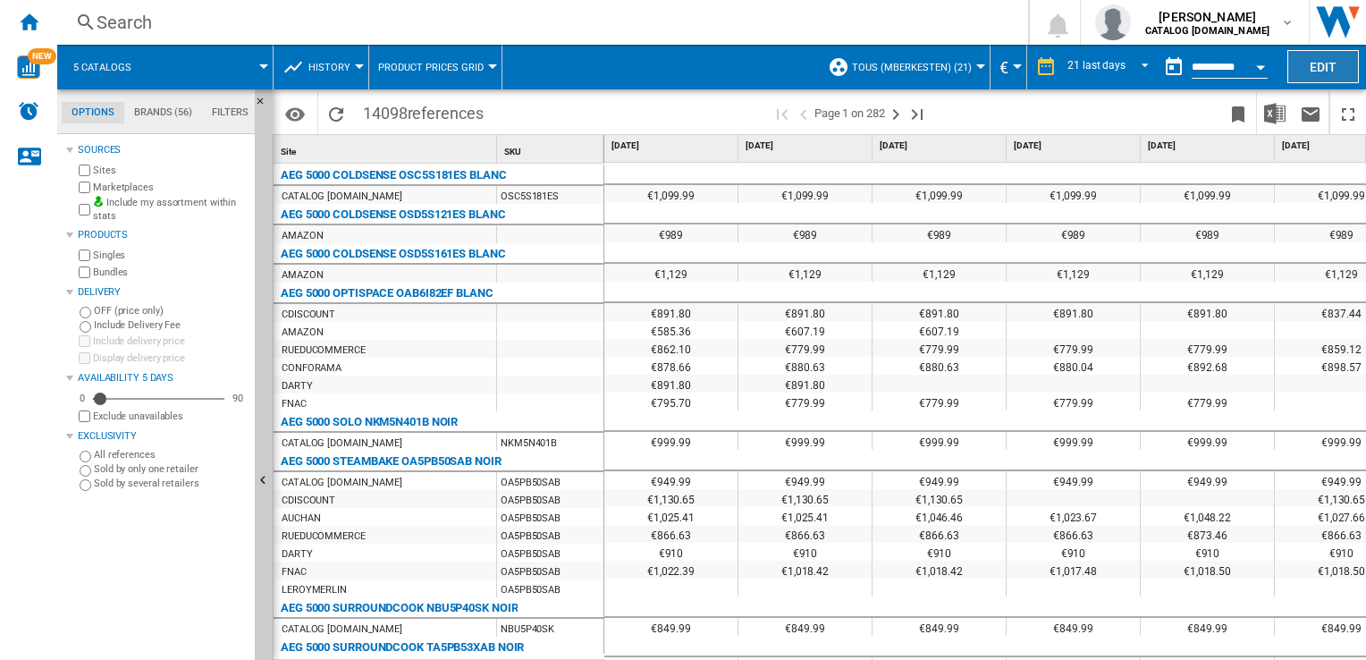
click at [1325, 70] on button "Edit" at bounding box center [1323, 66] width 72 height 33
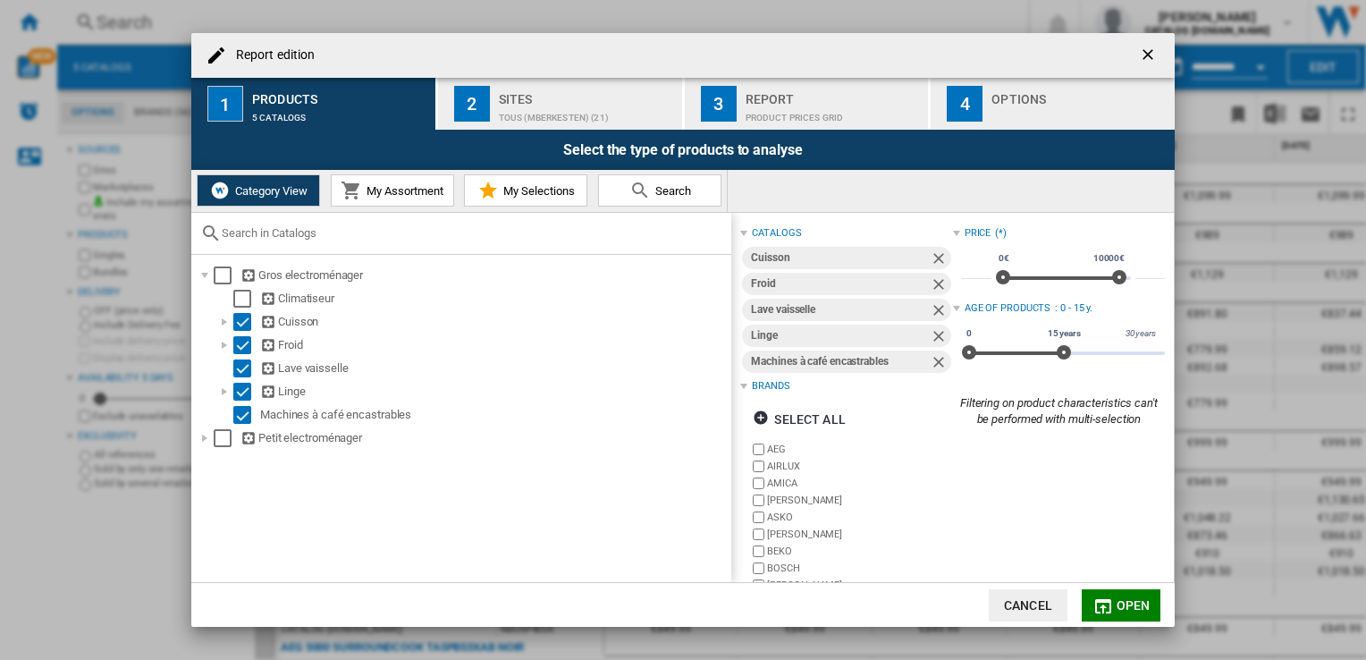
click at [1160, 52] on ng-md-icon "getI18NText('BUTTONS.CLOSE_DIALOG')" at bounding box center [1149, 56] width 21 height 21
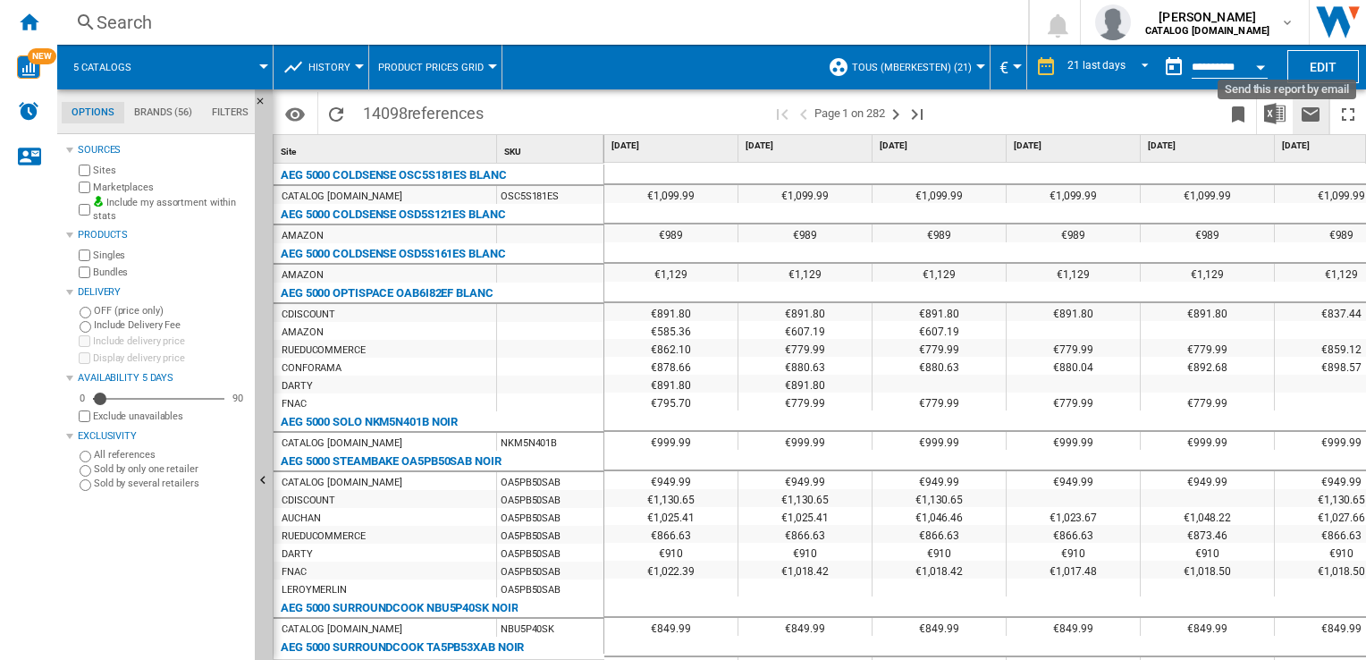
click at [1312, 112] on ng-md-icon "Send this report by email" at bounding box center [1310, 114] width 21 height 21
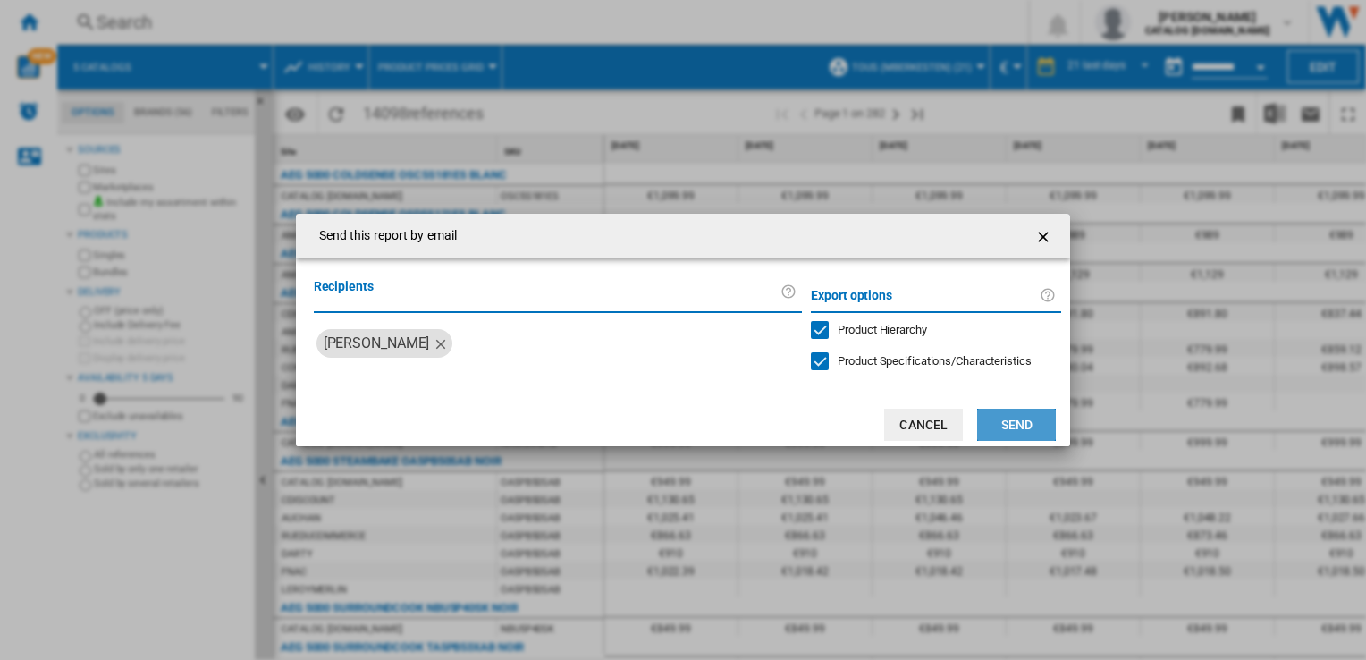
click at [1012, 425] on button "Send" at bounding box center [1016, 425] width 79 height 32
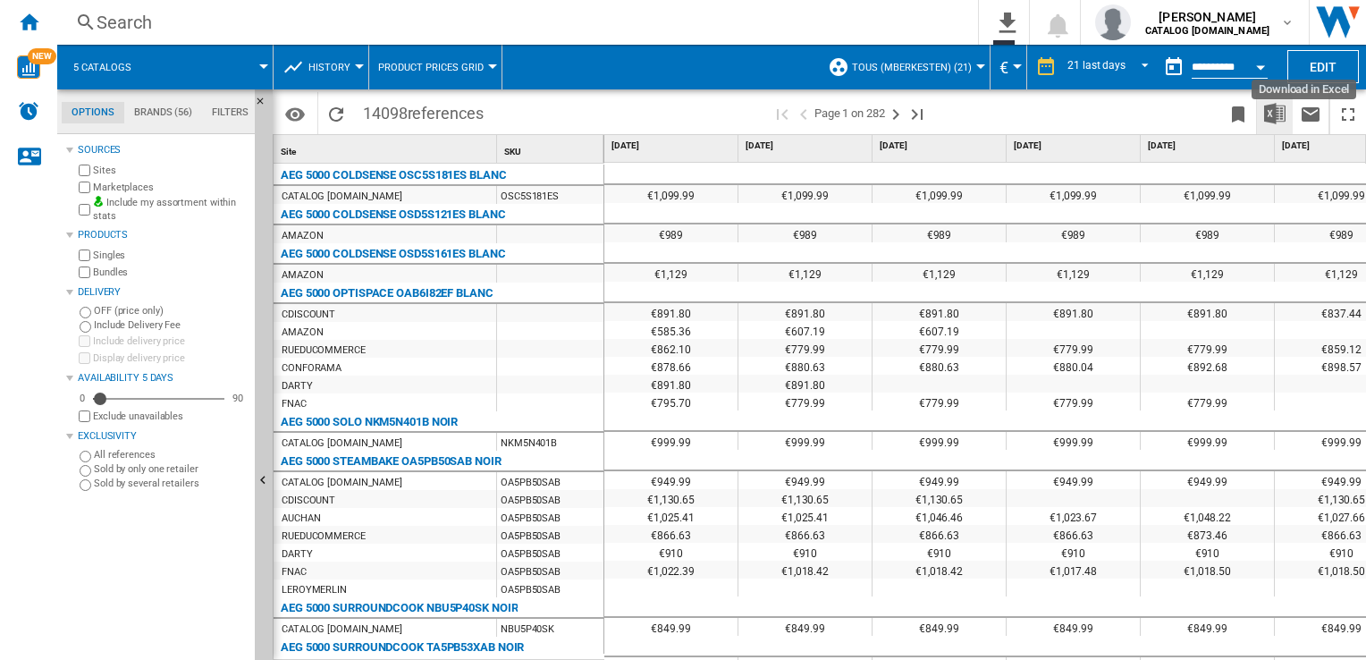
click at [1260, 117] on button "Download in Excel" at bounding box center [1275, 113] width 36 height 42
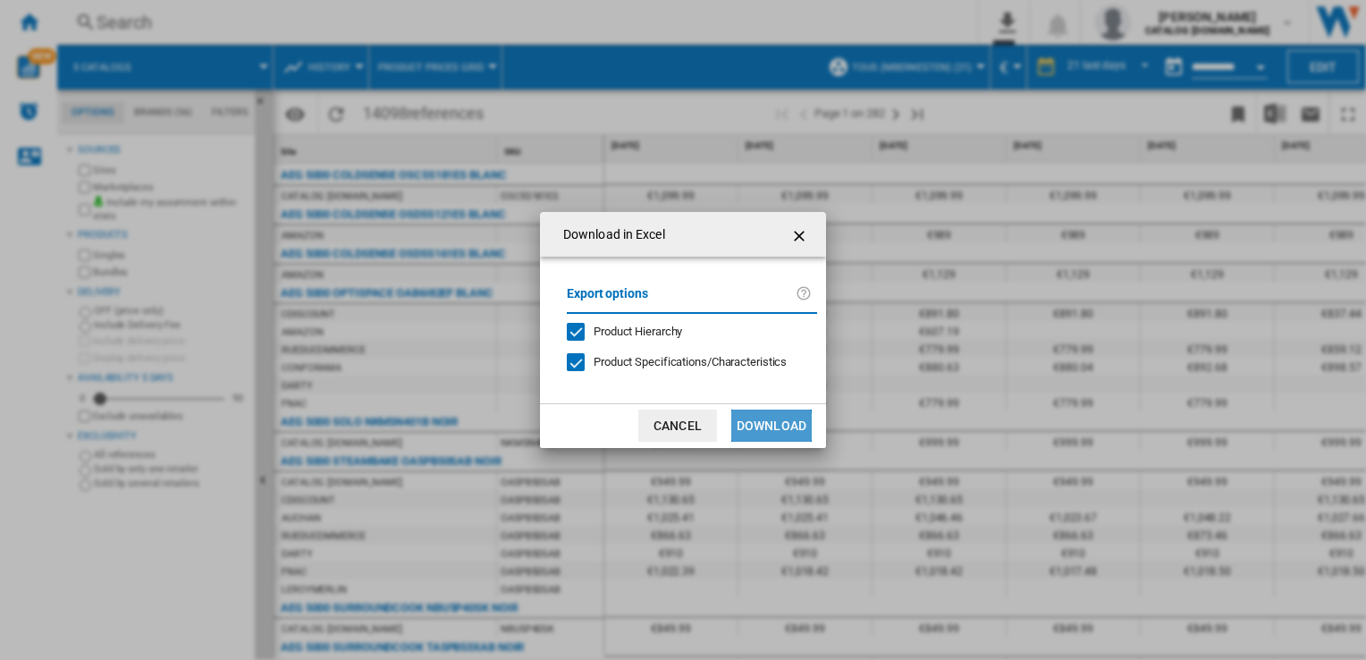
click at [756, 427] on button "Download" at bounding box center [771, 425] width 80 height 32
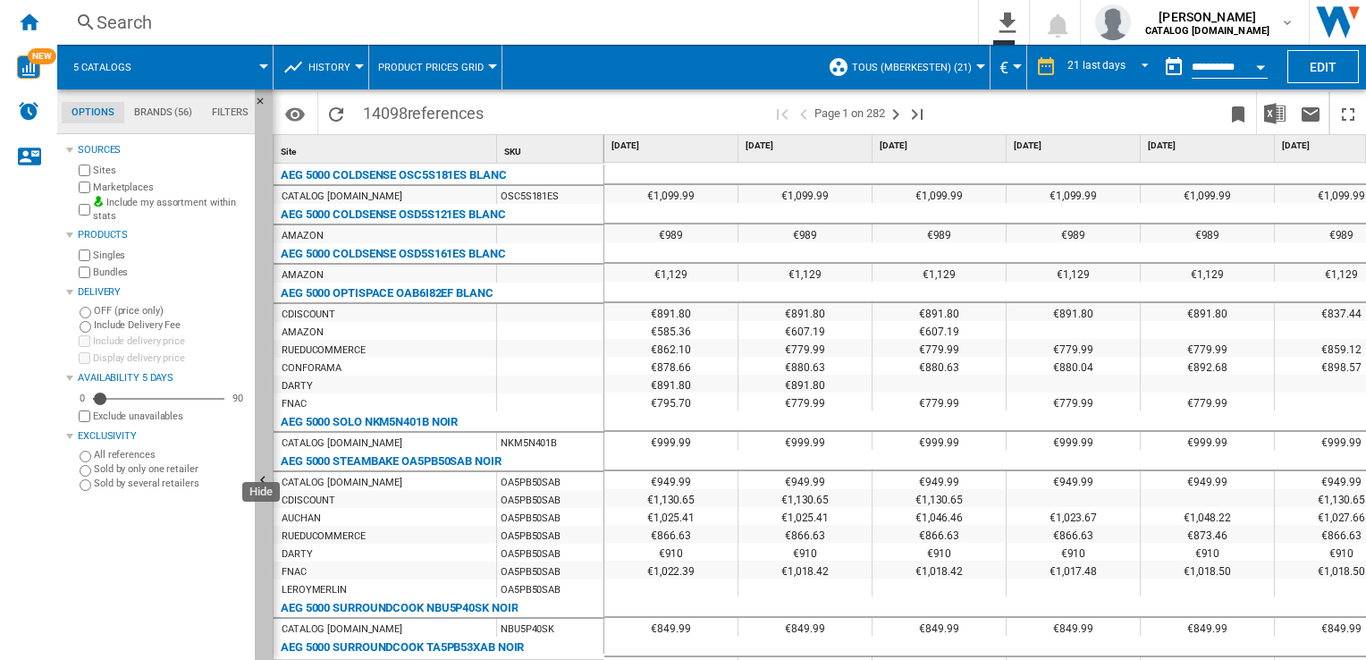
click at [257, 482] on ng-md-icon "Hide" at bounding box center [265, 482] width 21 height 21
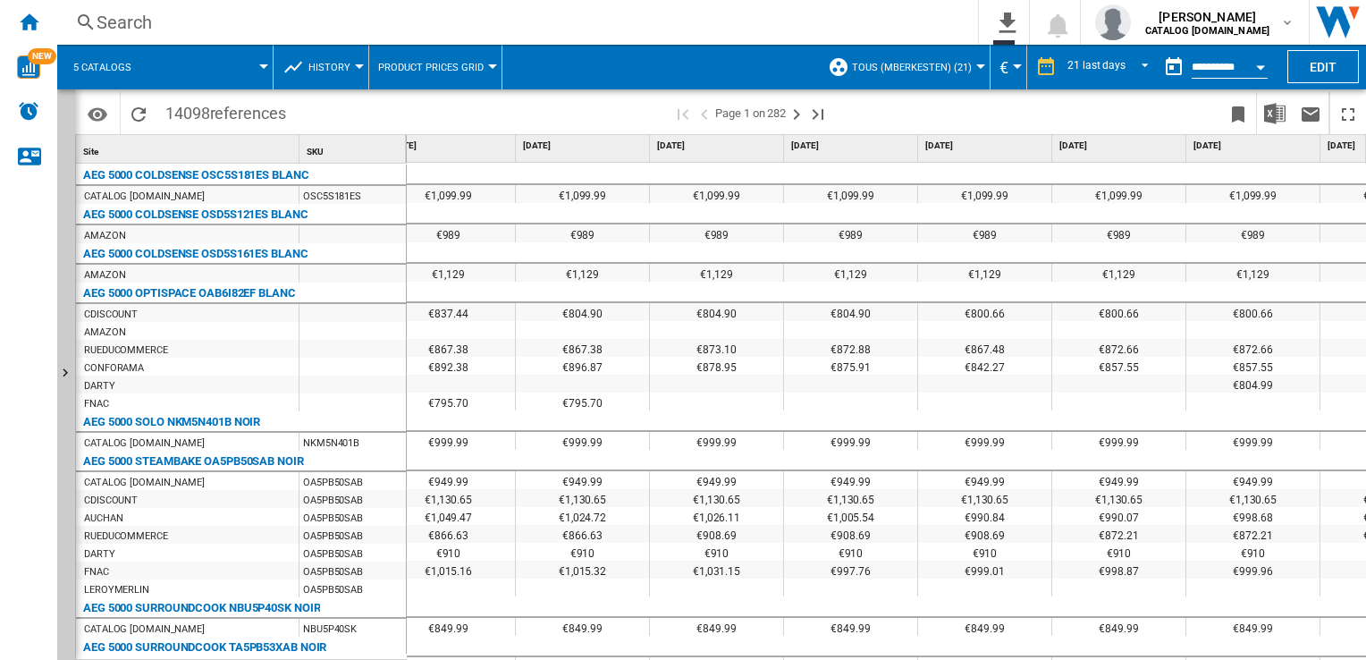
scroll to position [0, 1956]
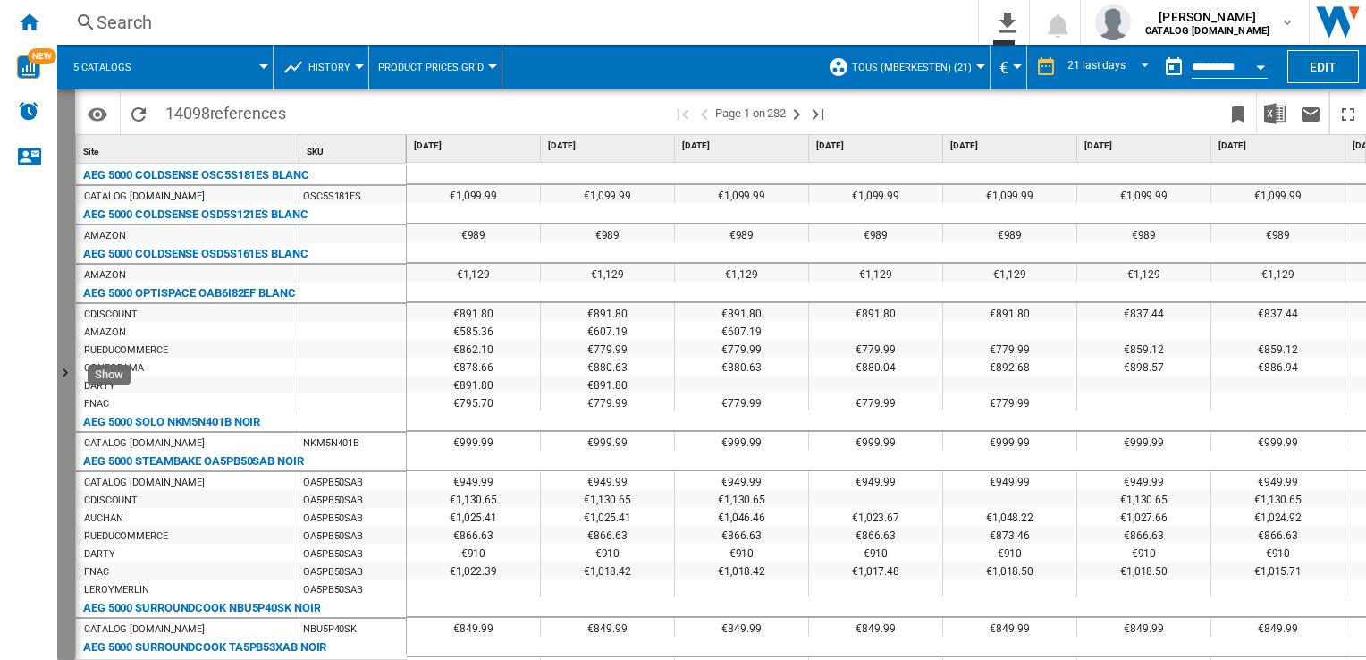
click at [62, 358] on button "Show" at bounding box center [66, 374] width 18 height 570
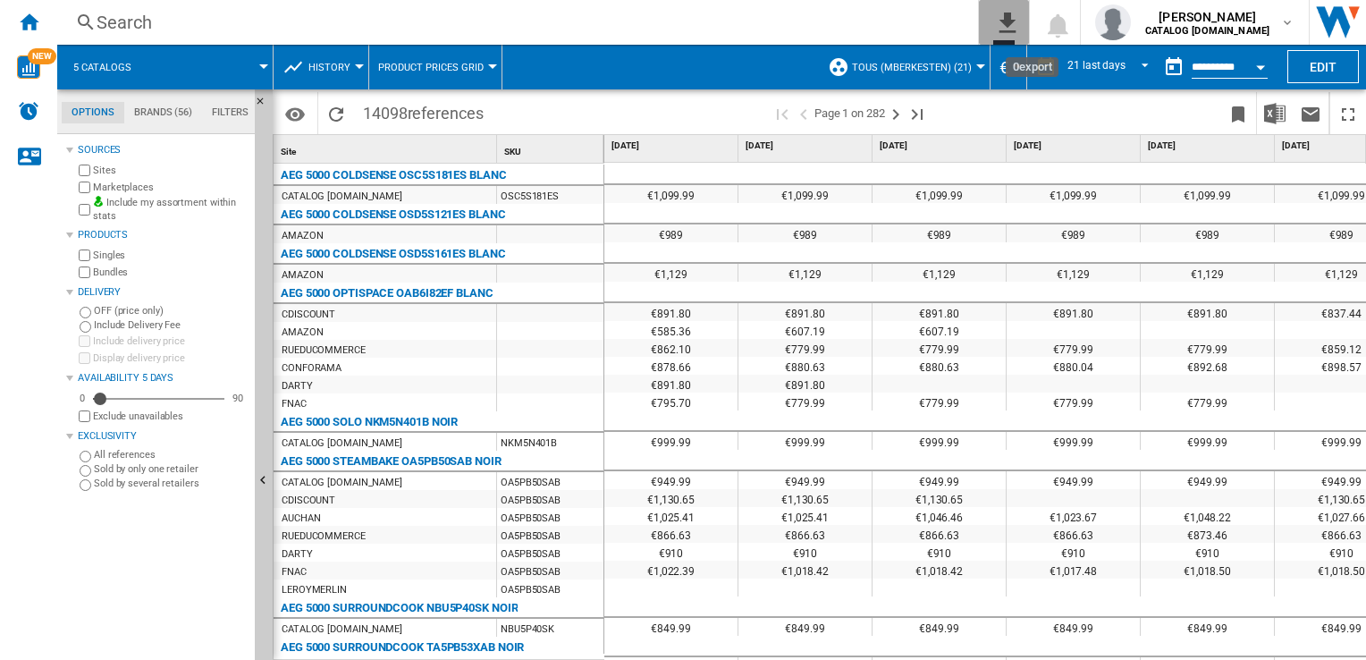
click at [1001, 30] on ng-md-icon "0\a export" at bounding box center [1003, 20] width 21 height 22
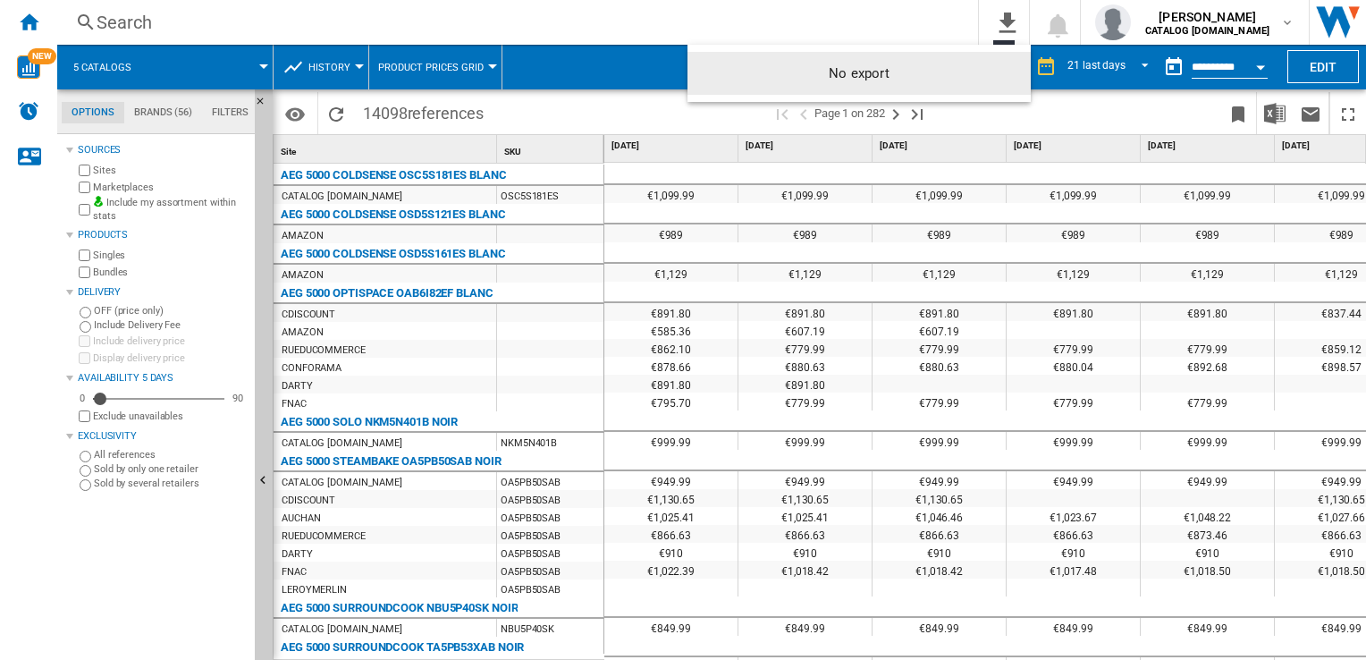
click at [388, 25] on md-backdrop at bounding box center [683, 330] width 1366 height 660
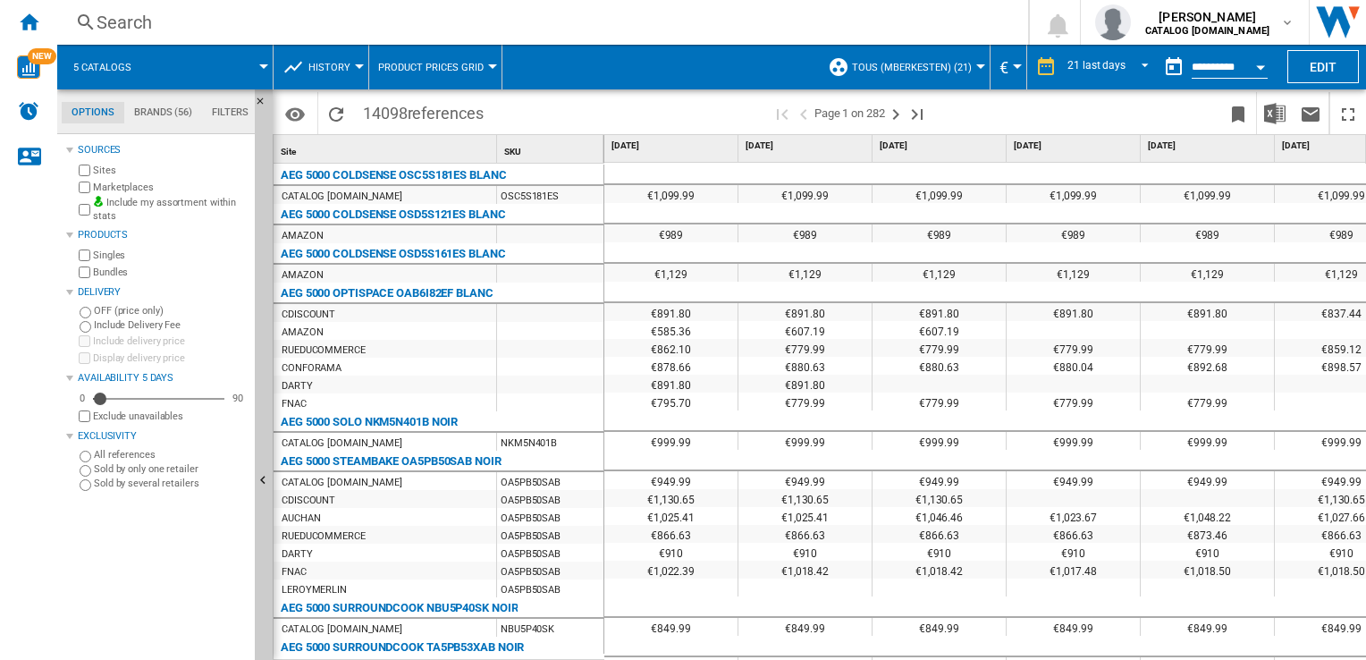
click at [987, 116] on span at bounding box center [1080, 113] width 279 height 42
click at [973, 19] on div "Search" at bounding box center [539, 22] width 885 height 25
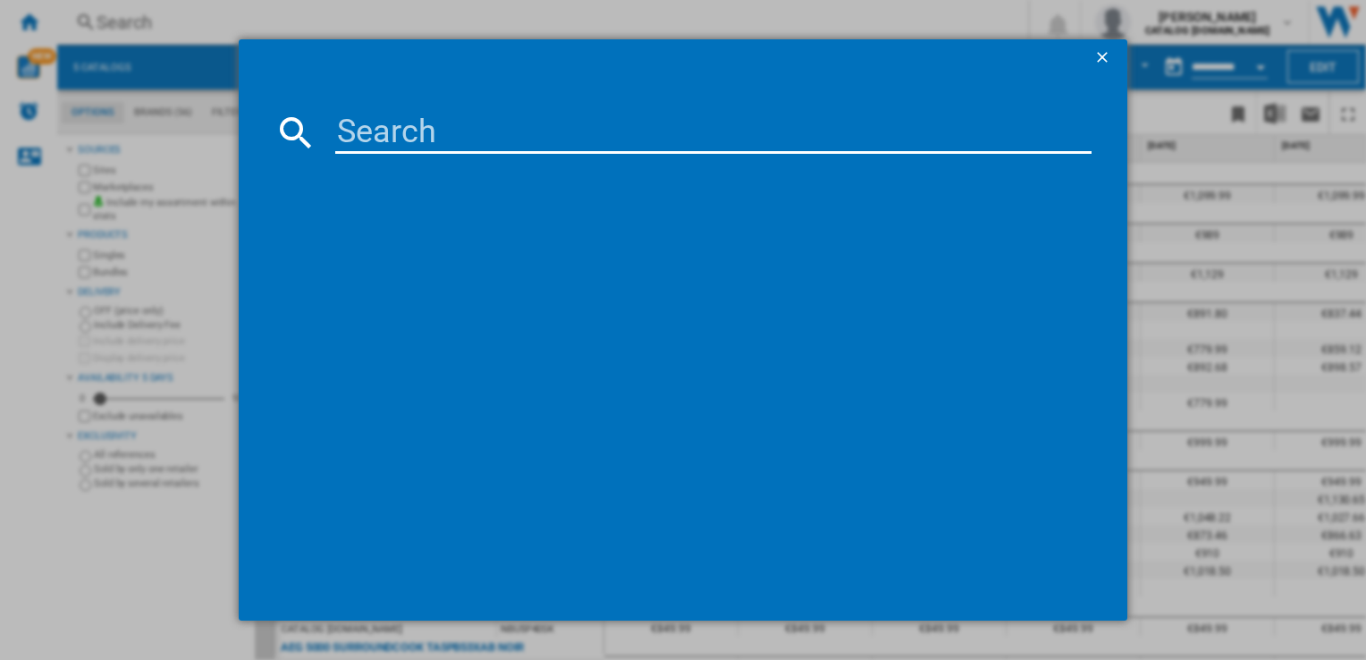
click at [1202, 88] on div at bounding box center [683, 330] width 1366 height 660
click at [1104, 57] on ng-md-icon "getI18NText('BUTTONS.CLOSE_DIALOG')" at bounding box center [1103, 58] width 21 height 21
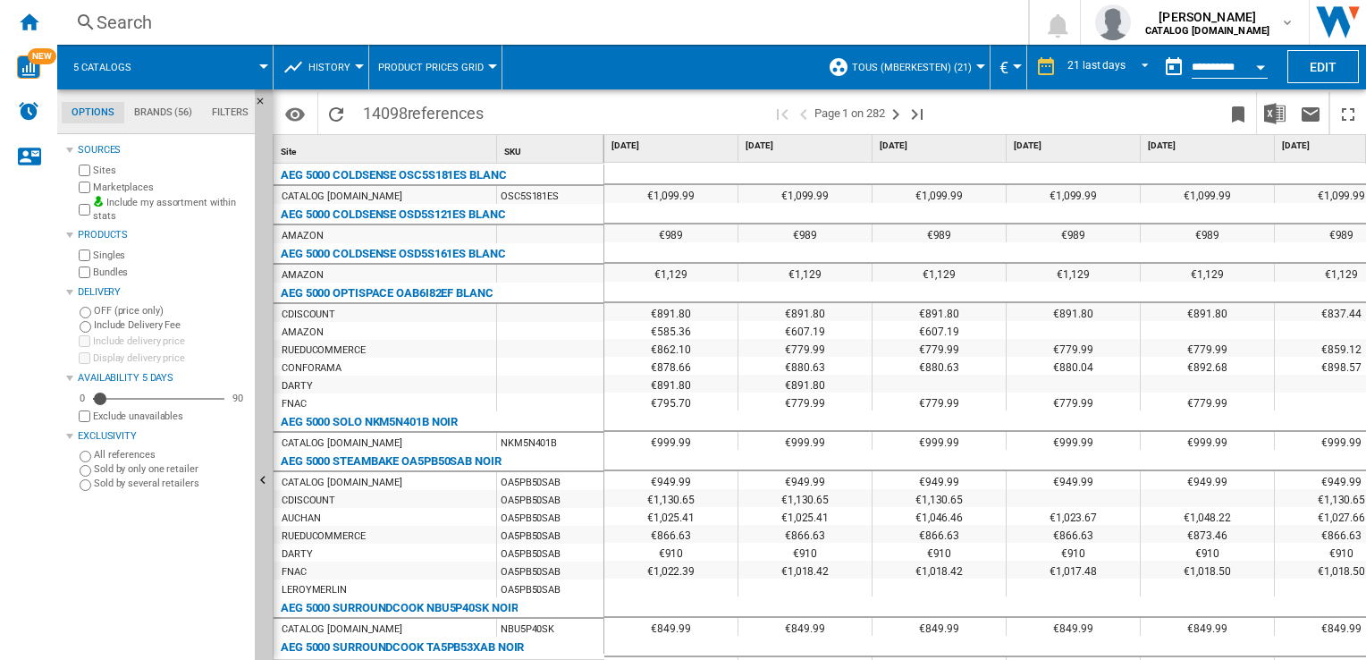
scroll to position [7, 0]
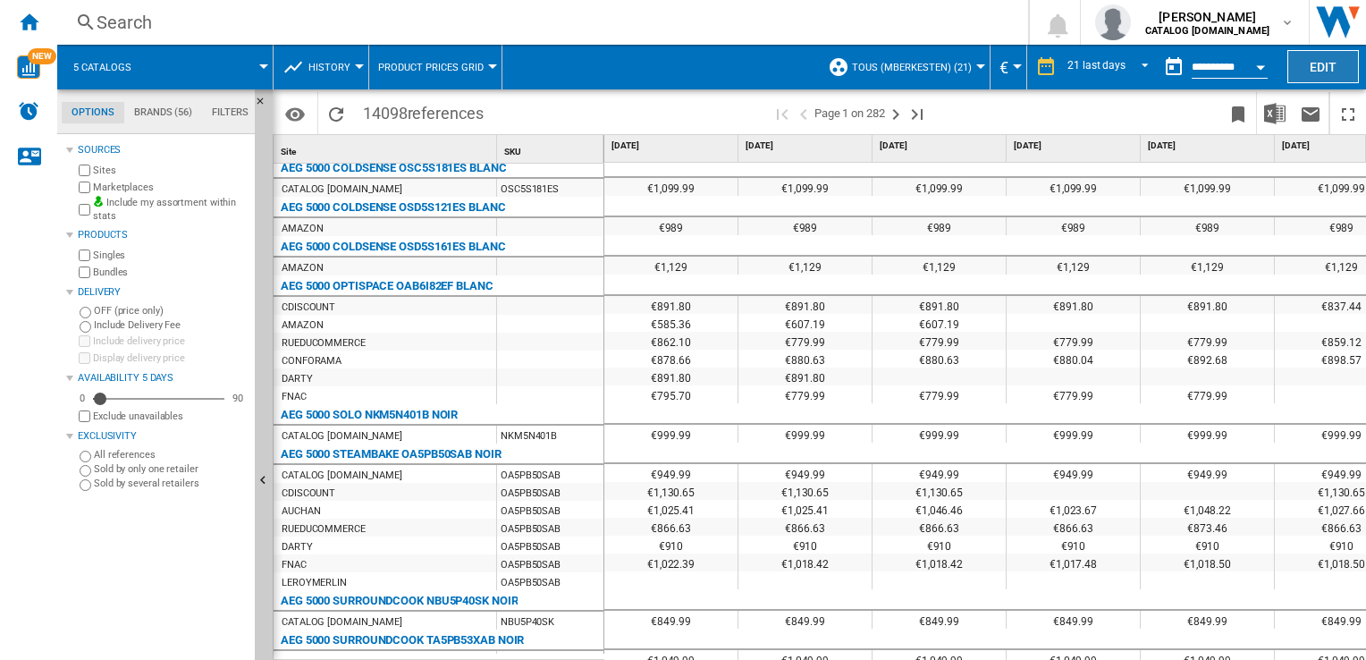
click at [1290, 64] on button "Edit" at bounding box center [1323, 66] width 72 height 33
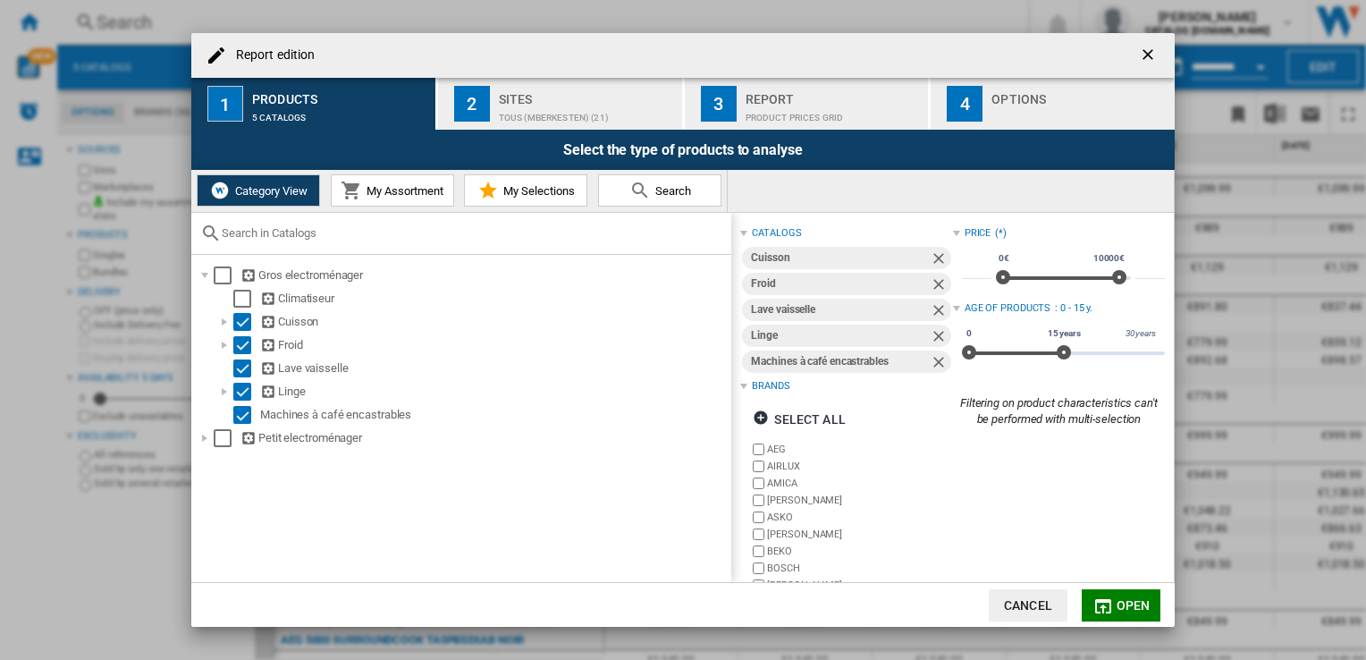
click at [491, 116] on button "2 Sites TOUS (mberkesten) (21)" at bounding box center [561, 104] width 246 height 52
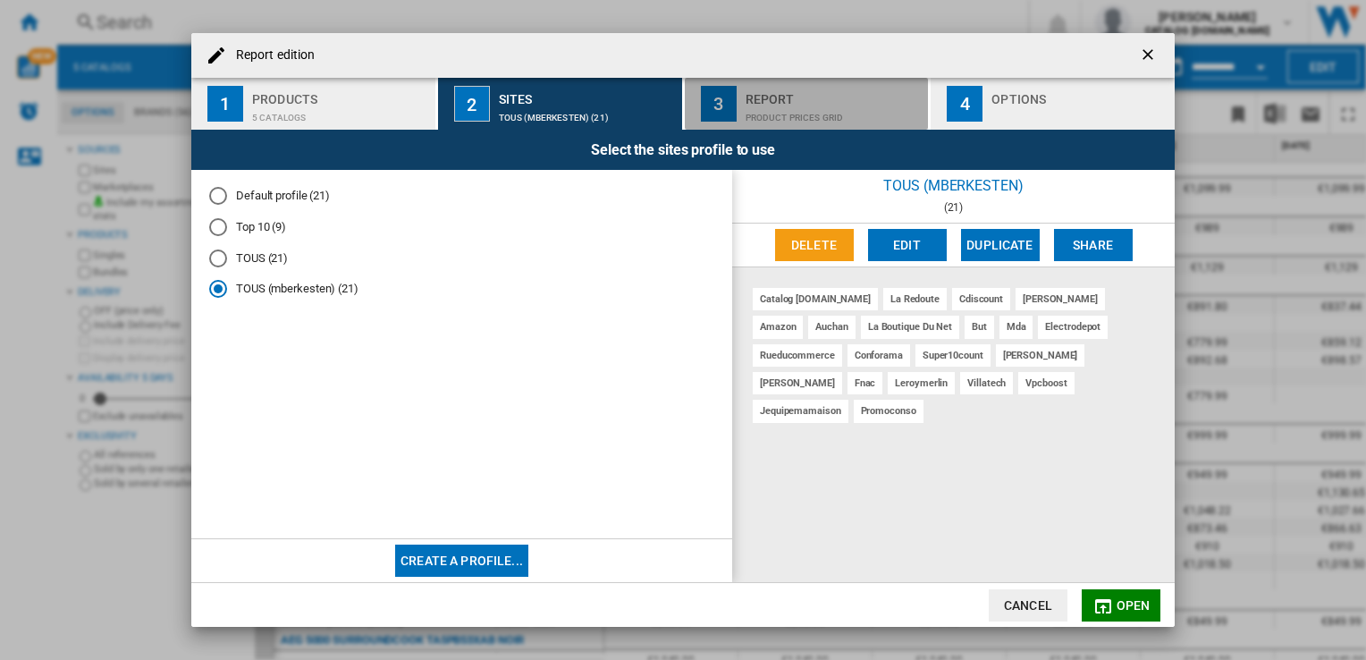
click at [804, 104] on div "Product prices grid" at bounding box center [834, 113] width 176 height 19
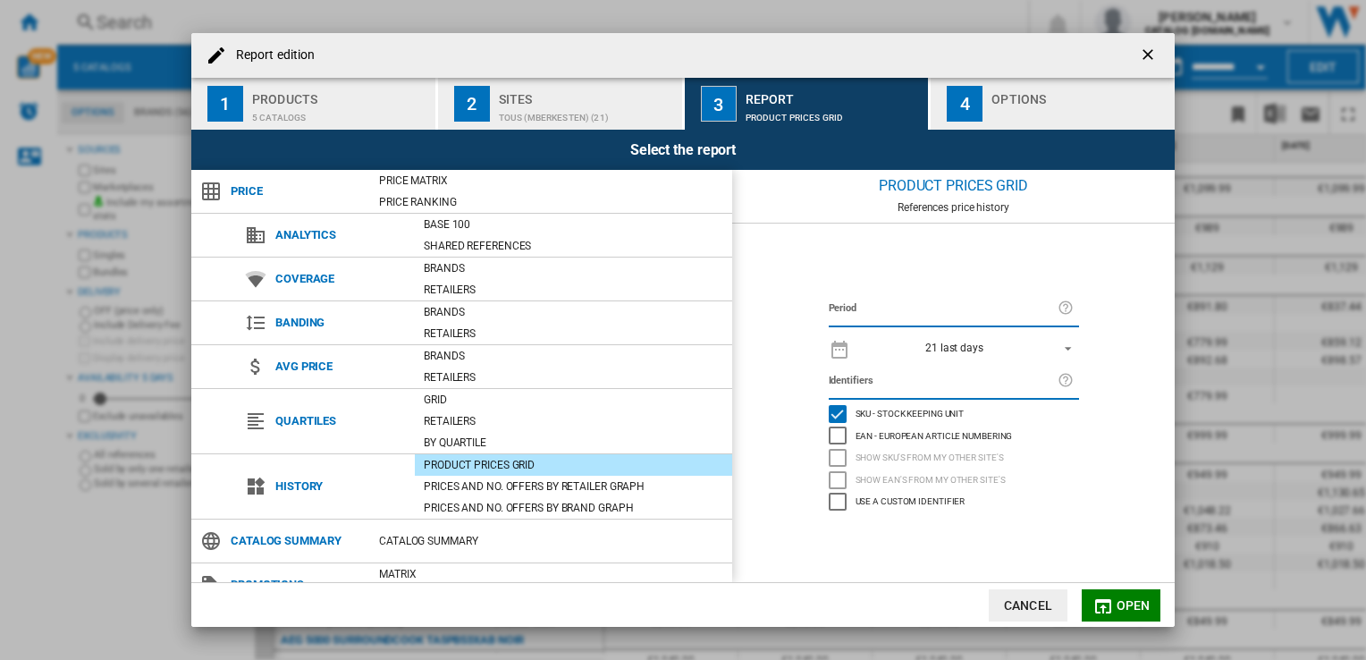
click at [969, 325] on div "Period 21 last days 1 day 7 last days 14 last days 21 last days 28 last days 31…" at bounding box center [954, 329] width 268 height 72
click at [1052, 347] on span "REPORTS.WIZARD.STEPS.REPORT.STEPS.REPORT_OPTIONS.PERIOD: 21 last days" at bounding box center [1062, 347] width 21 height 16
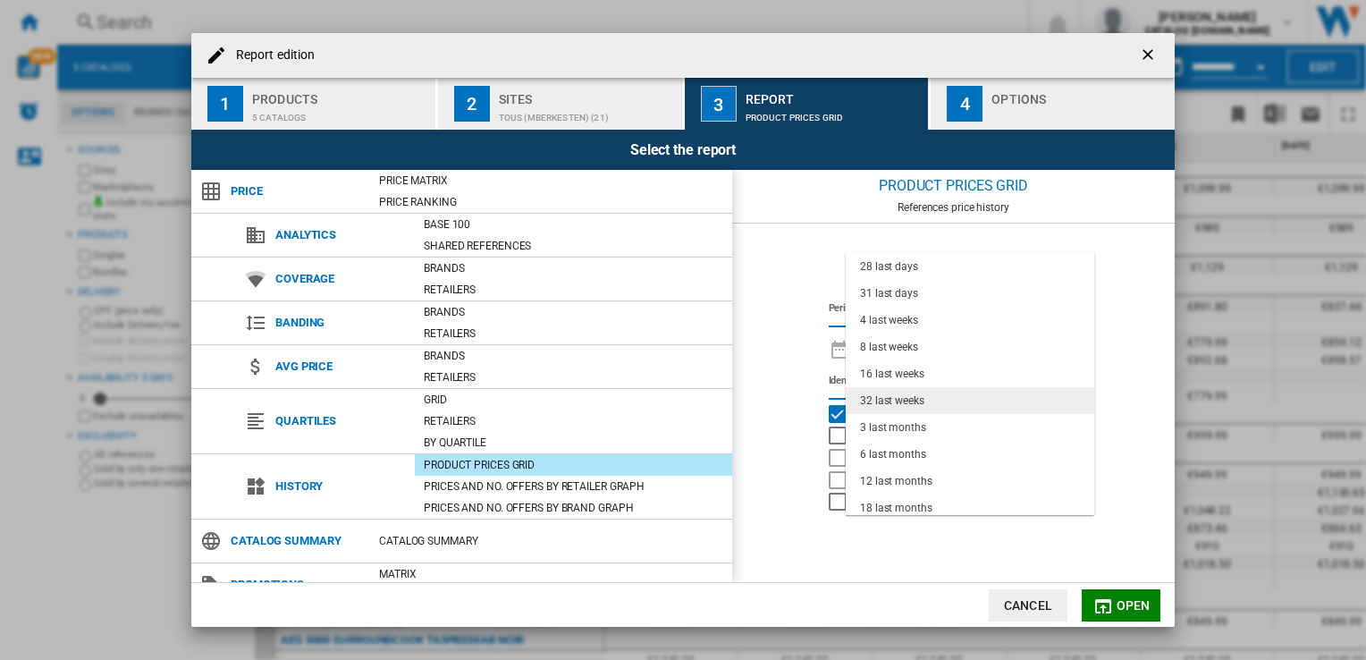
scroll to position [112, 0]
click at [724, 210] on md-backdrop at bounding box center [683, 330] width 1366 height 660
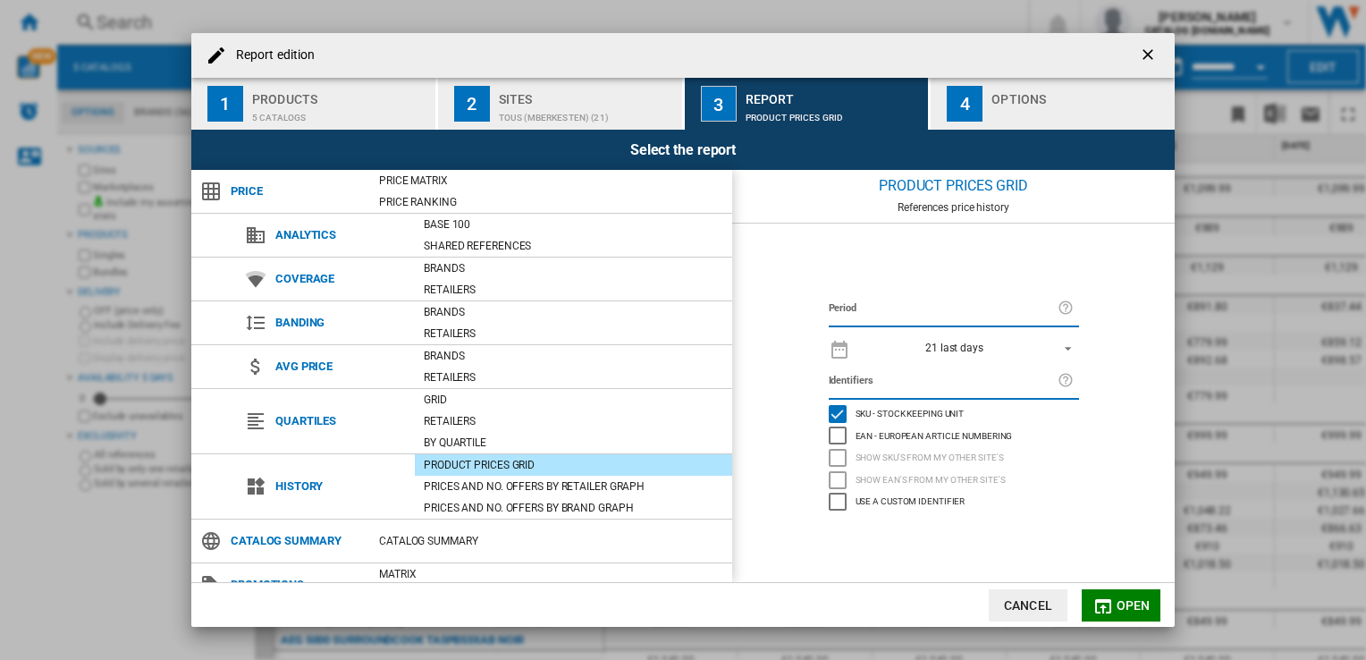
click at [957, 315] on label "Period" at bounding box center [943, 309] width 229 height 20
click at [1030, 342] on span "21 last days" at bounding box center [955, 349] width 188 height 15
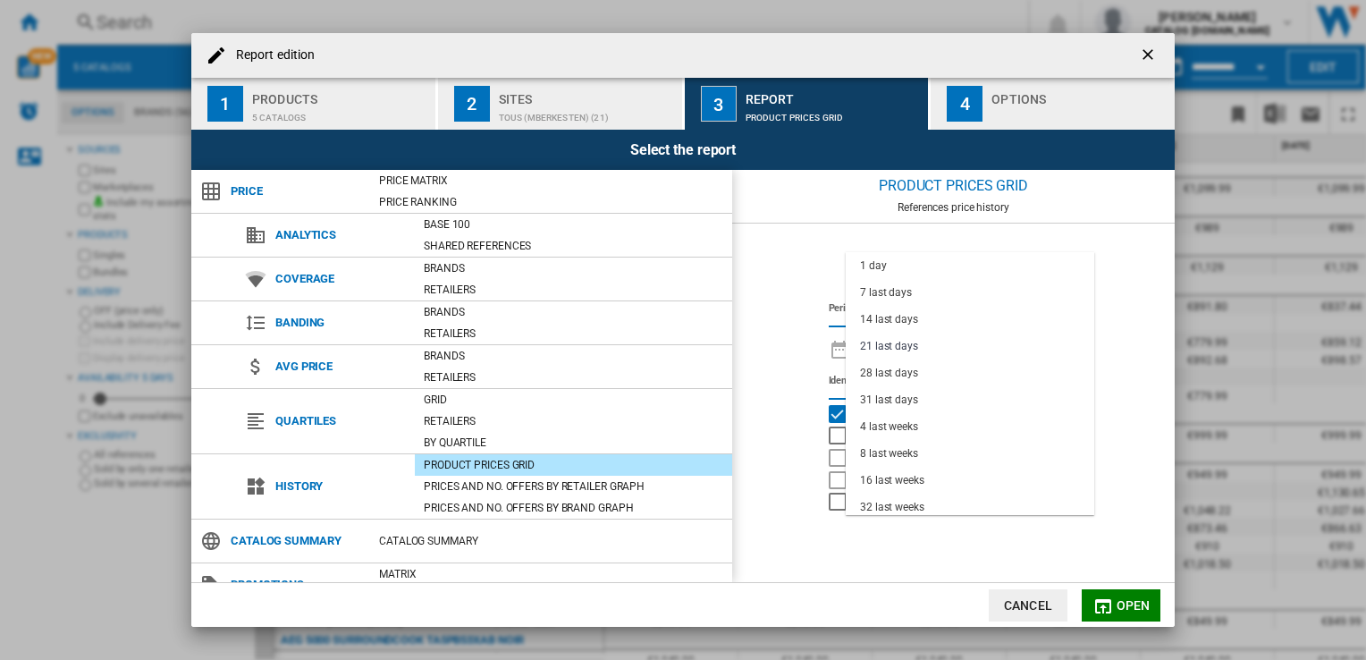
click at [832, 346] on md-backdrop at bounding box center [683, 330] width 1366 height 660
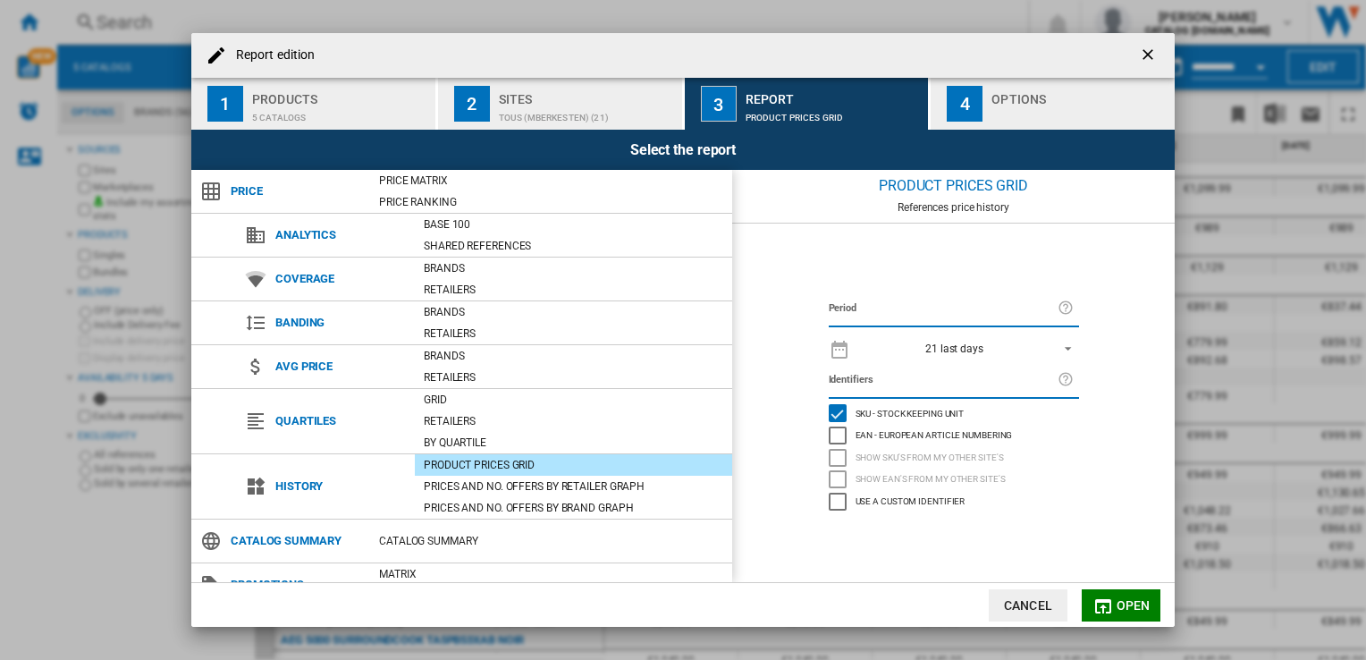
click at [833, 348] on ng-md-icon at bounding box center [839, 347] width 21 height 21
click at [1151, 53] on ng-md-icon "getI18NText('BUTTONS.CLOSE_DIALOG')" at bounding box center [1149, 56] width 21 height 21
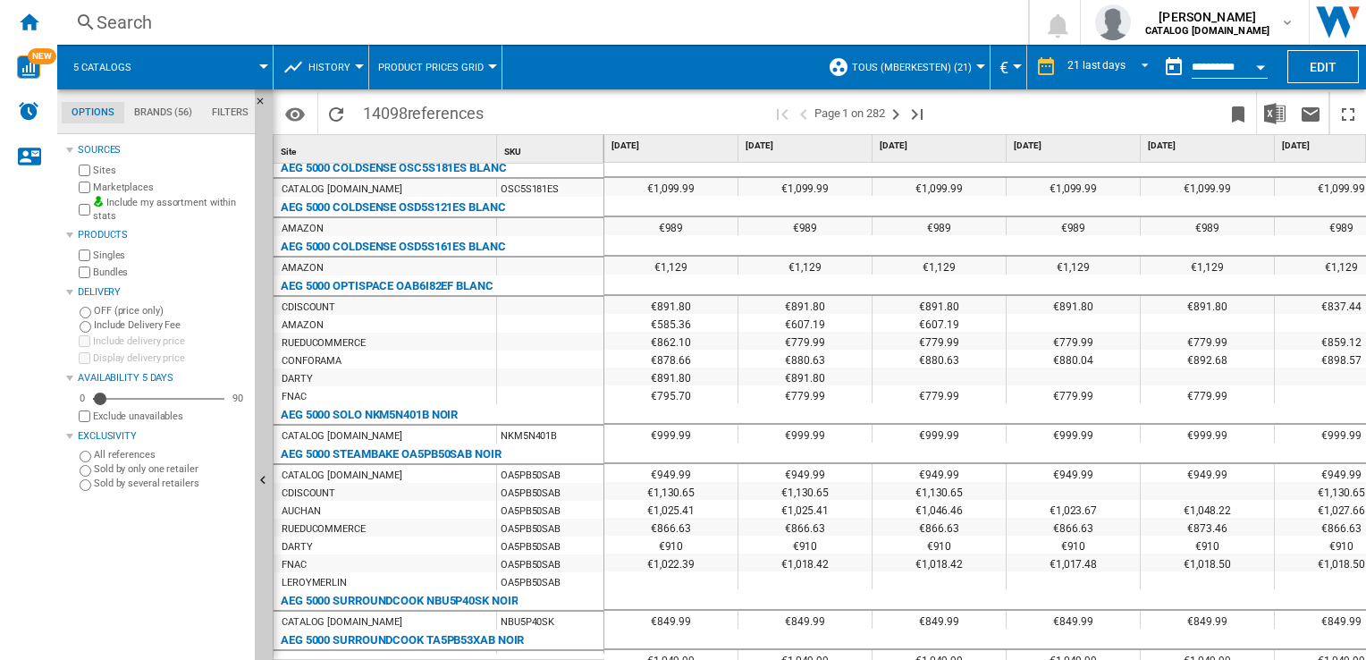
click at [1248, 66] on button "Open calendar" at bounding box center [1260, 64] width 32 height 32
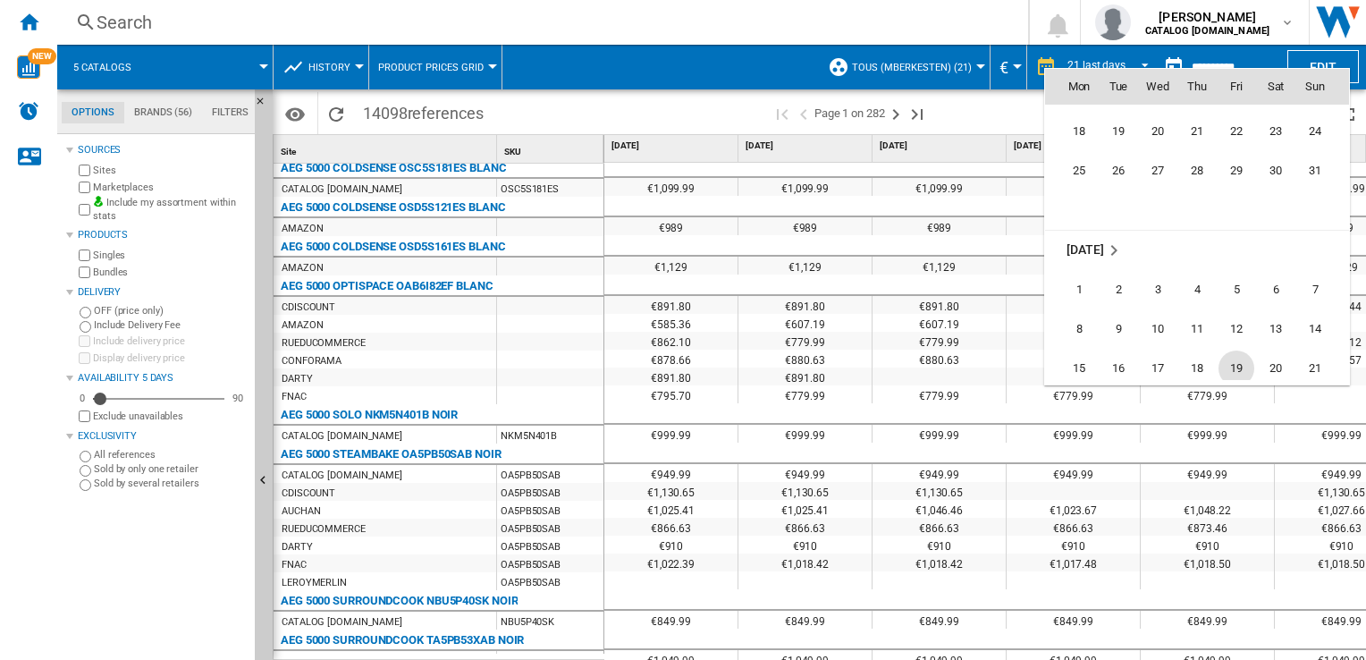
scroll to position [8168, 0]
click at [1236, 359] on span "19" at bounding box center [1237, 368] width 36 height 36
type input "**********"
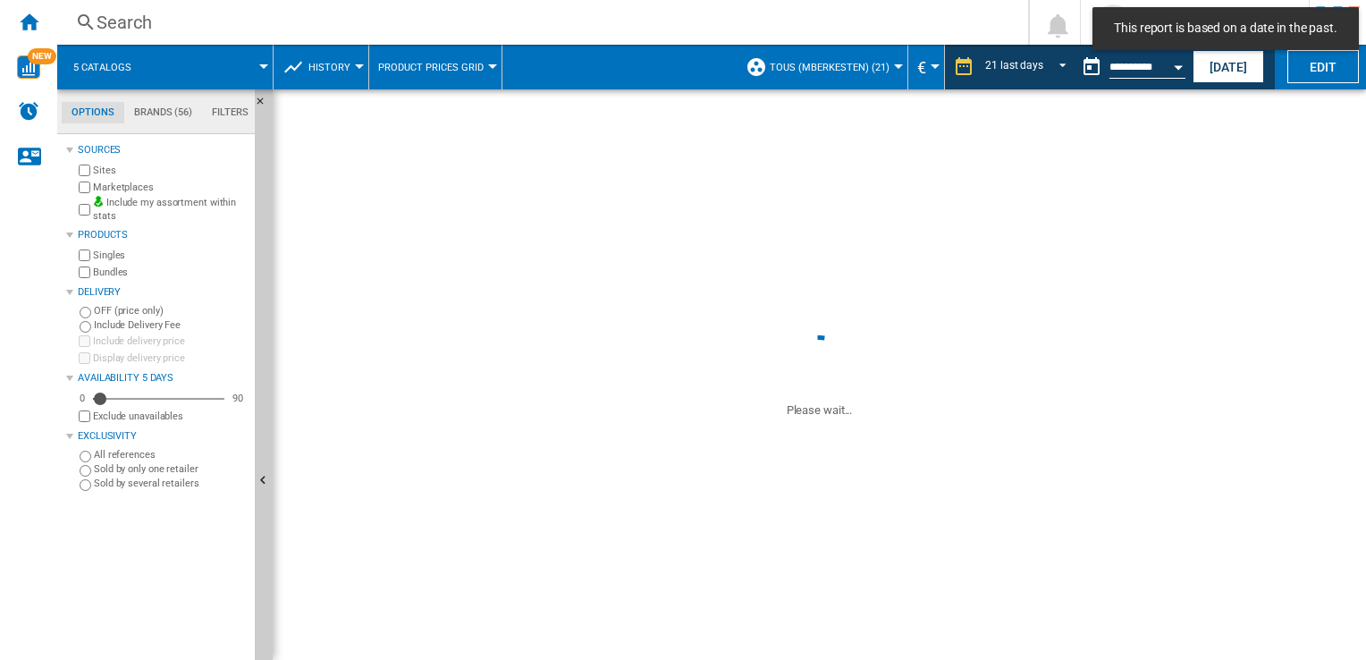
scroll to position [8, 0]
click at [1054, 70] on span "REPORTS.WIZARD.STEPS.REPORT.STEPS.REPORT_OPTIONS.PERIOD: 21 last days" at bounding box center [1057, 65] width 21 height 16
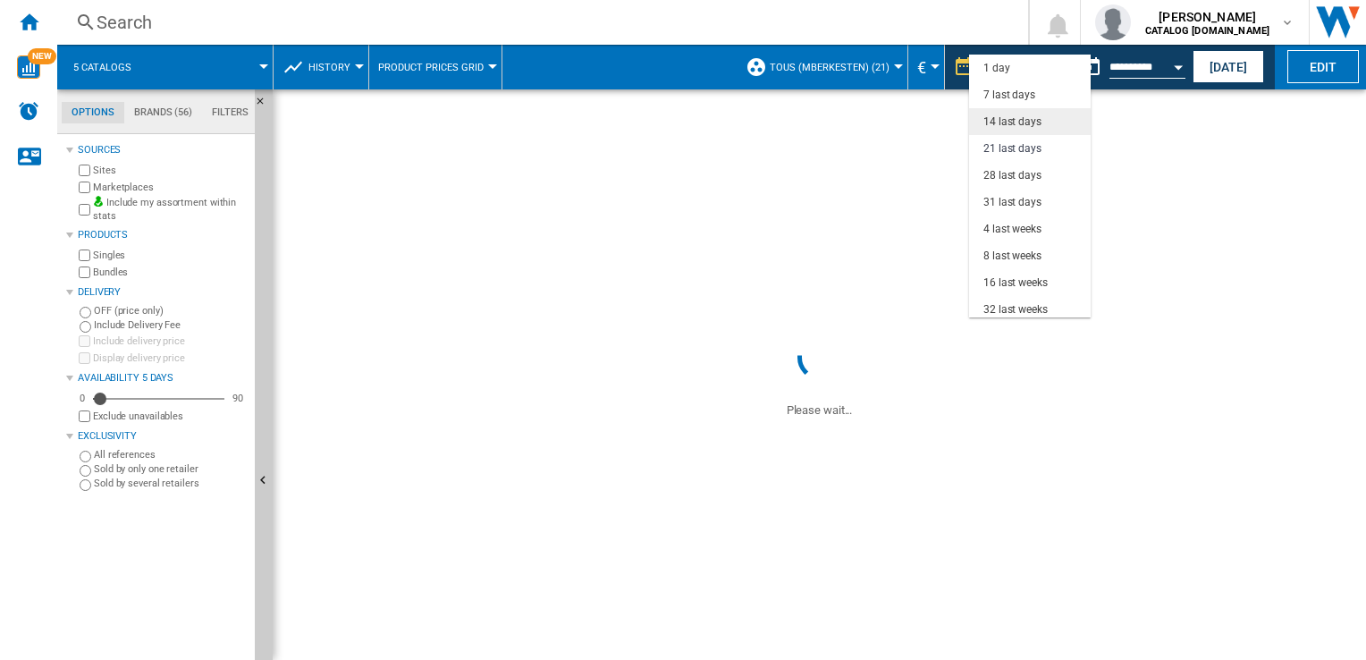
scroll to position [0, 0]
click at [1005, 88] on div "7 last days" at bounding box center [1009, 95] width 52 height 15
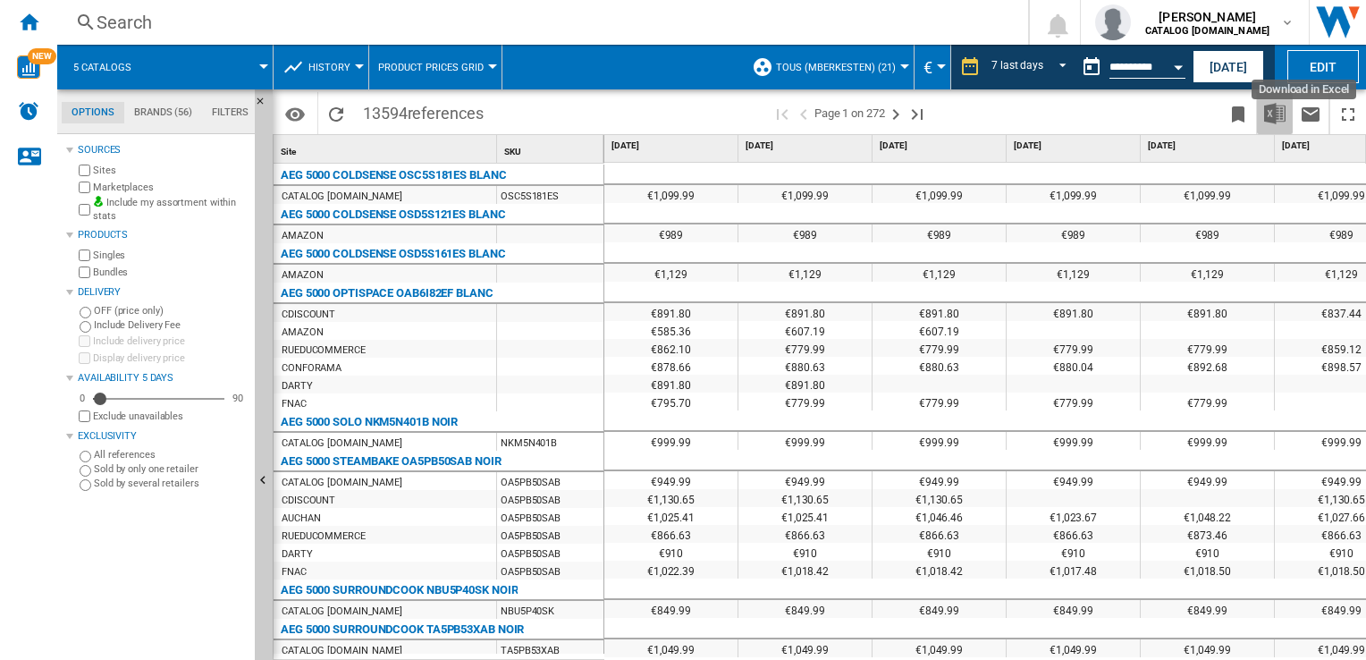
click at [1269, 116] on img "Download in Excel" at bounding box center [1274, 113] width 21 height 21
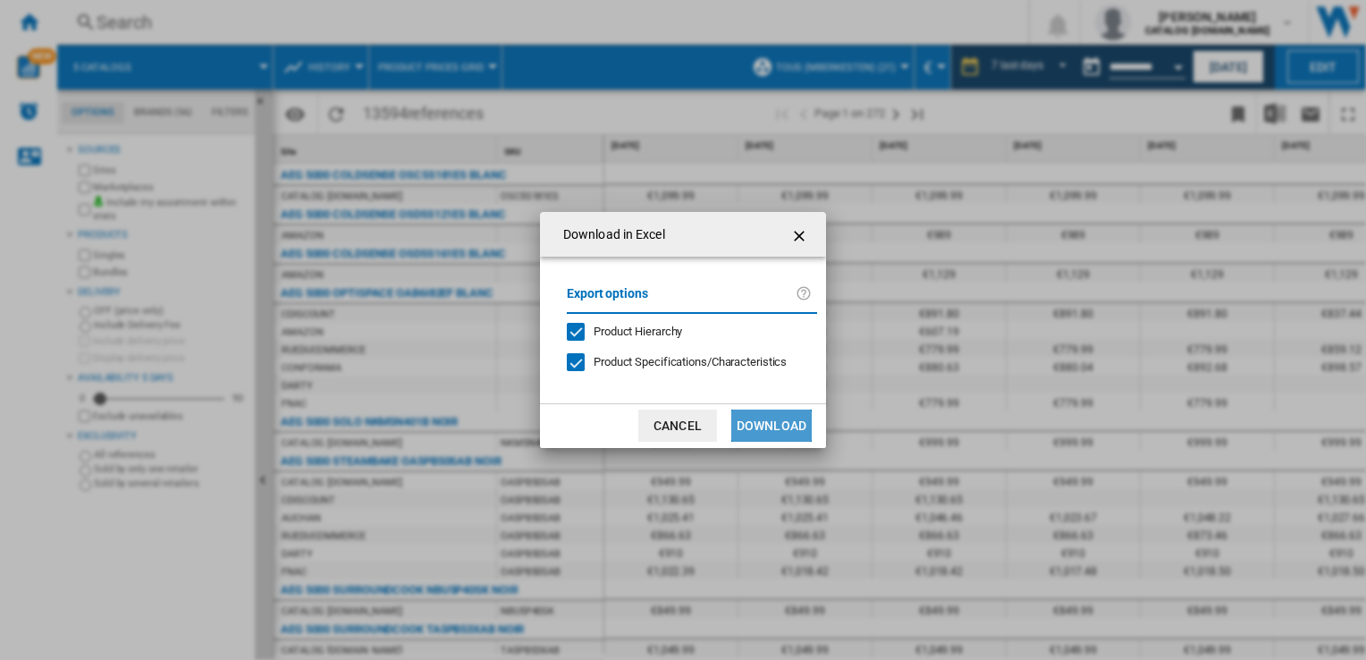
click at [765, 436] on button "Download" at bounding box center [771, 425] width 80 height 32
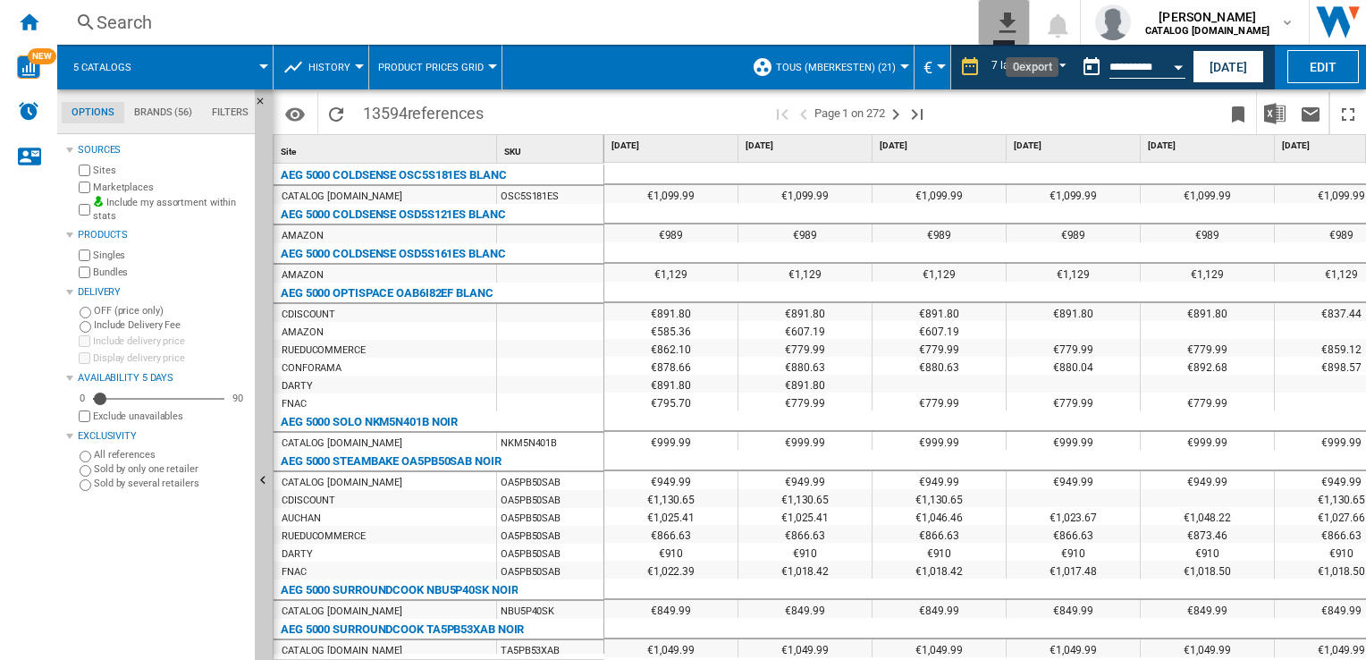
click at [1005, 23] on ng-md-icon "0\a export" at bounding box center [1003, 20] width 21 height 22
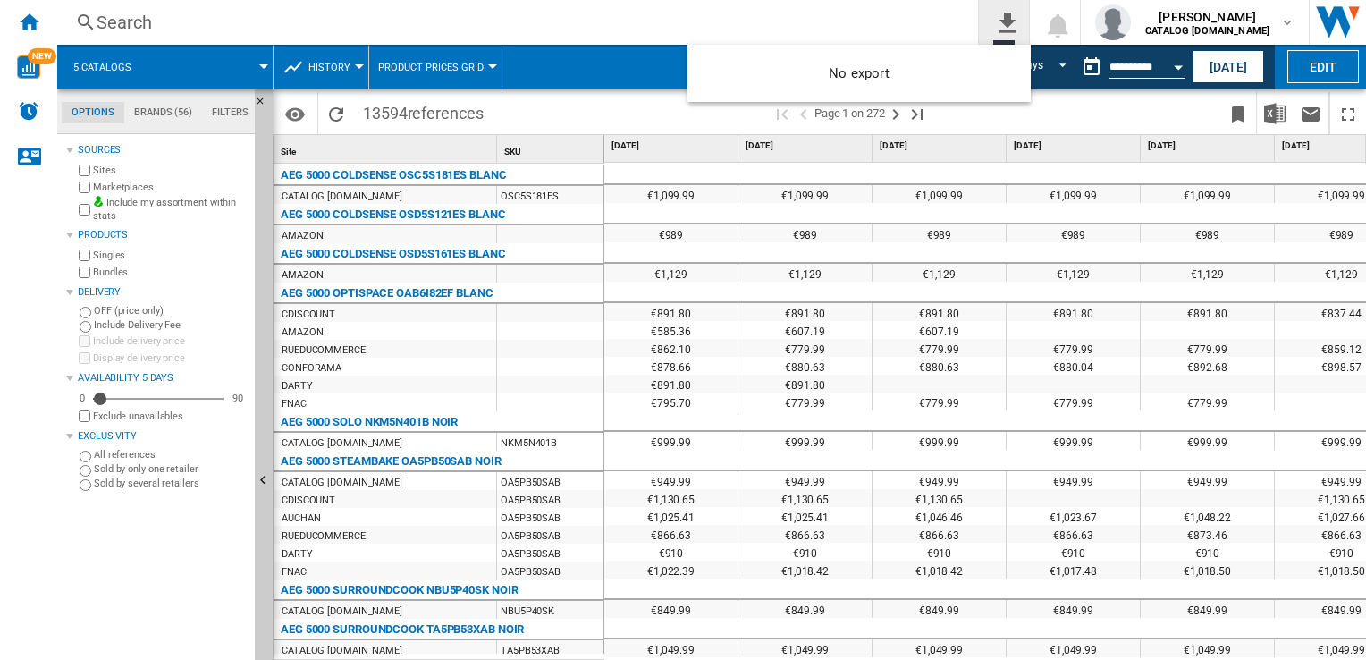
click at [1005, 23] on md-backdrop at bounding box center [683, 330] width 1366 height 660
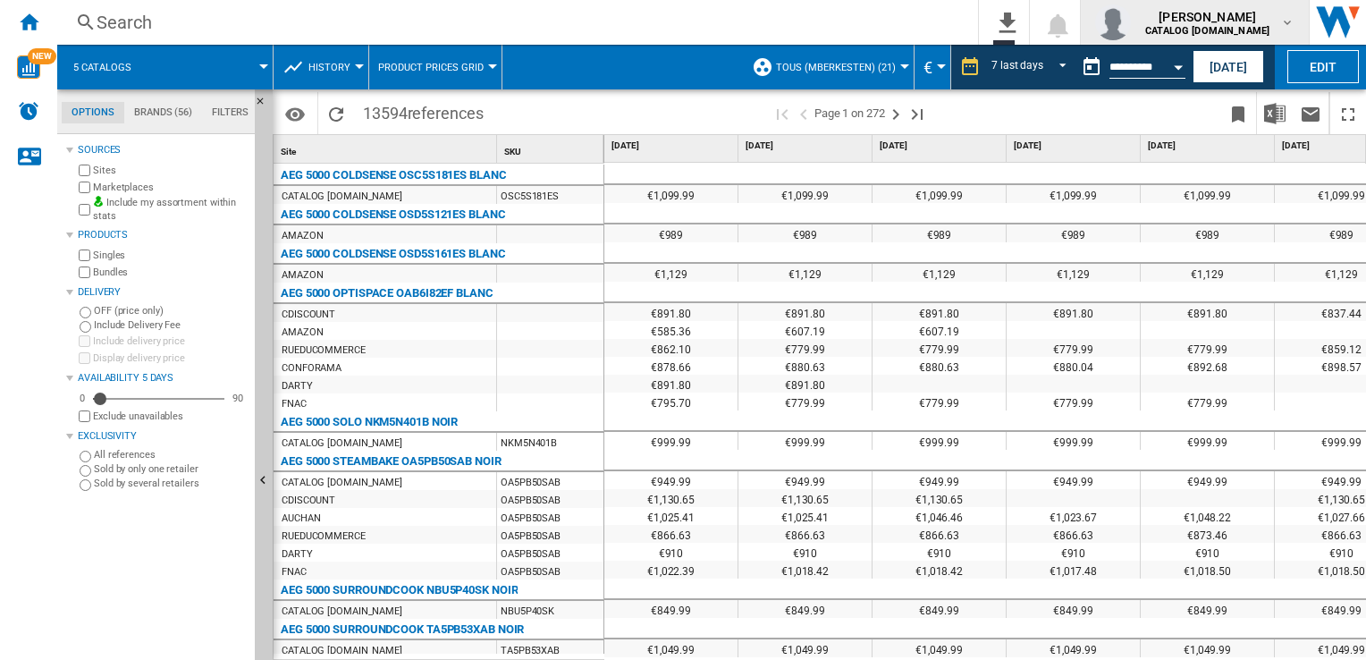
click at [1103, 27] on img "button" at bounding box center [1113, 22] width 36 height 36
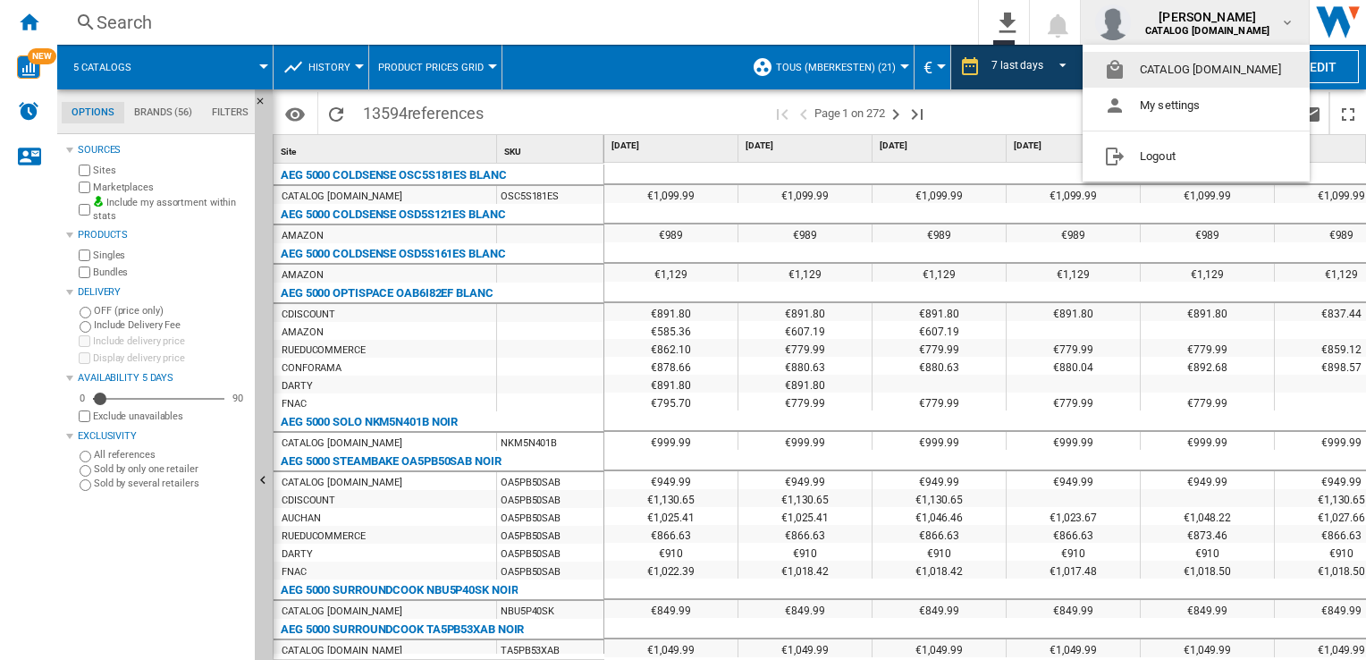
click at [49, 595] on md-backdrop at bounding box center [683, 330] width 1366 height 660
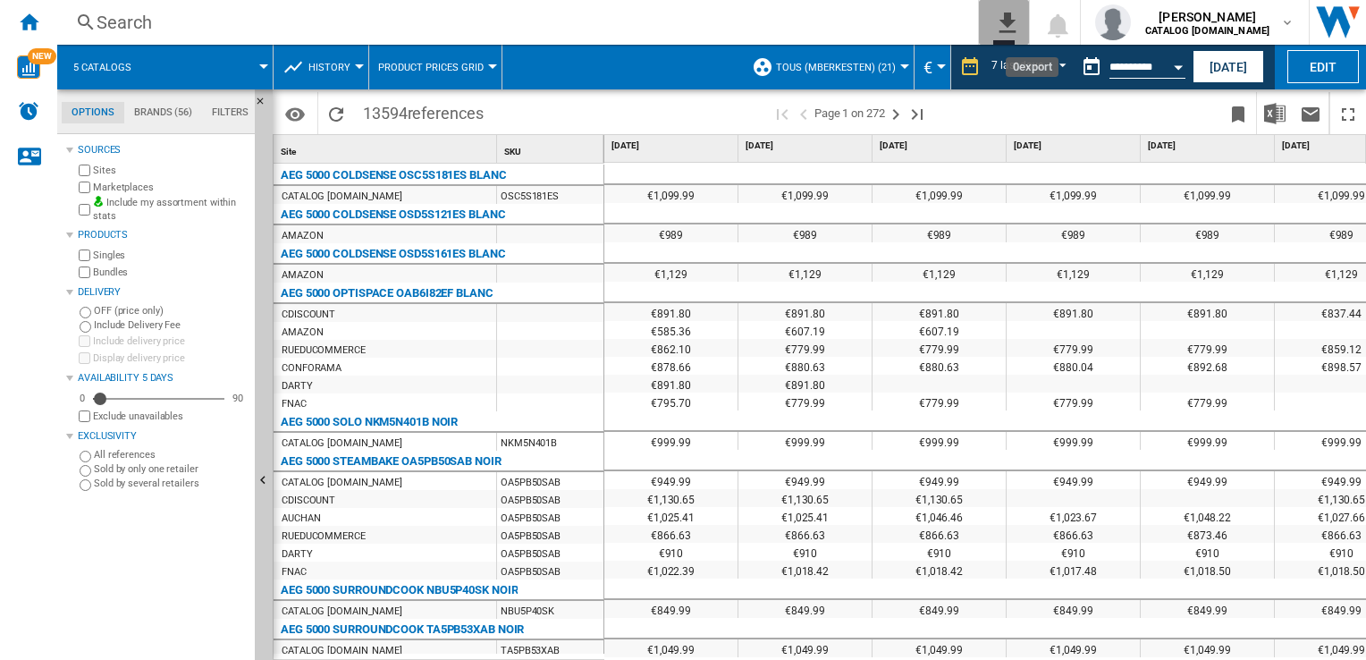
click at [1010, 30] on ng-md-icon "0\a export" at bounding box center [1003, 20] width 21 height 22
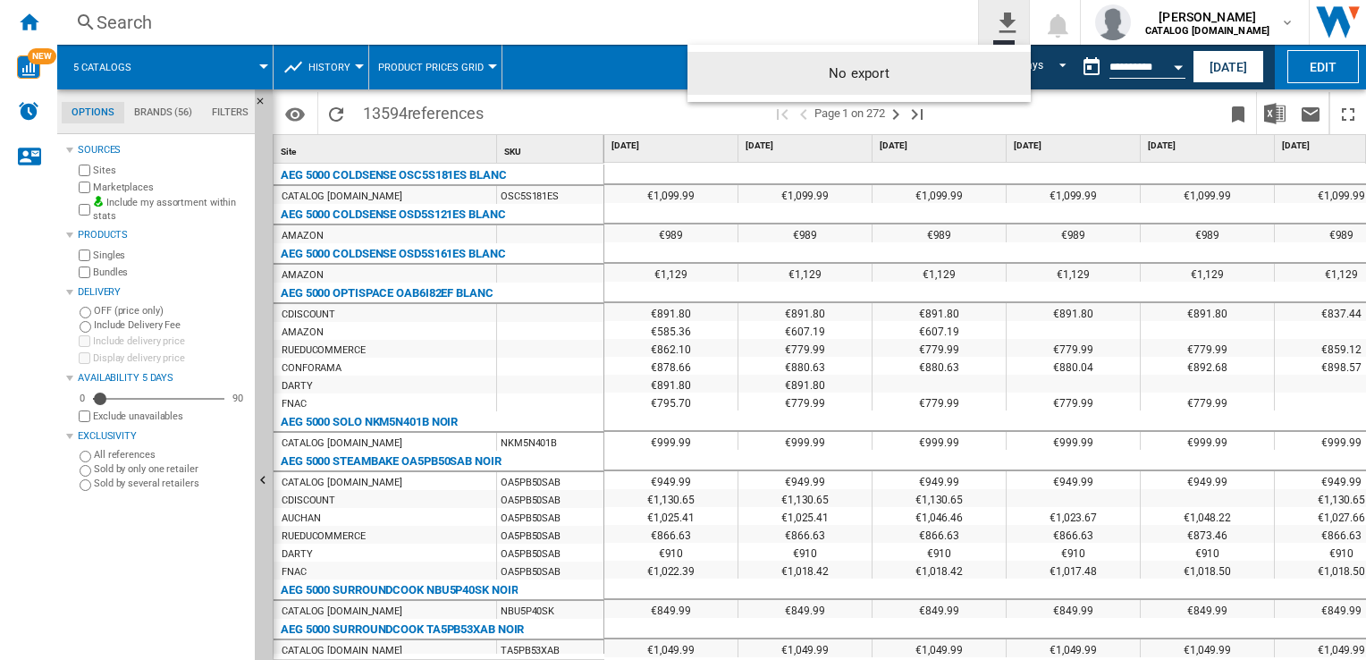
click at [1010, 30] on md-backdrop at bounding box center [683, 330] width 1366 height 660
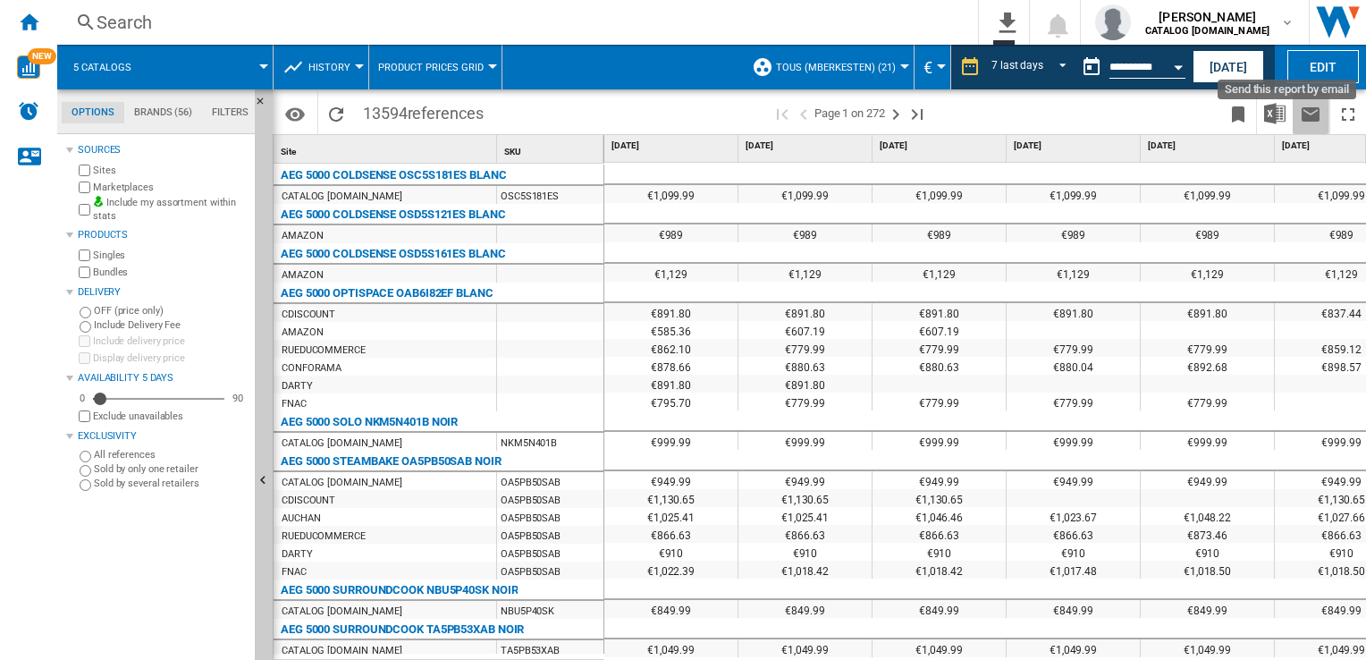
click at [1305, 118] on ng-md-icon "Send this report by email" at bounding box center [1310, 114] width 21 height 21
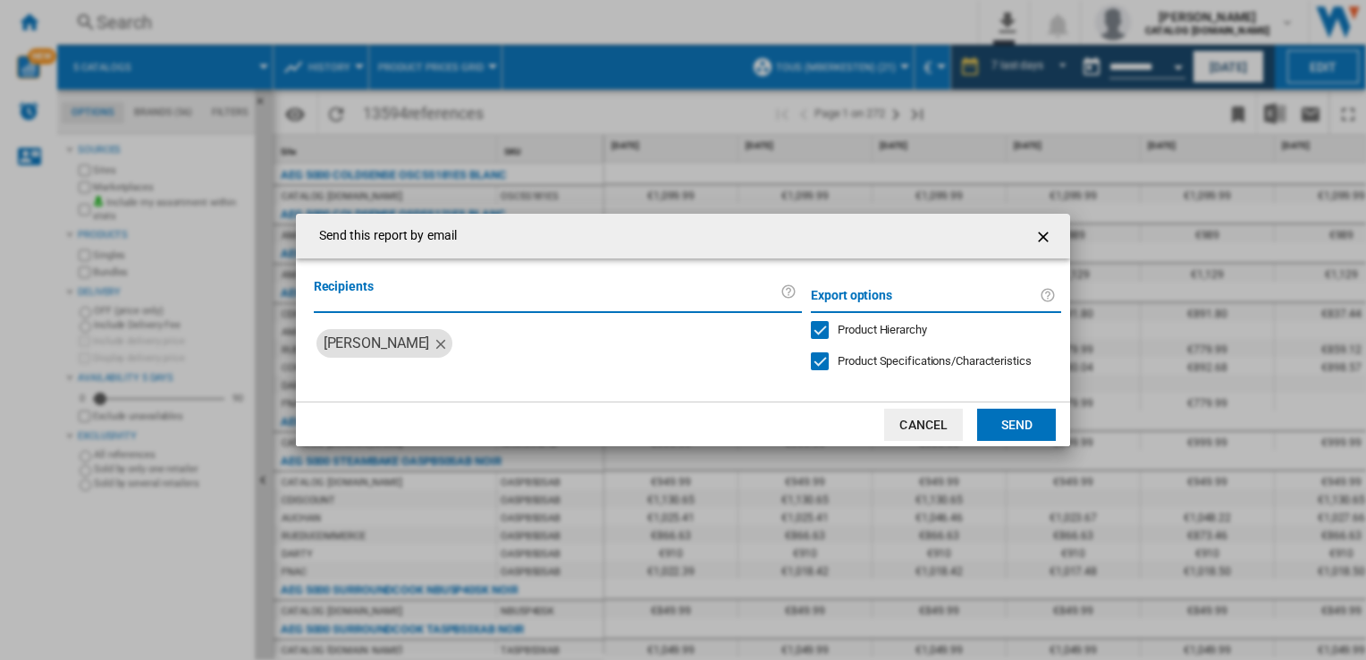
click at [411, 289] on label "Recipients" at bounding box center [548, 292] width 468 height 33
drag, startPoint x: 637, startPoint y: 356, endPoint x: 800, endPoint y: 378, distance: 165.1
click at [637, 356] on input "{{::getI18NText('REPORTS.ACTION_BAR.EMAIL')}} {{::getI18NText('REPORTS.EMAIL.TI…" at bounding box center [627, 343] width 335 height 29
drag, startPoint x: 715, startPoint y: 326, endPoint x: 683, endPoint y: 320, distance: 32.8
click at [715, 326] on md-chips-wrap "henri lemoine" at bounding box center [558, 343] width 489 height 43
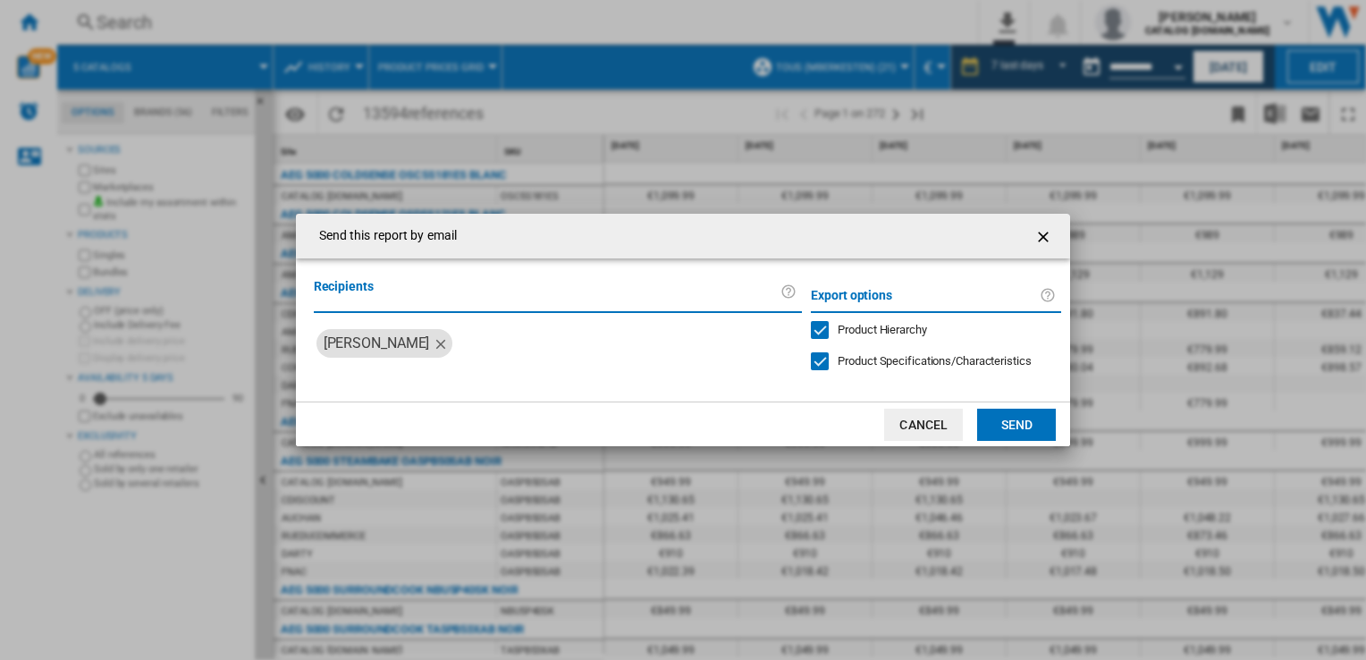
click at [1005, 441] on md-dialog-actions "Cancel Send" at bounding box center [683, 423] width 775 height 45
click at [998, 425] on button "Send" at bounding box center [1016, 425] width 79 height 32
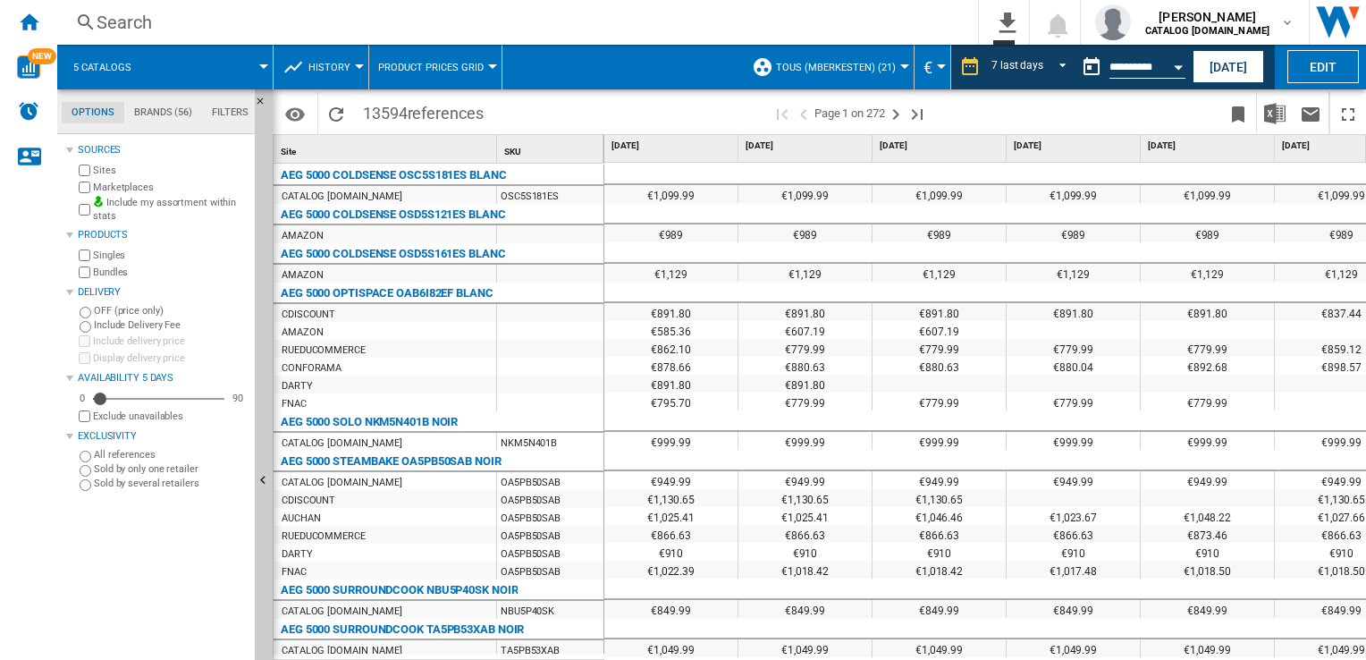
click at [1090, 73] on button "This report is based on a date in the past." at bounding box center [1092, 67] width 36 height 36
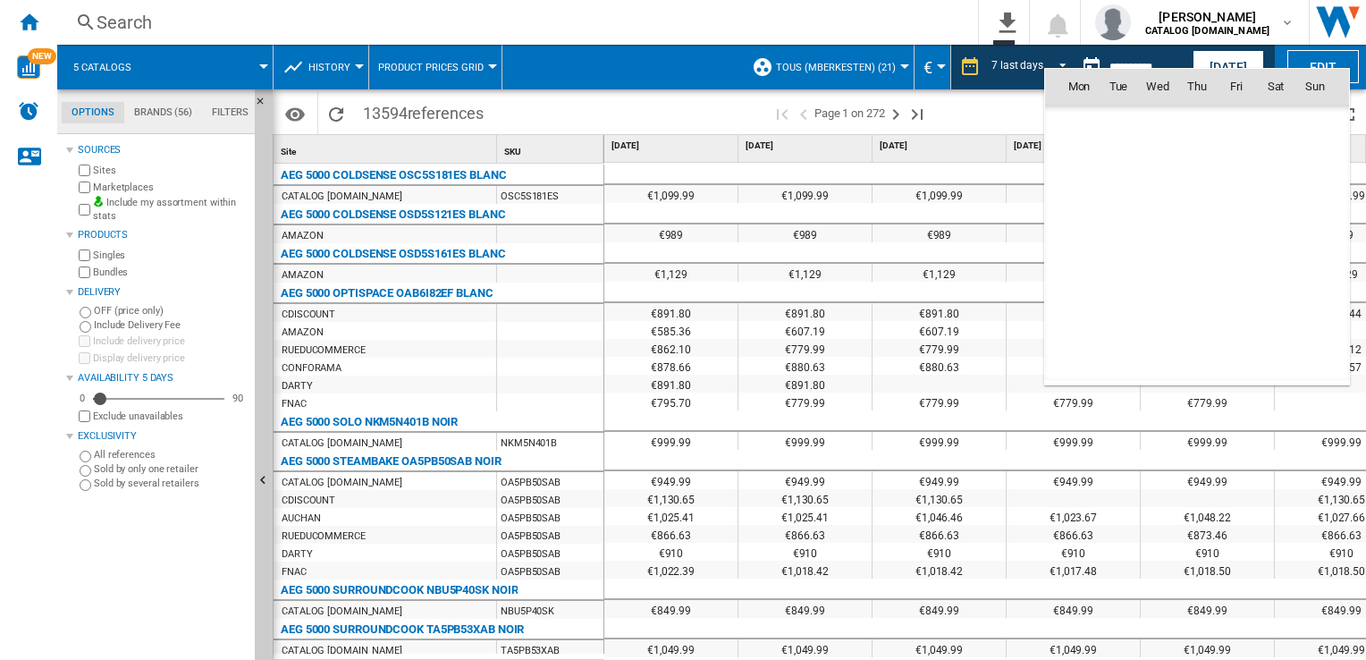
scroll to position [8292, 0]
click at [1084, 70] on th "Mon" at bounding box center [1072, 87] width 54 height 36
click at [1156, 0] on div at bounding box center [683, 330] width 1366 height 660
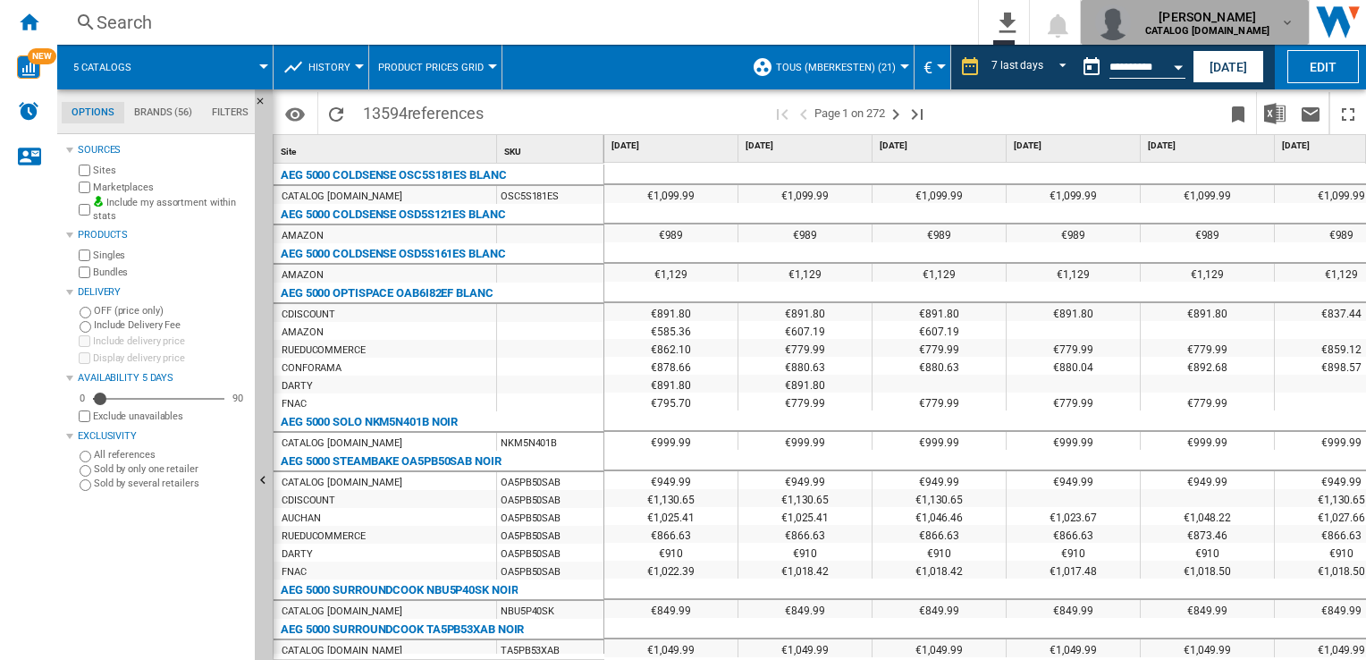
click at [1291, 18] on md-icon "button" at bounding box center [1287, 22] width 14 height 14
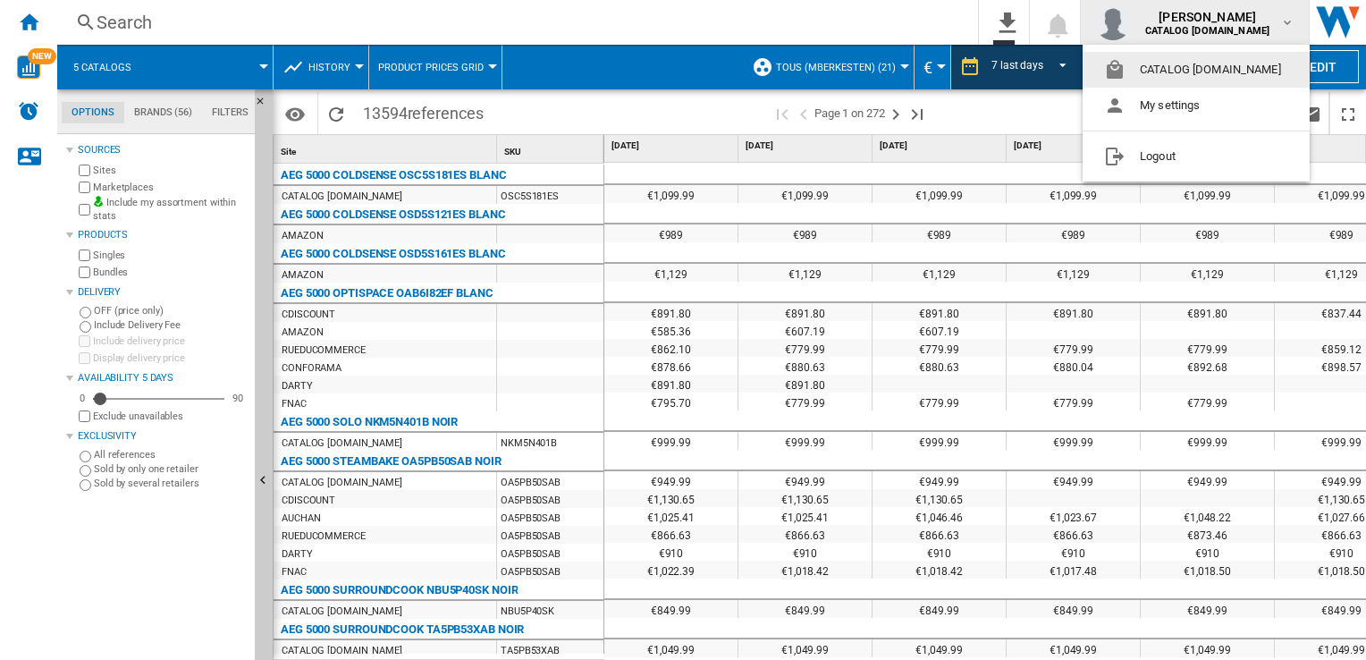
click at [1291, 18] on md-backdrop at bounding box center [683, 330] width 1366 height 660
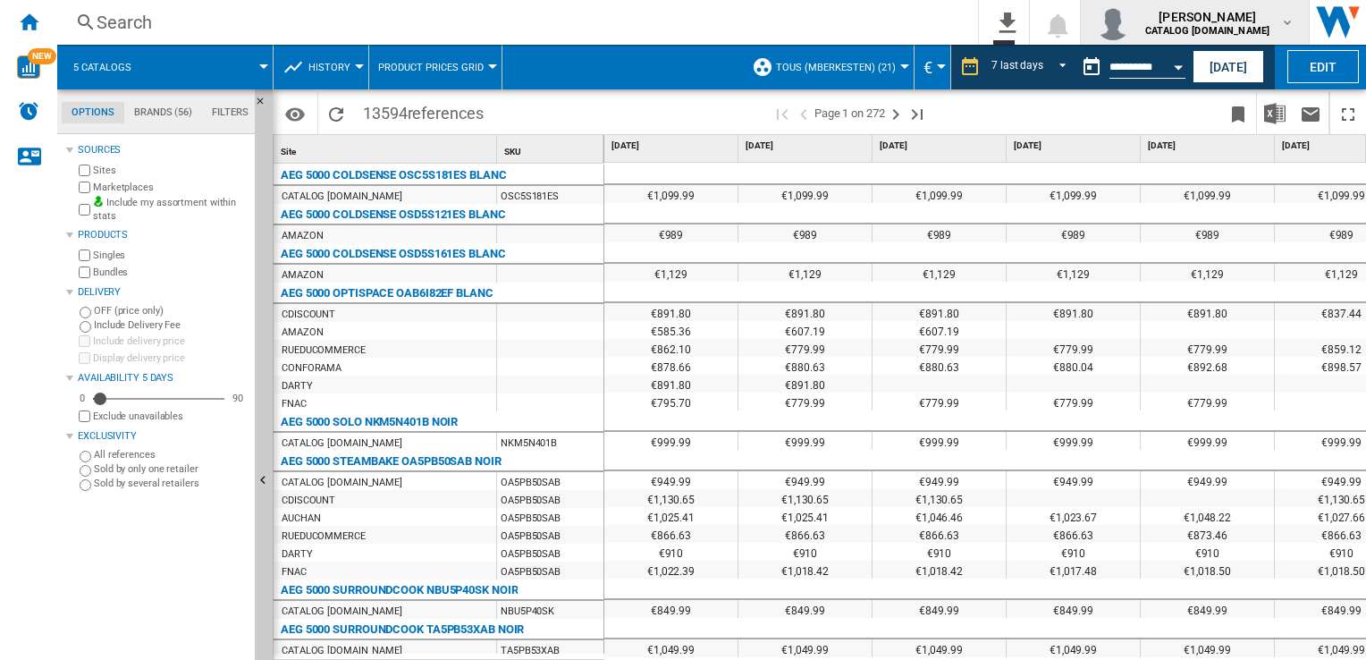
click at [1259, 10] on span "[PERSON_NAME]" at bounding box center [1207, 17] width 124 height 18
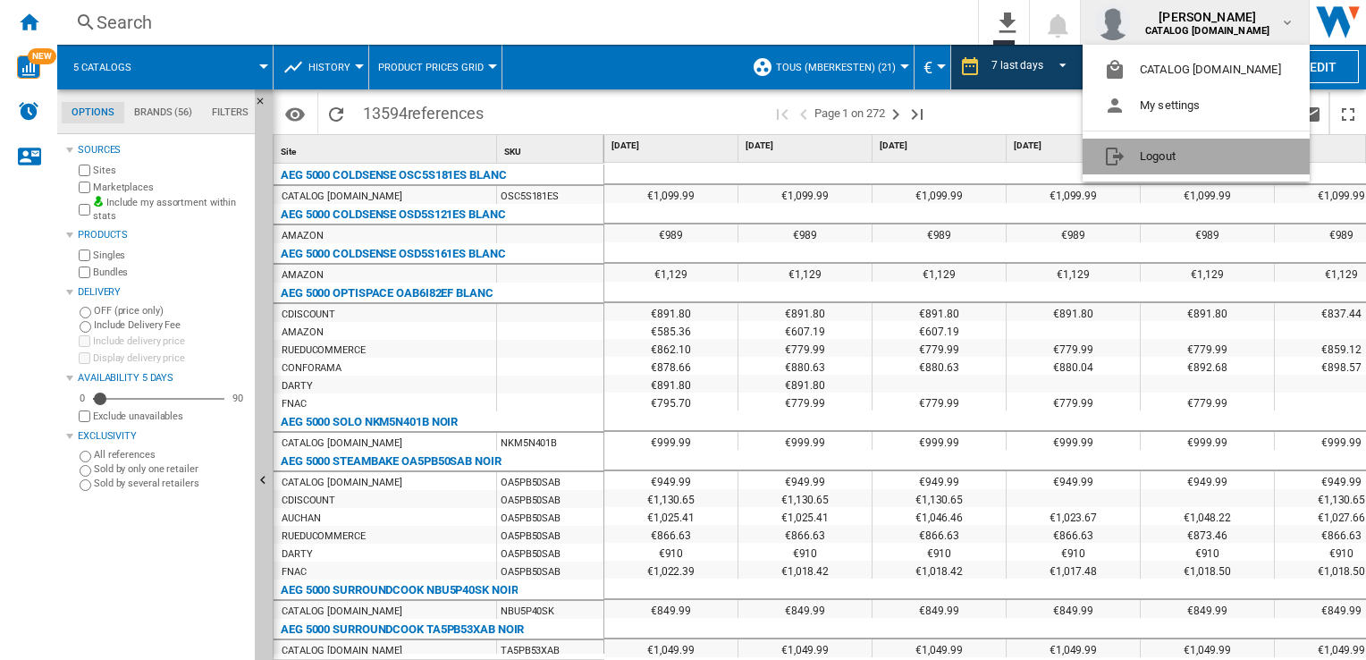
click at [1148, 157] on button "Logout" at bounding box center [1196, 157] width 227 height 36
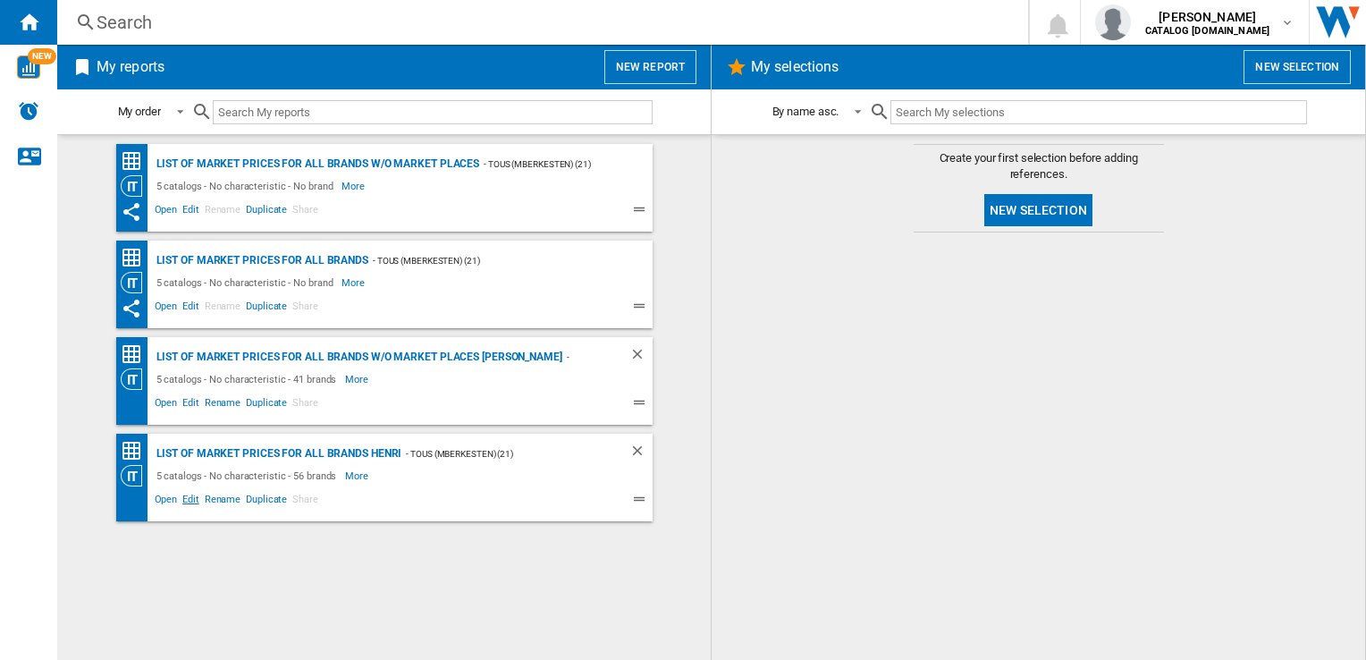
click at [183, 499] on span "Edit" at bounding box center [191, 501] width 22 height 21
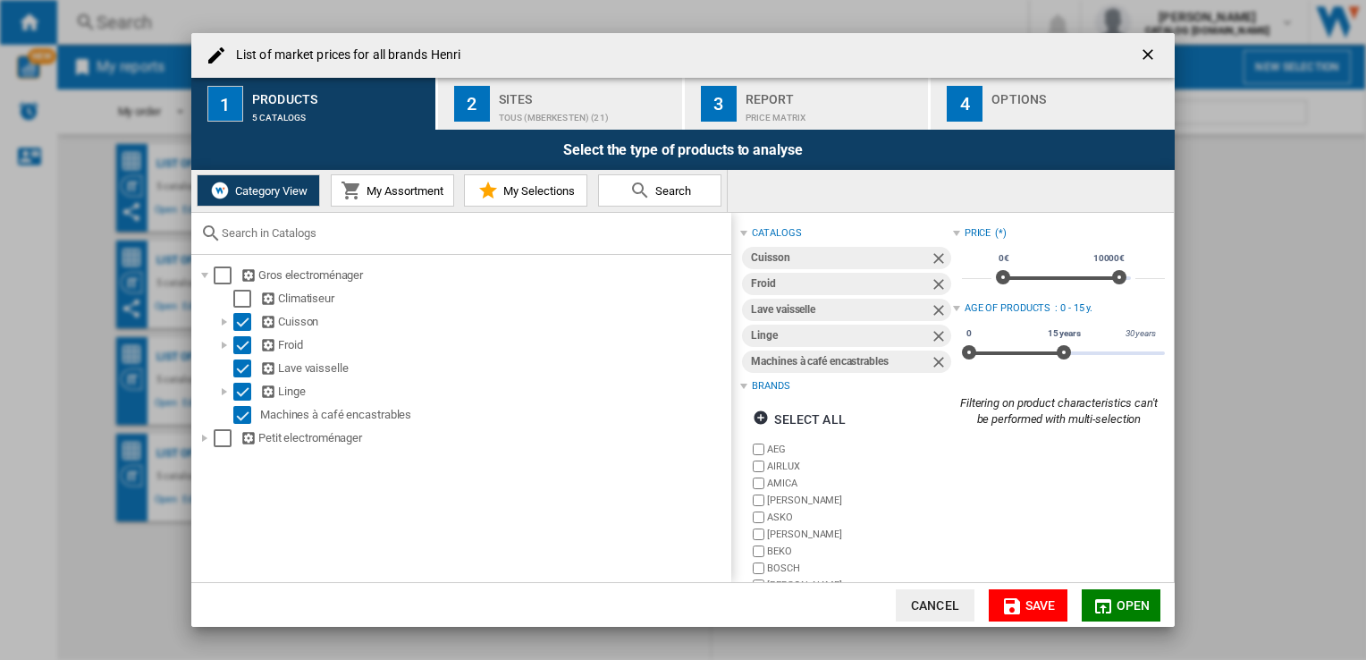
click at [561, 111] on div "TOUS (mberkesten) (21)" at bounding box center [587, 113] width 176 height 19
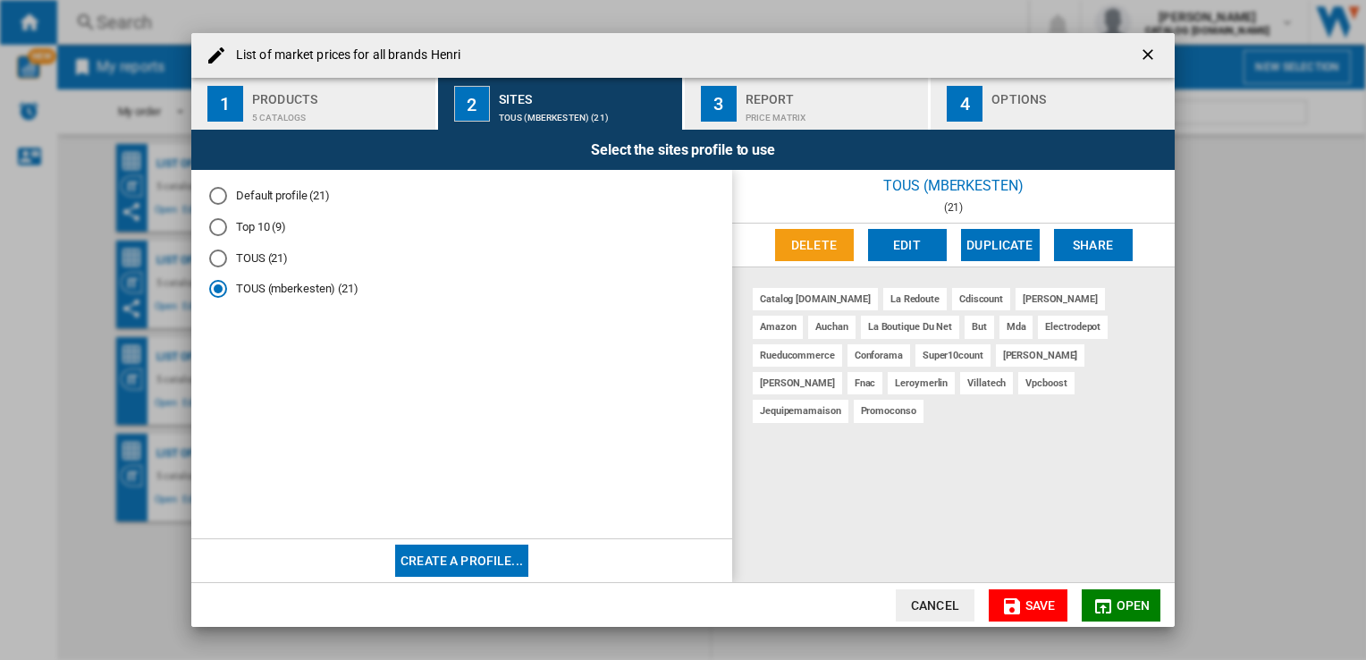
click at [730, 105] on div "3" at bounding box center [719, 104] width 36 height 36
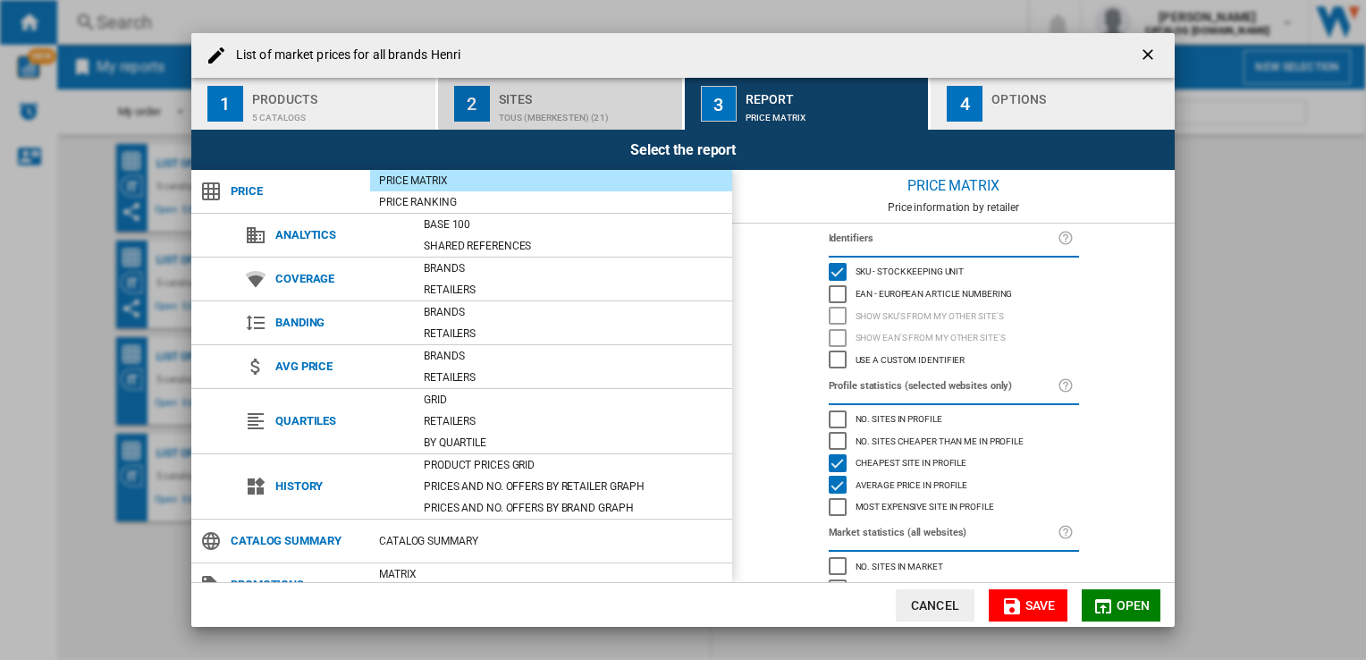
click at [563, 93] on div "Sites" at bounding box center [587, 94] width 176 height 19
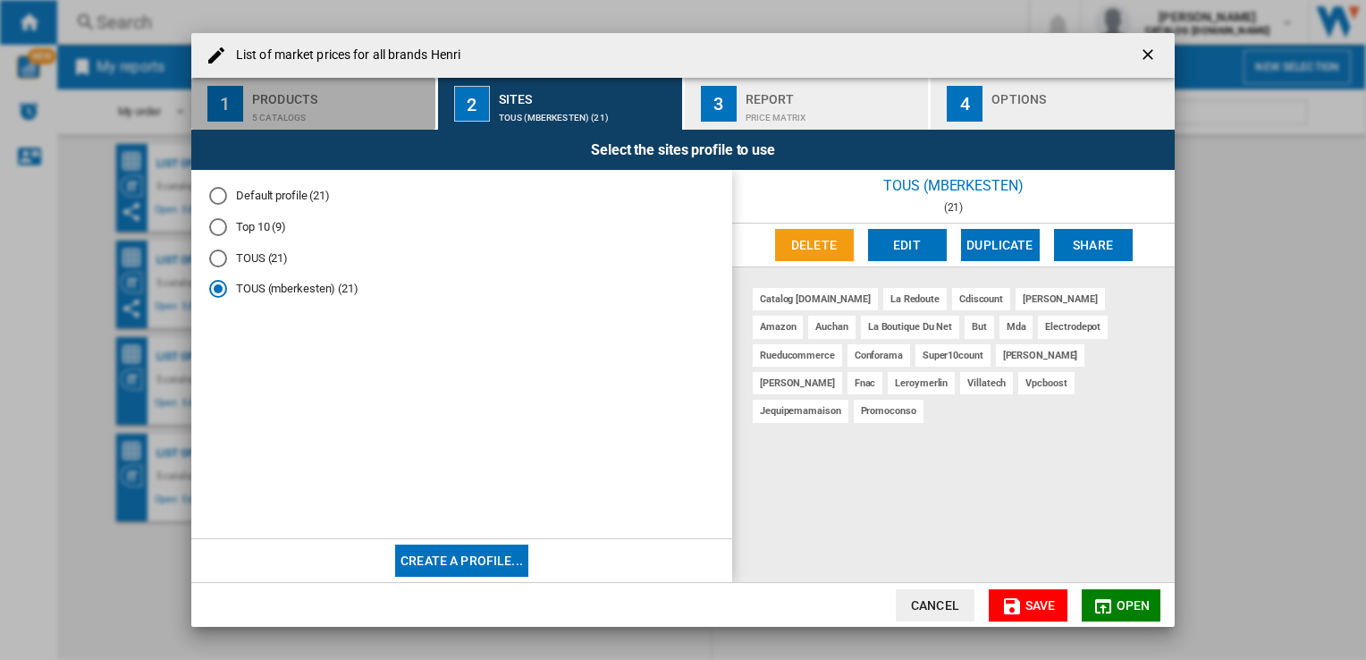
click at [346, 111] on div "5 catalogs" at bounding box center [340, 113] width 176 height 19
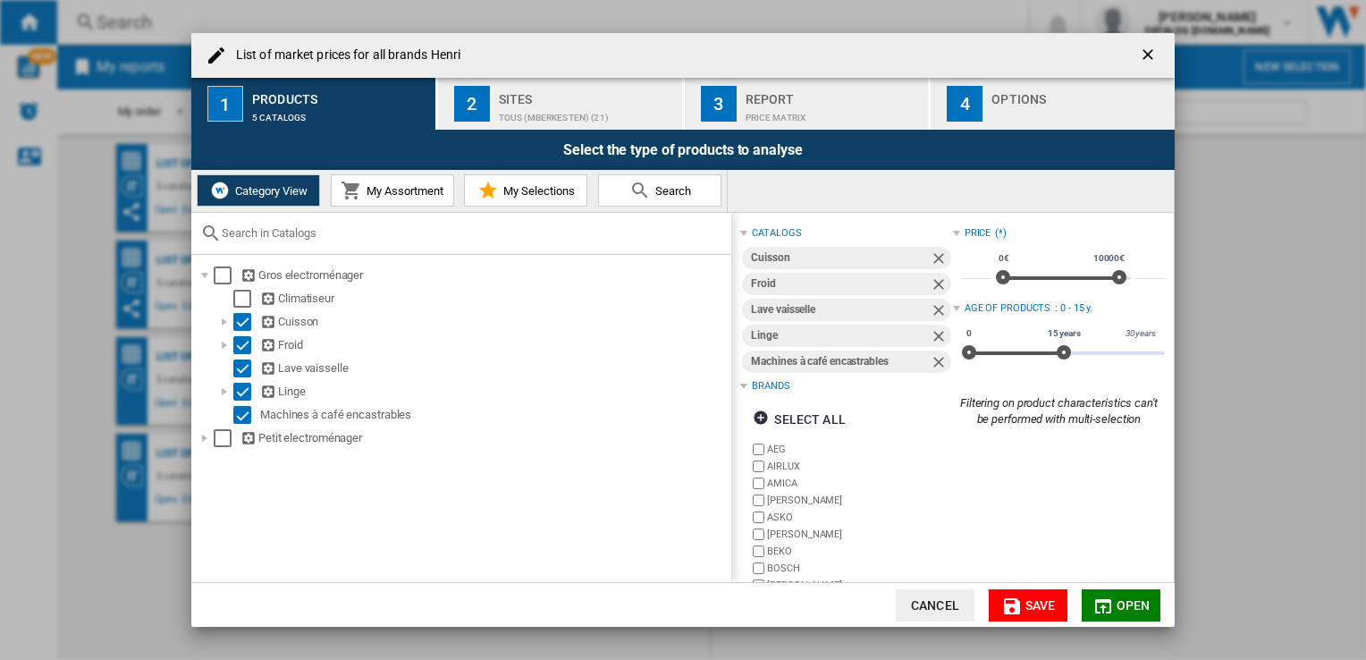
click at [510, 122] on div "TOUS (mberkesten) (21)" at bounding box center [587, 113] width 176 height 19
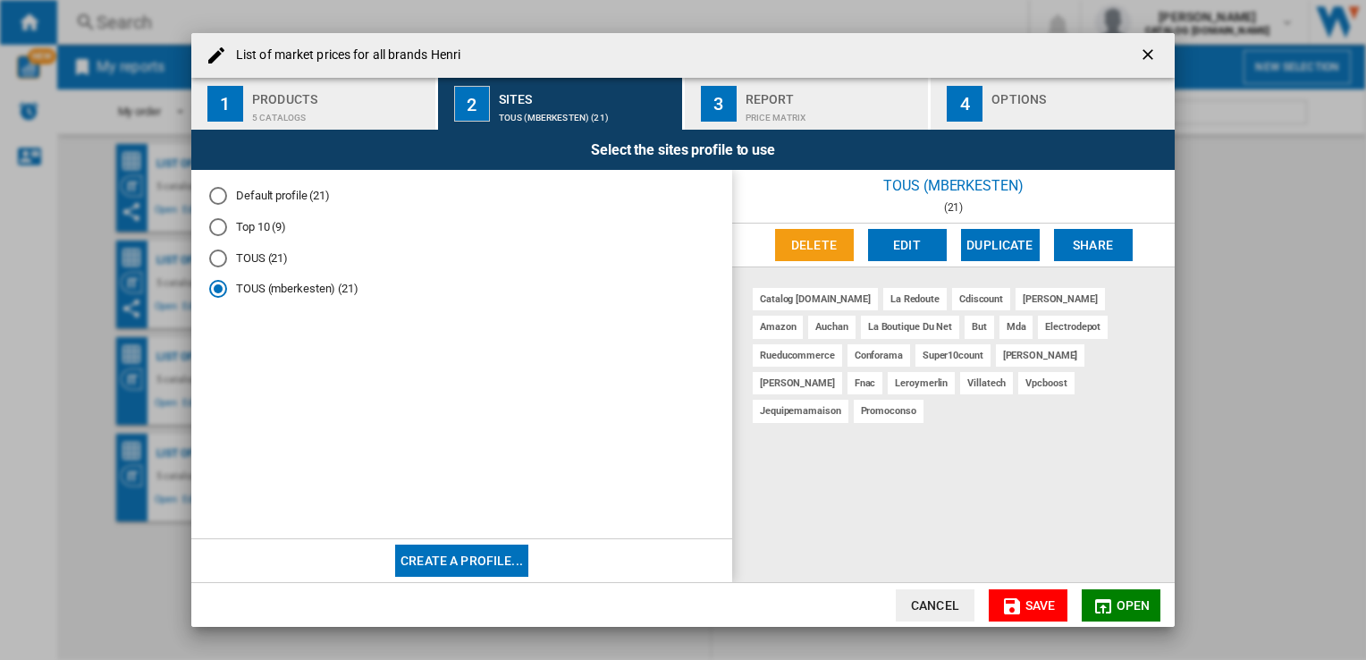
click at [826, 98] on div "Report" at bounding box center [834, 94] width 176 height 19
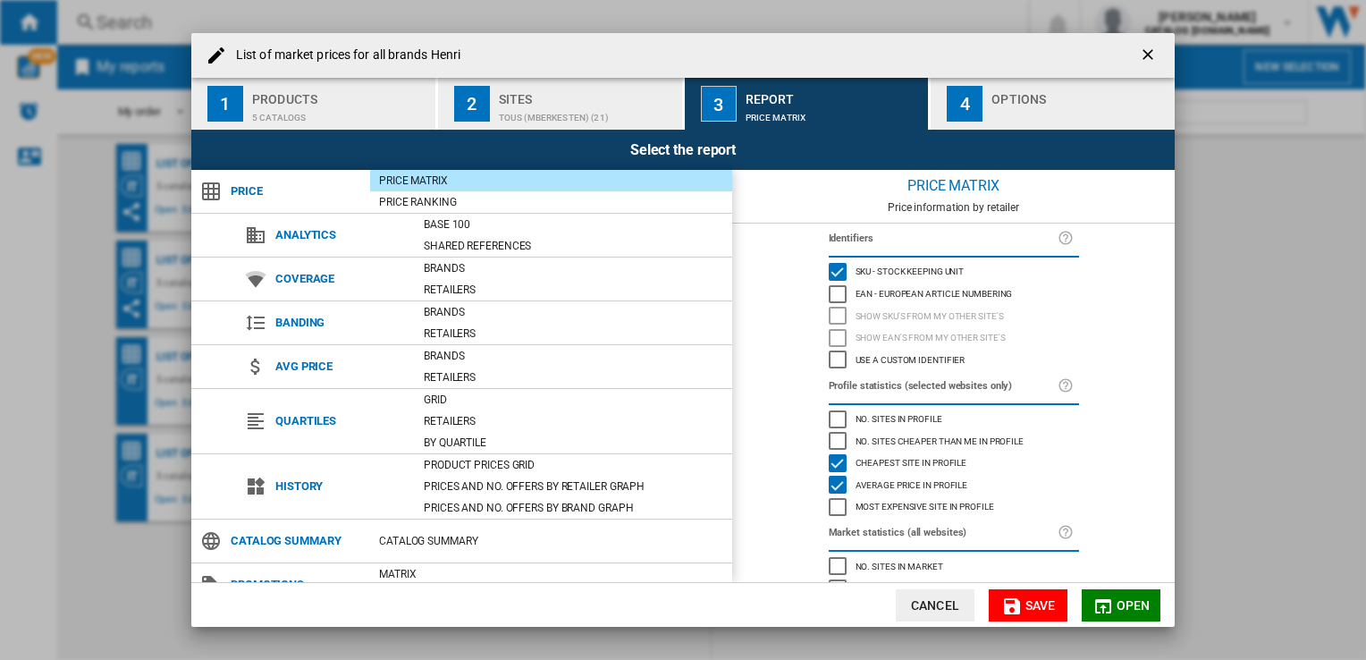
click at [550, 105] on div "TOUS (mberkesten) (21)" at bounding box center [587, 113] width 176 height 19
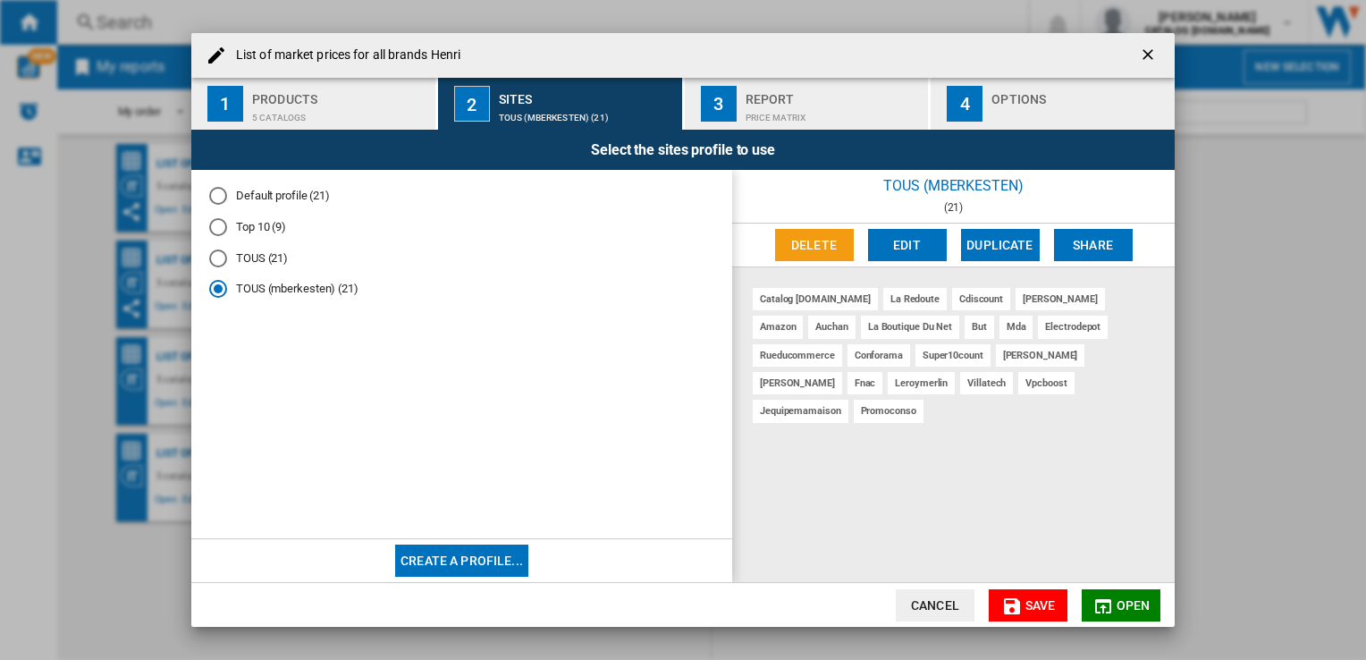
click at [263, 117] on div "5 catalogs" at bounding box center [340, 113] width 176 height 19
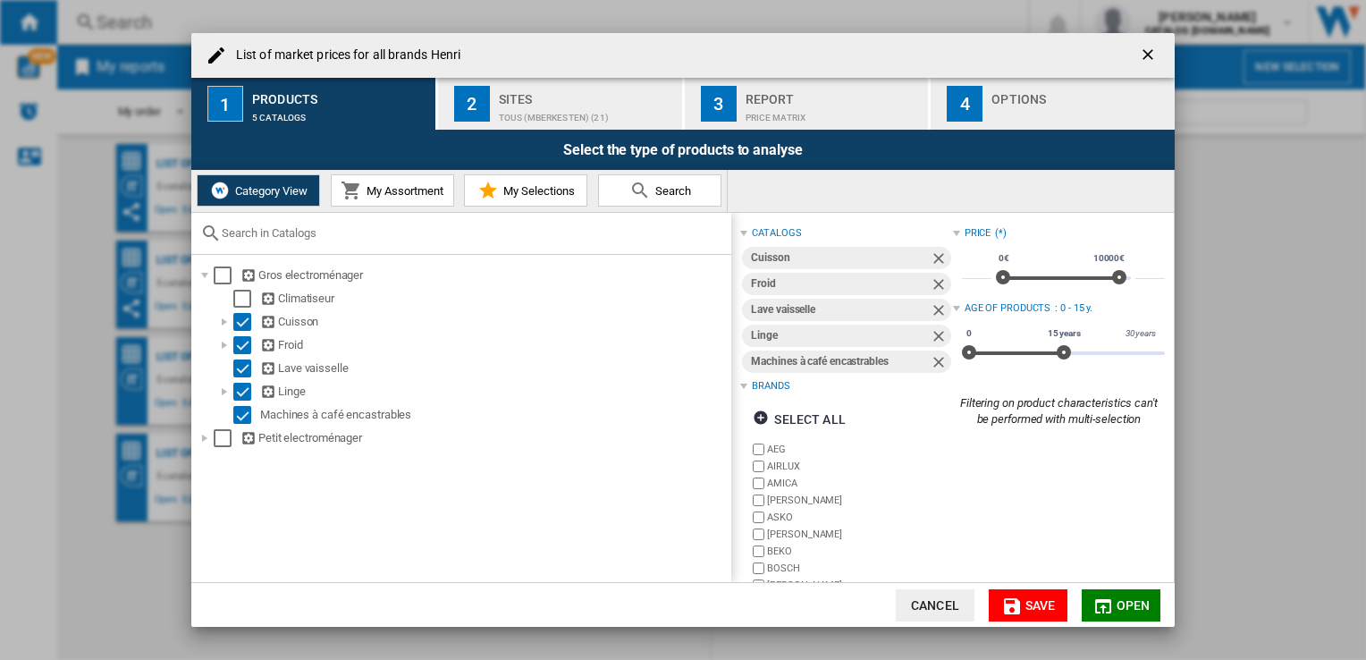
click at [421, 202] on button "My Assortment" at bounding box center [392, 190] width 123 height 32
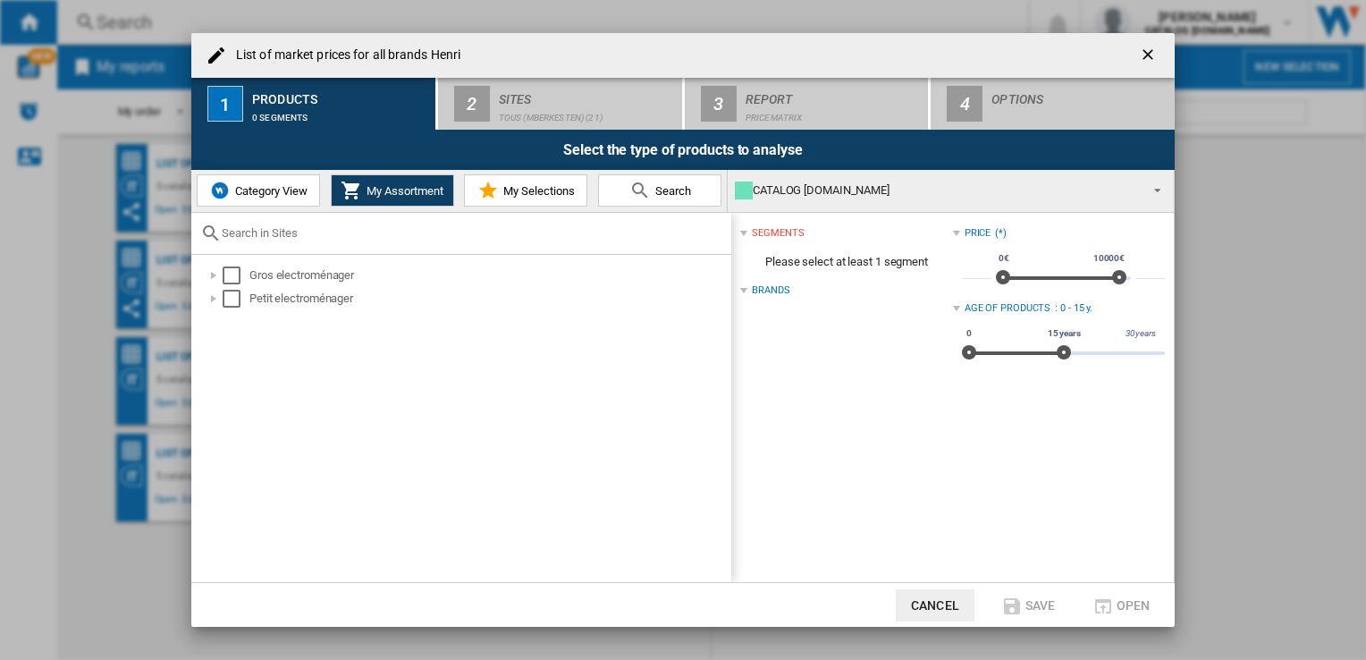
click at [534, 203] on button "My Selections" at bounding box center [525, 190] width 123 height 32
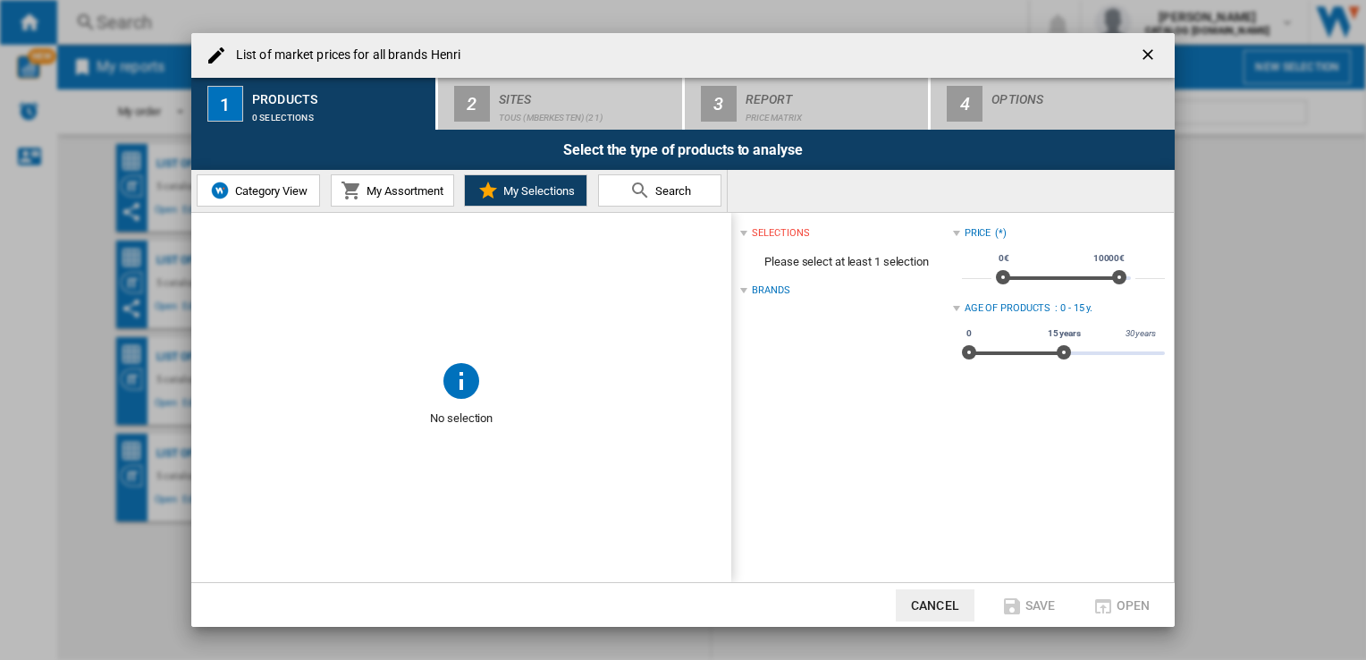
click at [240, 190] on span "Category View" at bounding box center [269, 190] width 77 height 13
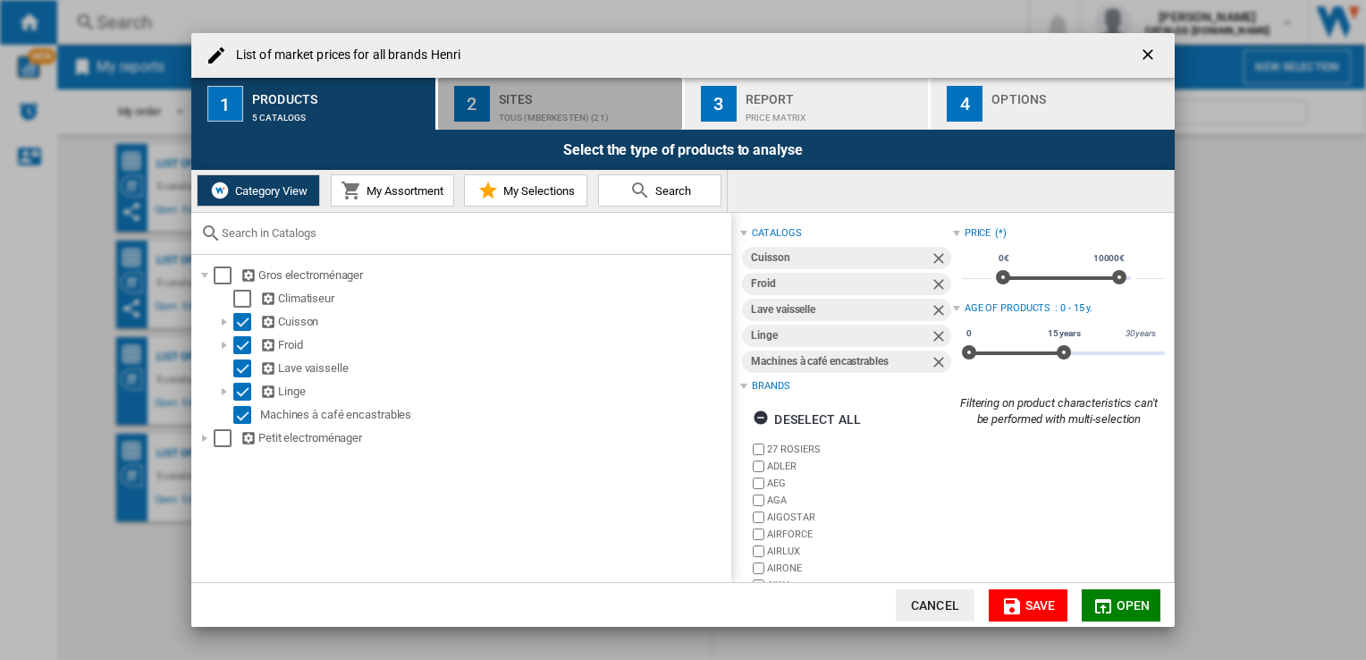
click at [551, 104] on div "TOUS (mberkesten) (21)" at bounding box center [587, 113] width 176 height 19
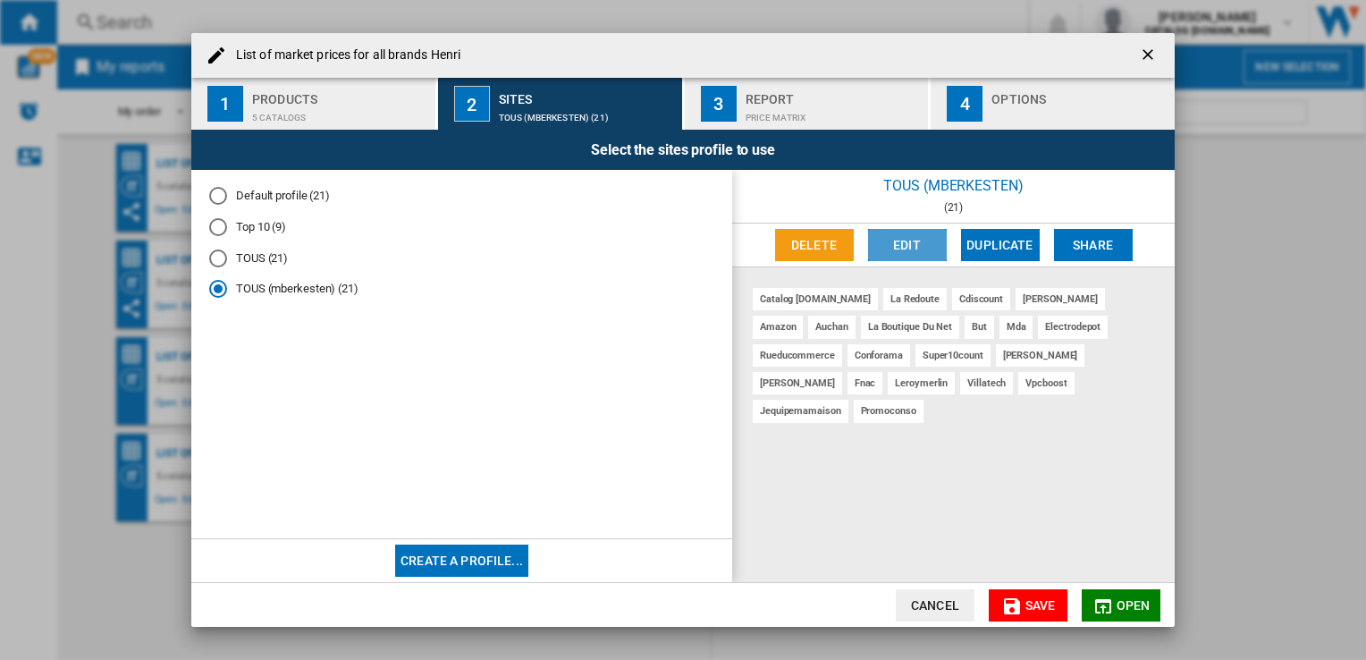
click at [894, 245] on button "Edit" at bounding box center [907, 245] width 79 height 32
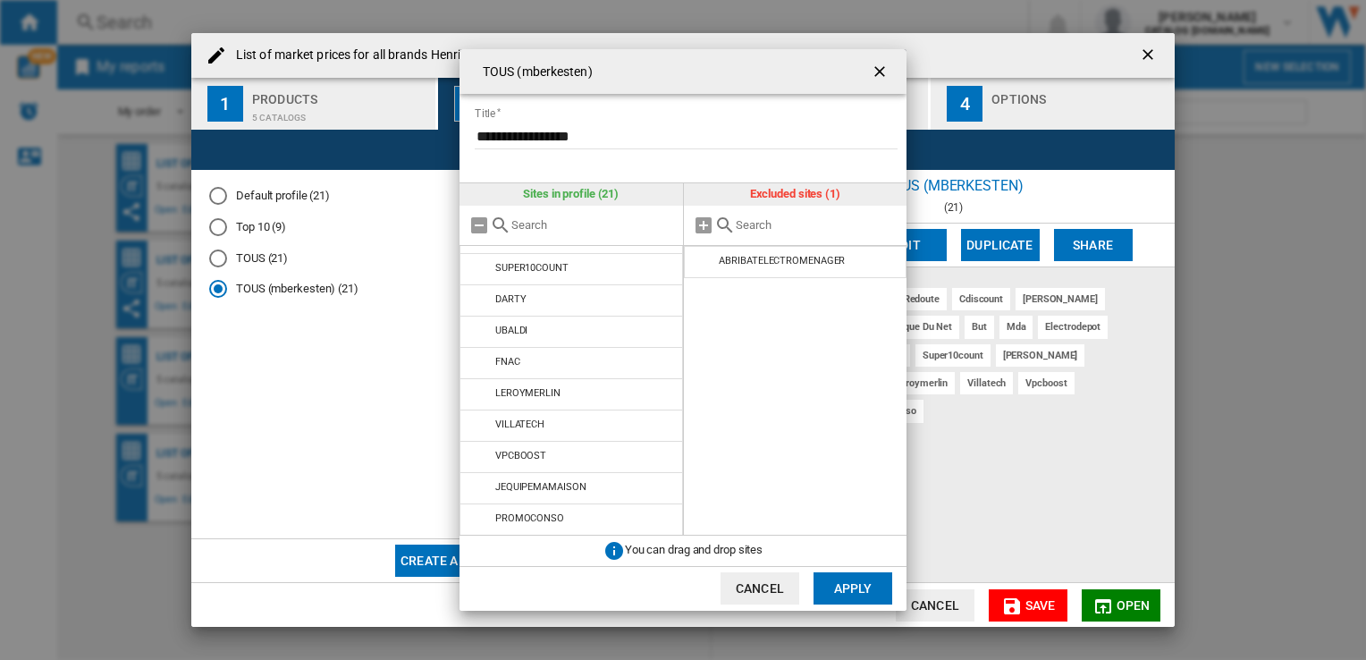
scroll to position [368, 0]
click at [761, 586] on button "Cancel" at bounding box center [760, 588] width 79 height 32
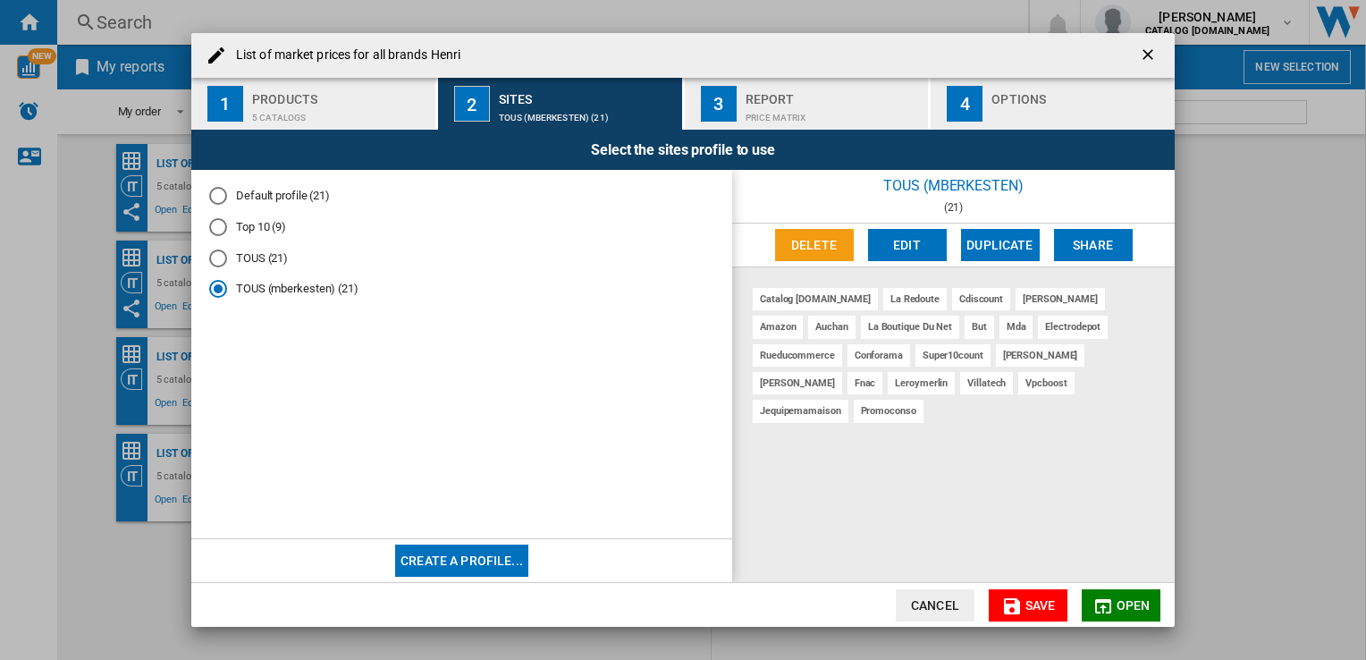
click at [839, 121] on div "Price Matrix" at bounding box center [834, 113] width 176 height 19
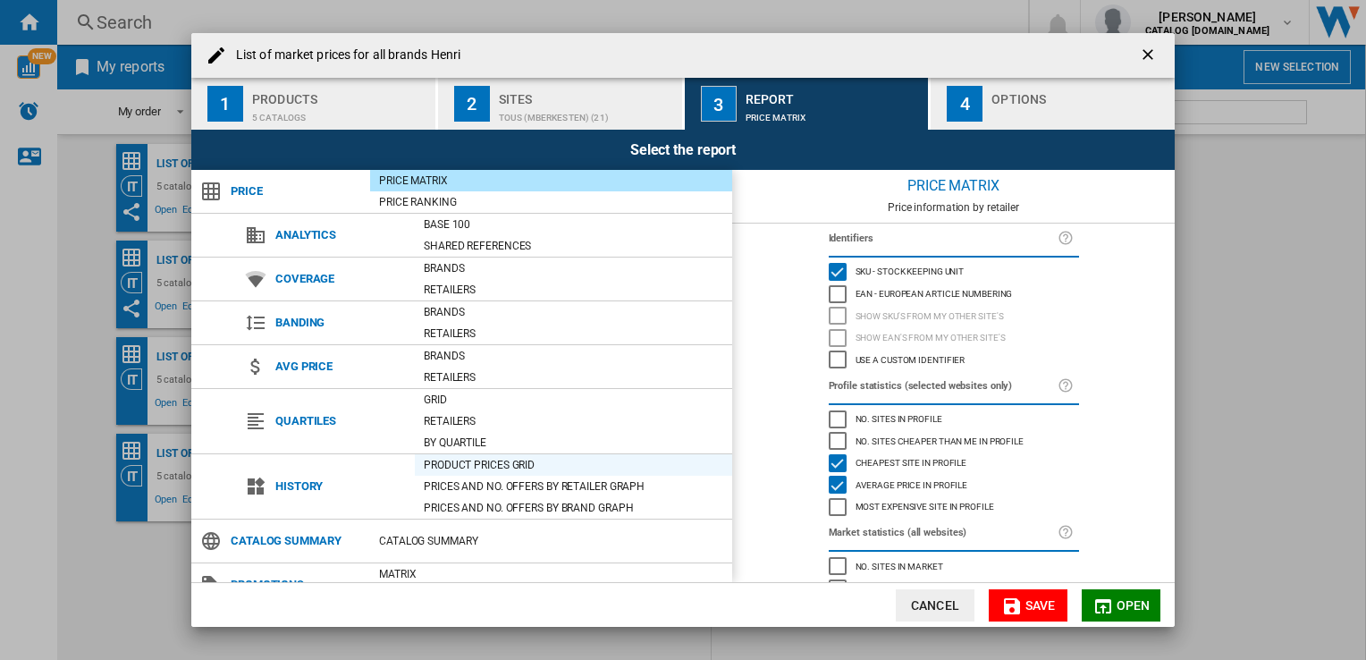
click at [439, 460] on div "Product prices grid" at bounding box center [573, 465] width 317 height 18
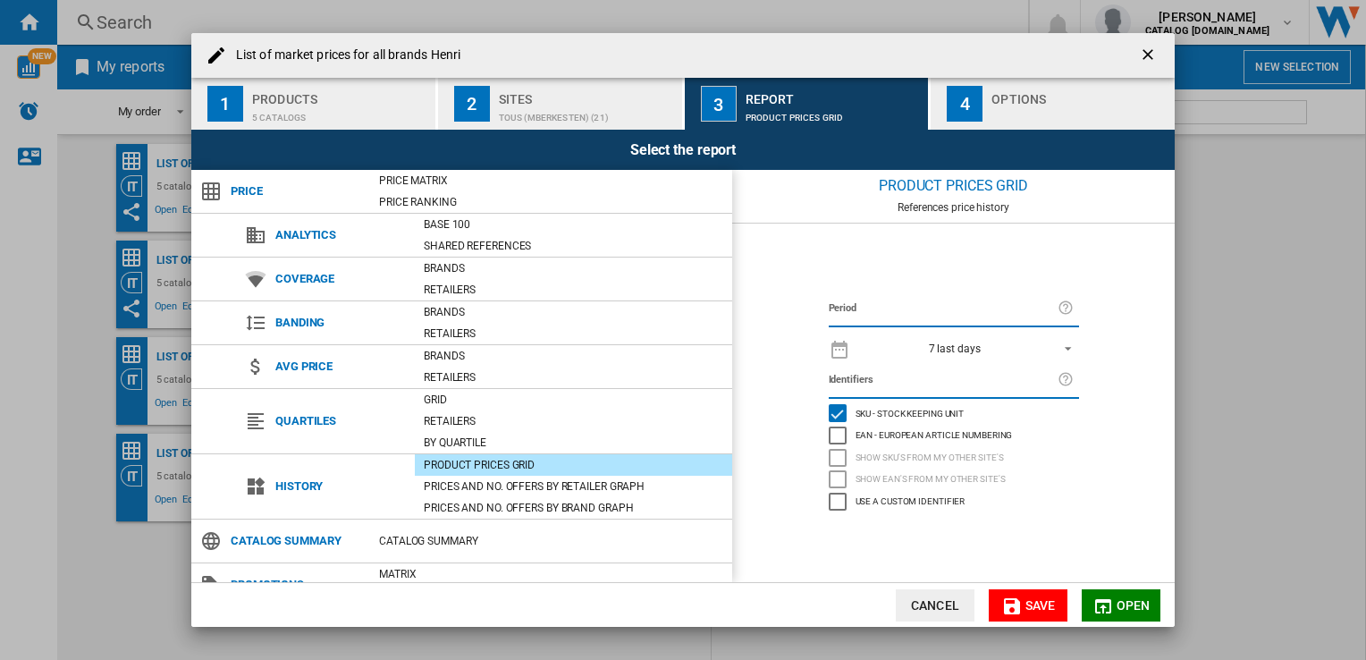
click at [1066, 344] on span "REPORTS.WIZARD.STEPS.REPORT.STEPS.REPORT_OPTIONS.PERIOD: 7 last days" at bounding box center [1062, 347] width 21 height 16
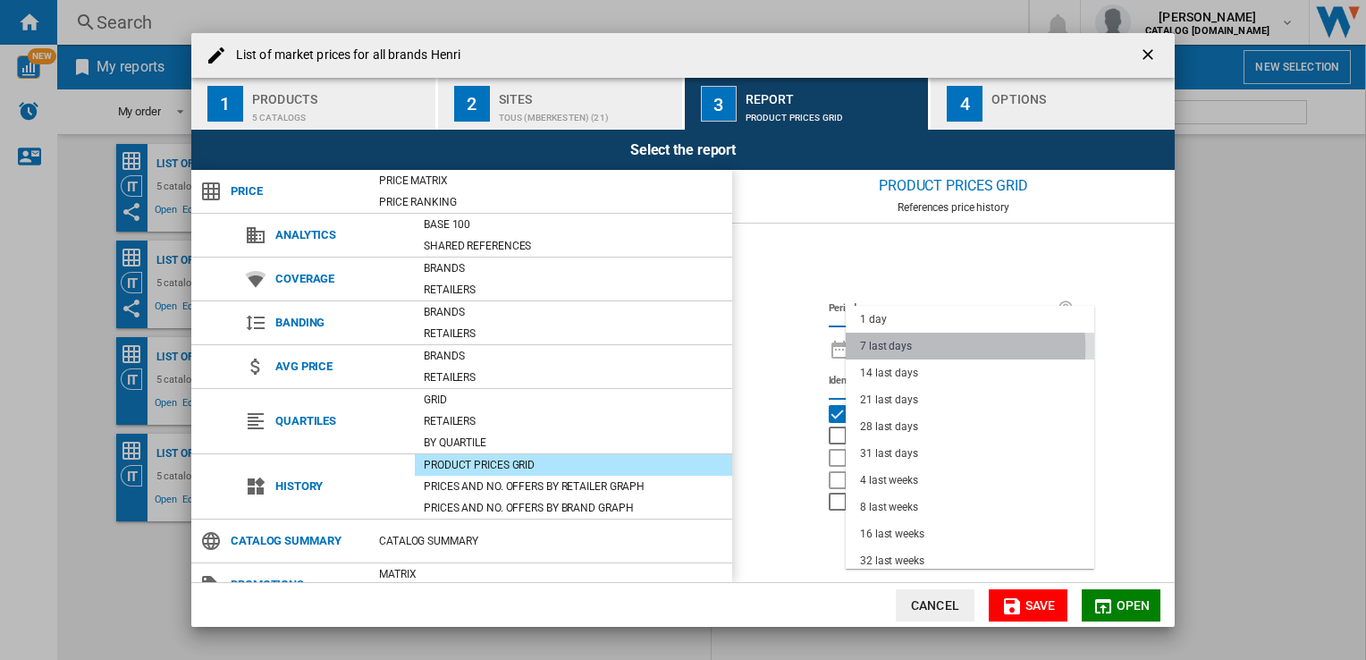
click at [884, 349] on div "7 last days" at bounding box center [886, 346] width 52 height 15
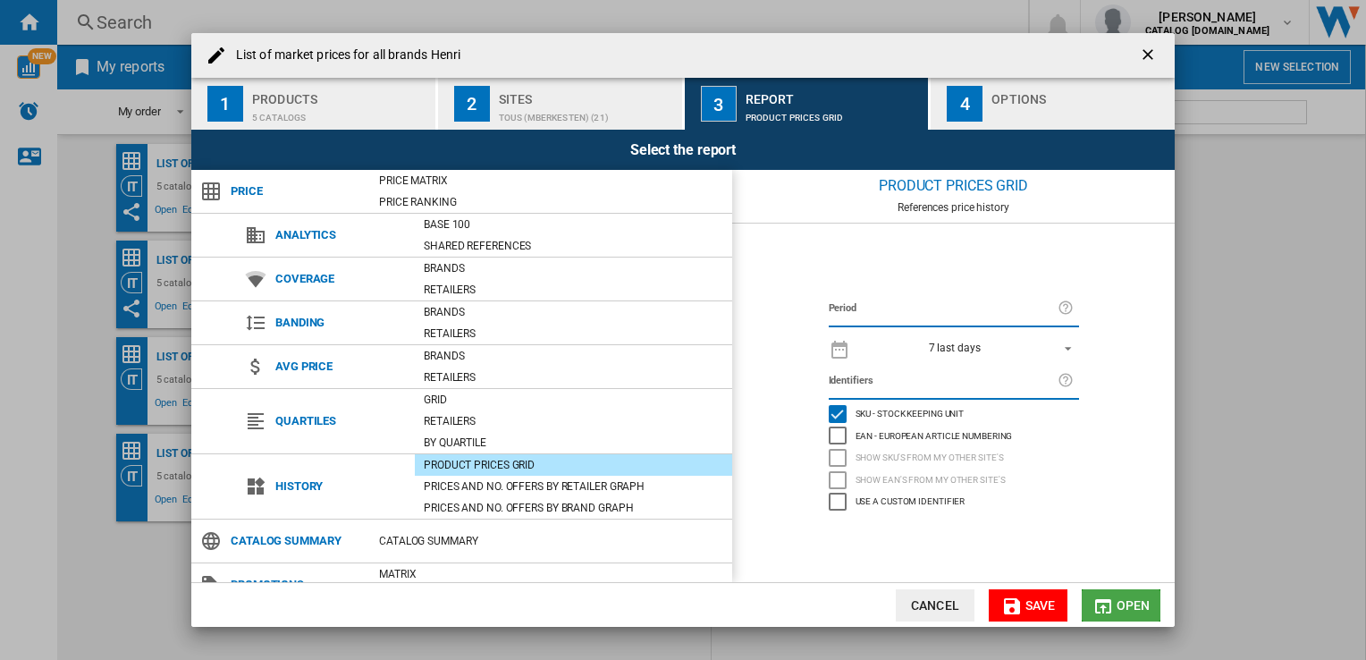
click at [1124, 610] on span "Open" at bounding box center [1134, 605] width 34 height 14
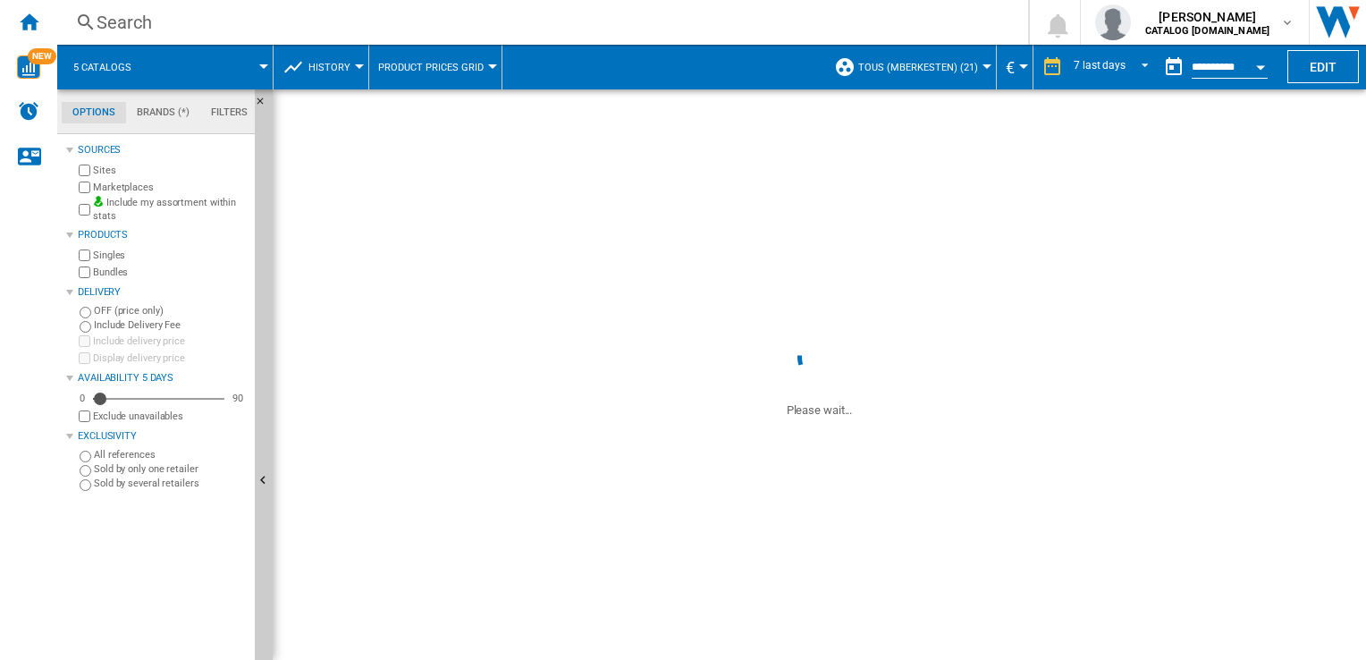
click at [1254, 69] on button "Open calendar" at bounding box center [1260, 64] width 32 height 32
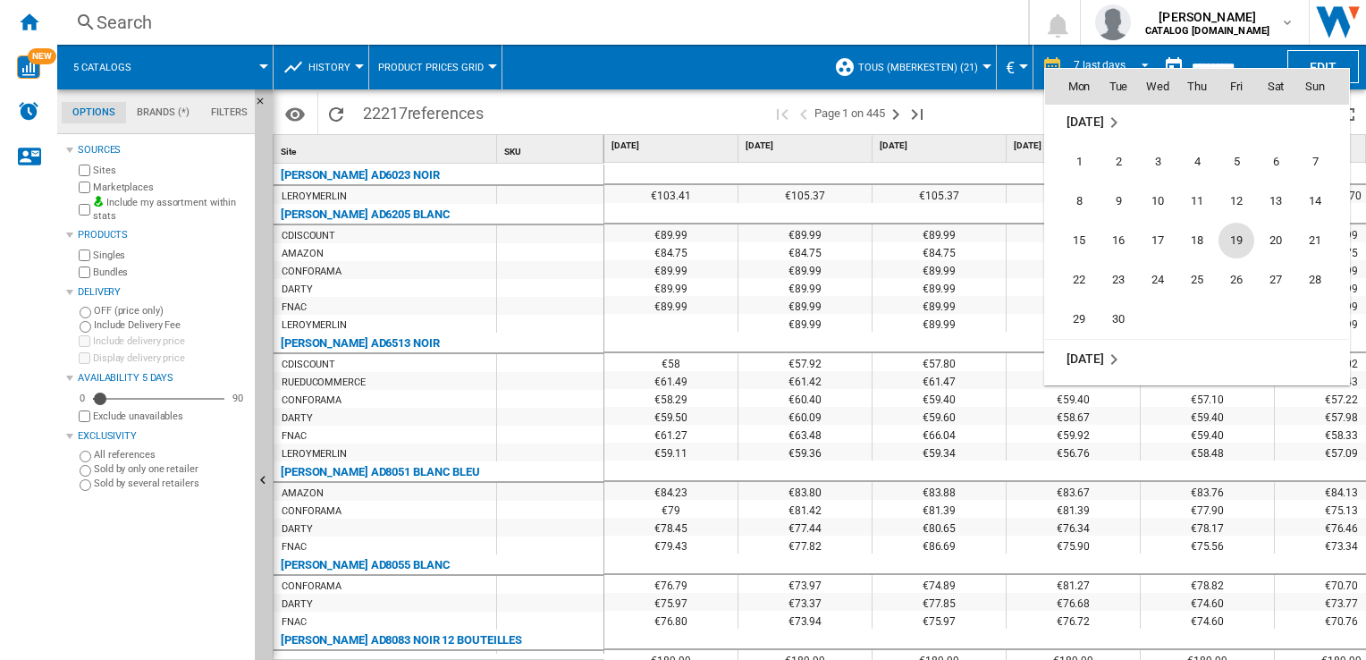
scroll to position [8290, 0]
click at [1241, 238] on span "19" at bounding box center [1237, 245] width 36 height 36
type input "**********"
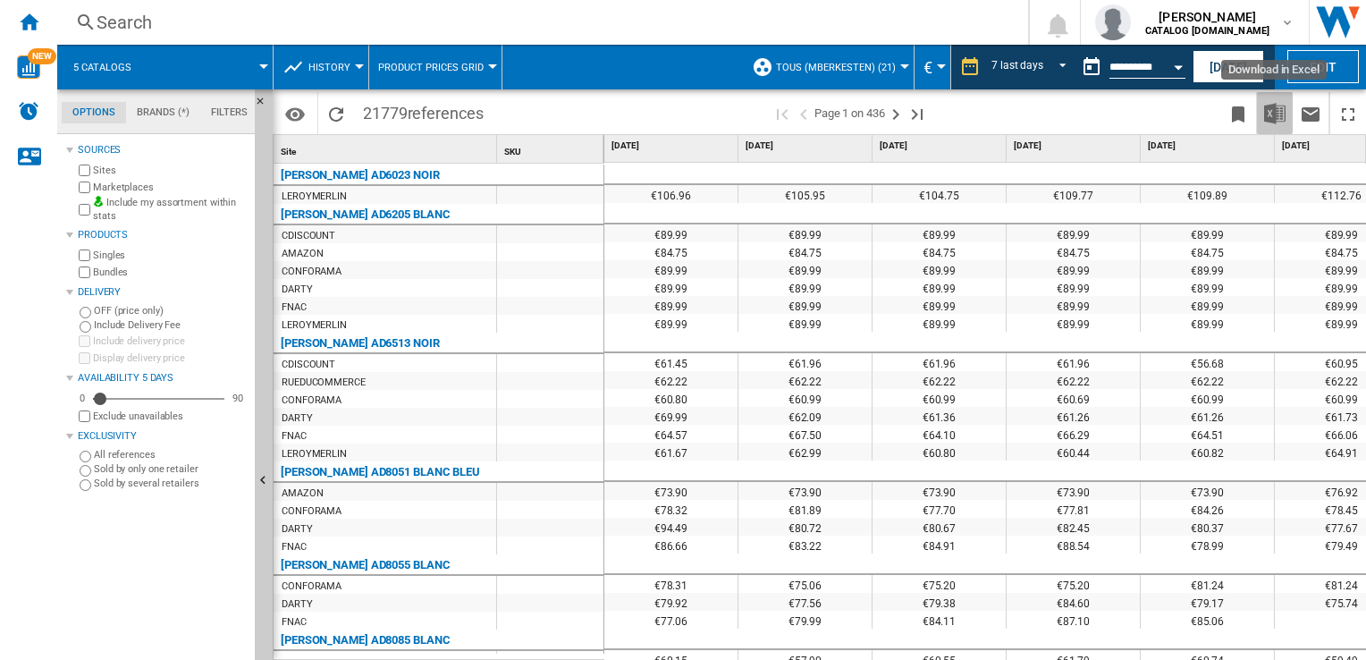
click at [1269, 116] on img "Download in Excel" at bounding box center [1274, 113] width 21 height 21
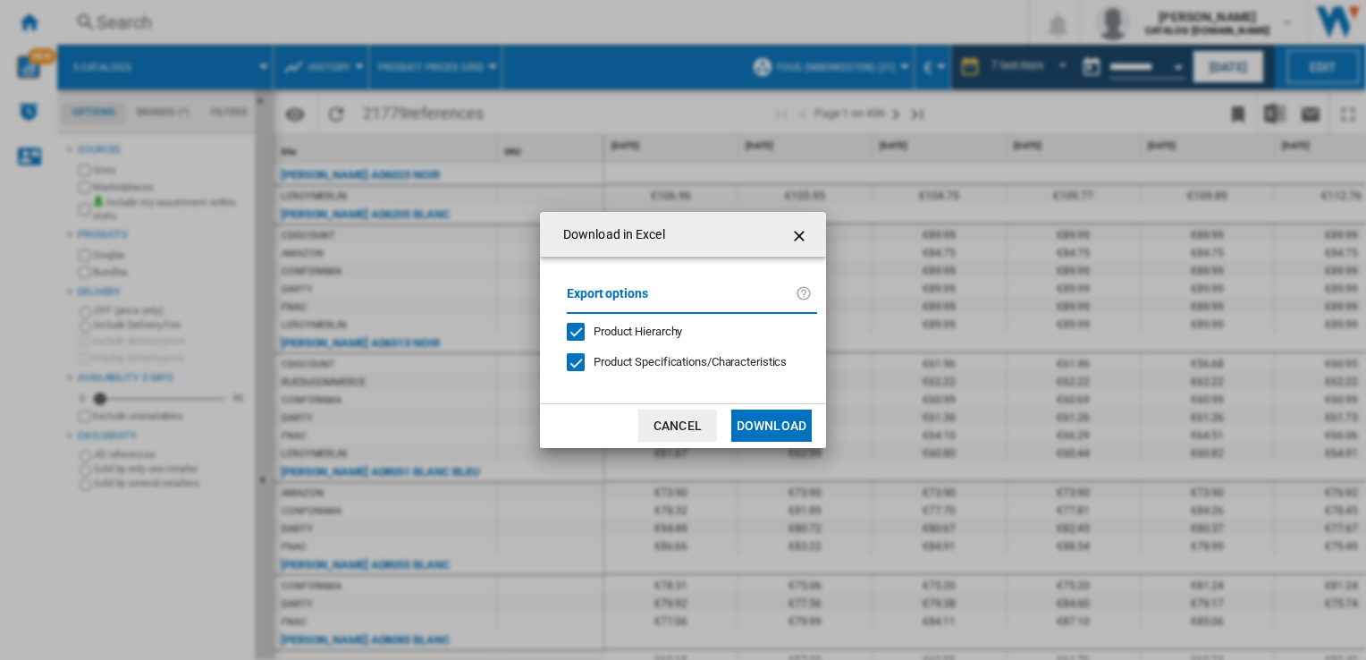
click at [755, 438] on button "Download" at bounding box center [771, 425] width 80 height 32
